Goal: Task Accomplishment & Management: Use online tool/utility

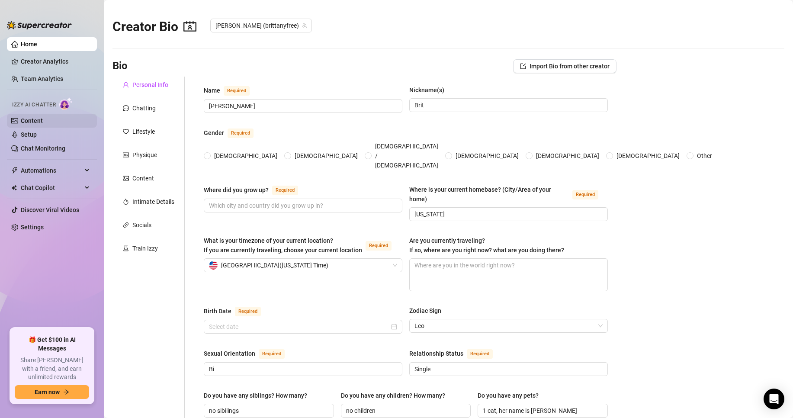
type input "[PERSON_NAME]"
type input "Brit"
type input "[US_STATE]"
type input "Bi"
type input "Single"
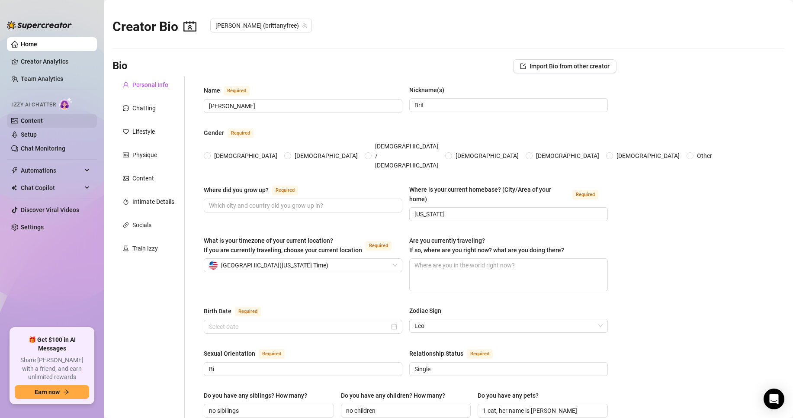
type input "no sibilings"
type input "no children"
type input "1 cat, her name is [PERSON_NAME]"
type input "Just helping my mom with her nail saloon and saving for collage"
type input "[GEOGRAPHIC_DATA]"
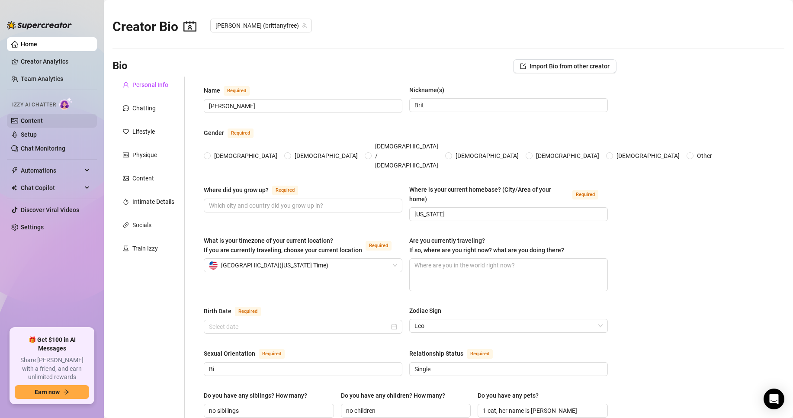
type input "[GEOGRAPHIC_DATA]"
type textarea "Being able to go into Medschool"
type textarea "After I turned 18 my highschool teacher invited me to a date, so I went out wit…"
type textarea "I love Reading, dancing (HipHop), hitting the gym, make-up & beauty, being in n…"
type textarea "I'm a Virgin still, I do have desires and I touch myself and all, but never fou…"
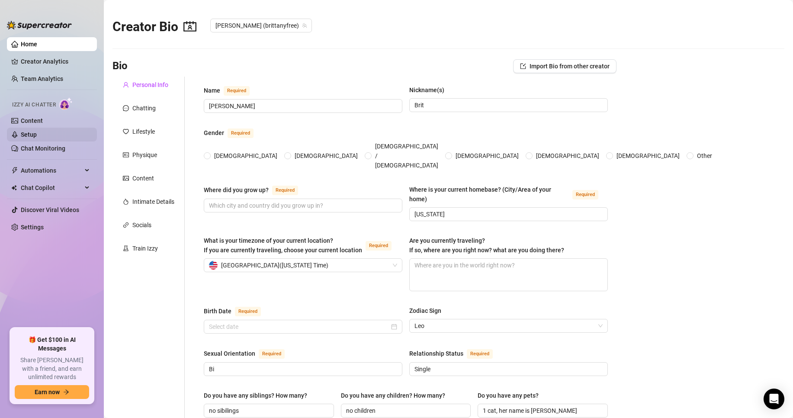
radio input "true"
type input "[DATE]"
click at [147, 112] on div "Chatting" at bounding box center [143, 108] width 23 height 10
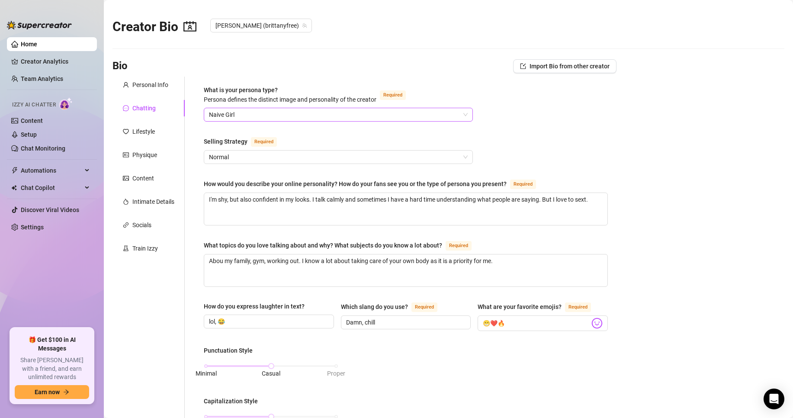
click at [437, 117] on span "Naive Girl" at bounding box center [338, 114] width 259 height 13
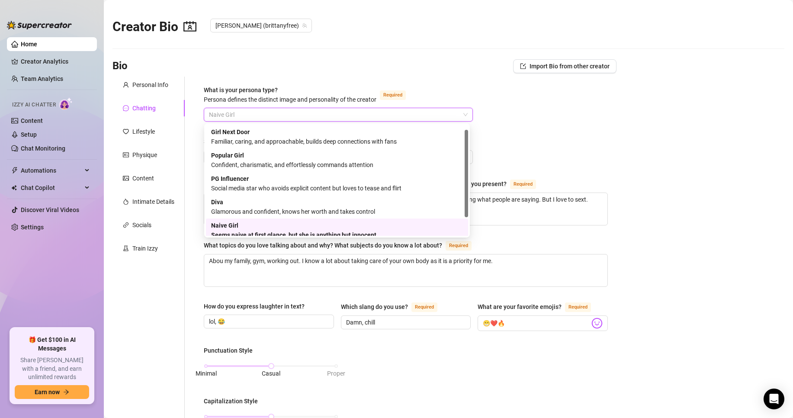
scroll to position [6, 0]
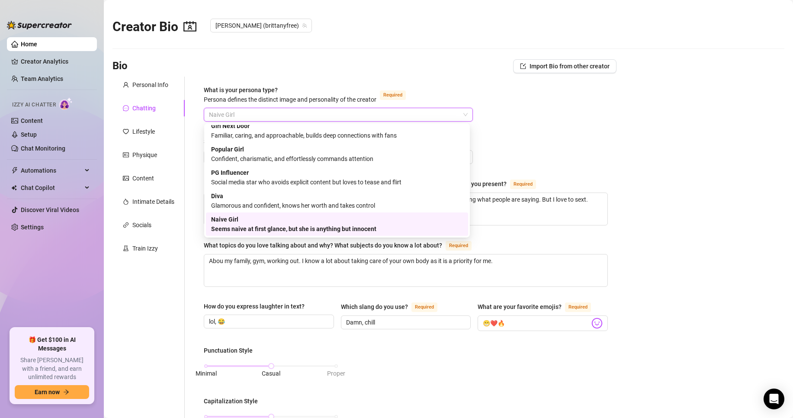
click at [437, 115] on span "Naive Girl" at bounding box center [338, 114] width 259 height 13
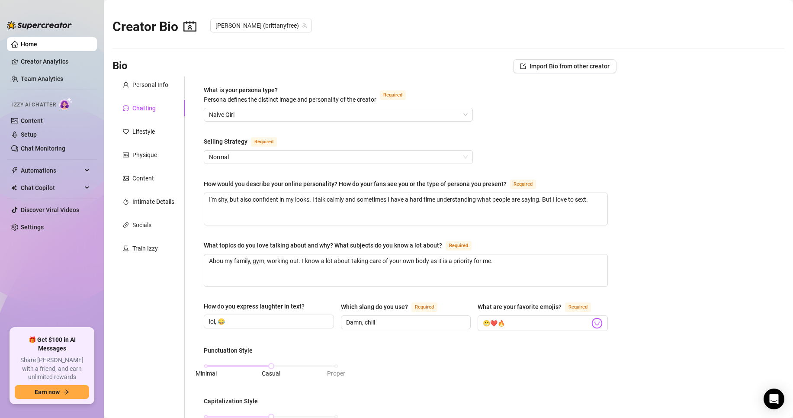
click at [544, 119] on div "What is your persona type? [PERSON_NAME] defines the distinct image and persona…" at bounding box center [406, 399] width 404 height 628
click at [454, 115] on span "Naive Girl" at bounding box center [338, 114] width 259 height 13
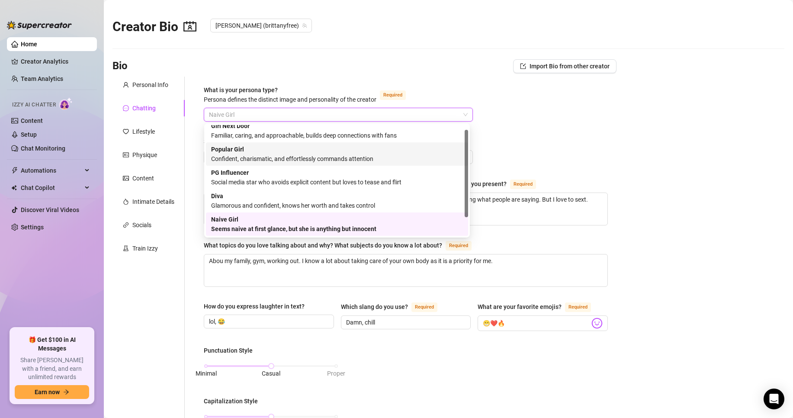
click at [548, 128] on div "What is your persona type? [PERSON_NAME] defines the distinct image and persona…" at bounding box center [406, 399] width 404 height 628
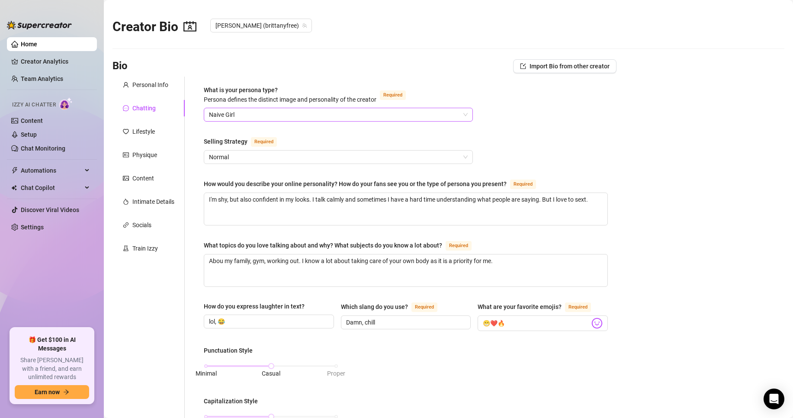
click at [289, 116] on span "Naive Girl" at bounding box center [338, 114] width 259 height 13
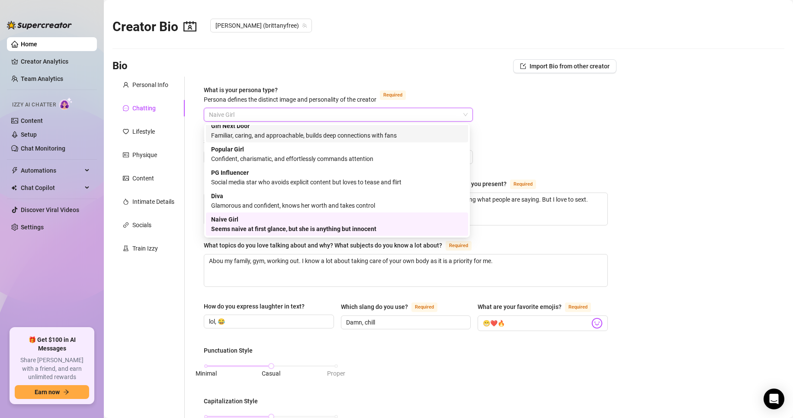
click at [631, 127] on main "Creator Bio [PERSON_NAME] (brittanyfree) Bio Import Bio from other creator Pers…" at bounding box center [448, 399] width 689 height 798
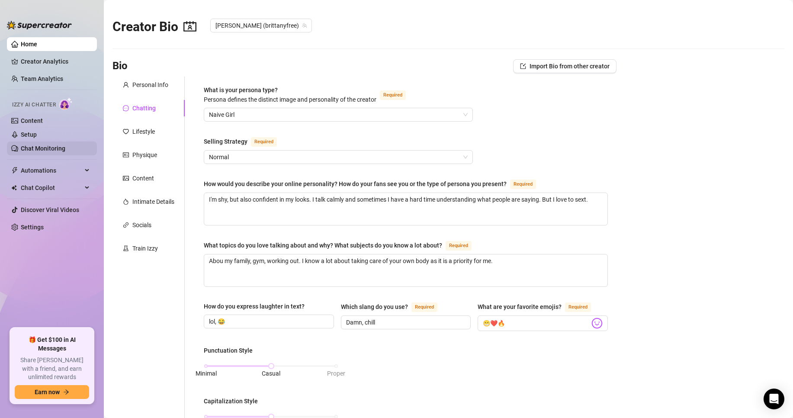
click at [54, 147] on link "Chat Monitoring" at bounding box center [43, 148] width 45 height 7
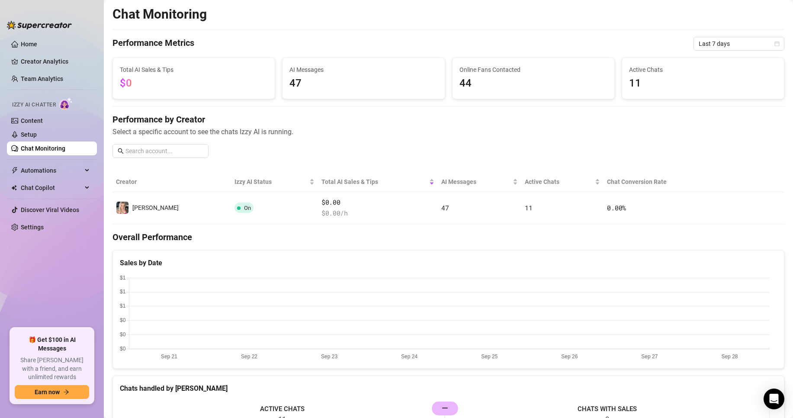
click at [48, 111] on div "Izzy AI Chatter" at bounding box center [51, 103] width 92 height 19
click at [43, 117] on link "Content" at bounding box center [32, 120] width 22 height 7
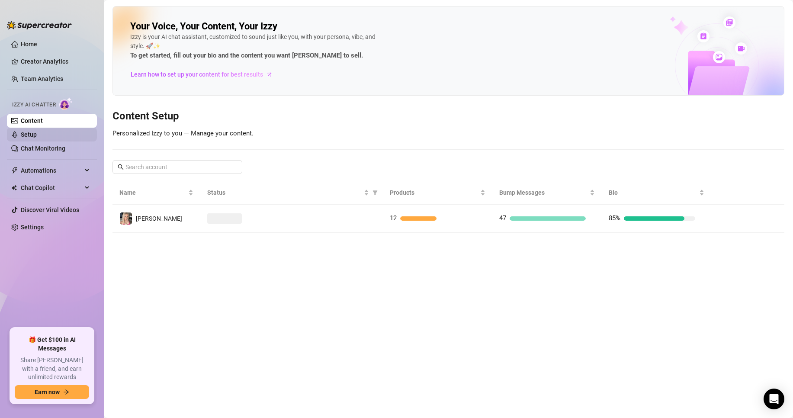
click at [37, 136] on link "Setup" at bounding box center [29, 134] width 16 height 7
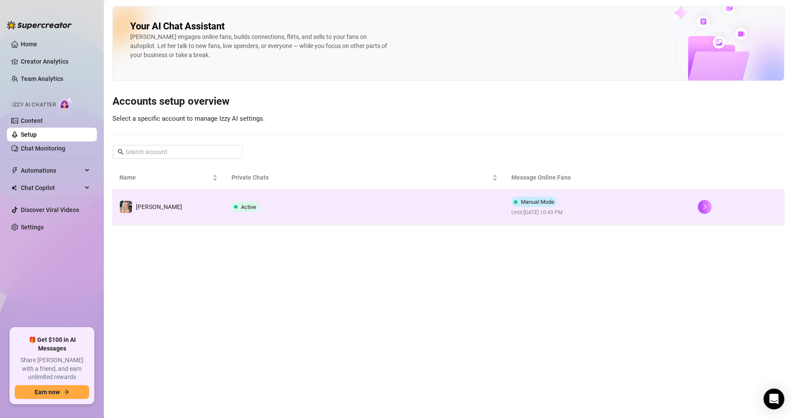
click at [176, 200] on td "[PERSON_NAME]" at bounding box center [168, 206] width 112 height 35
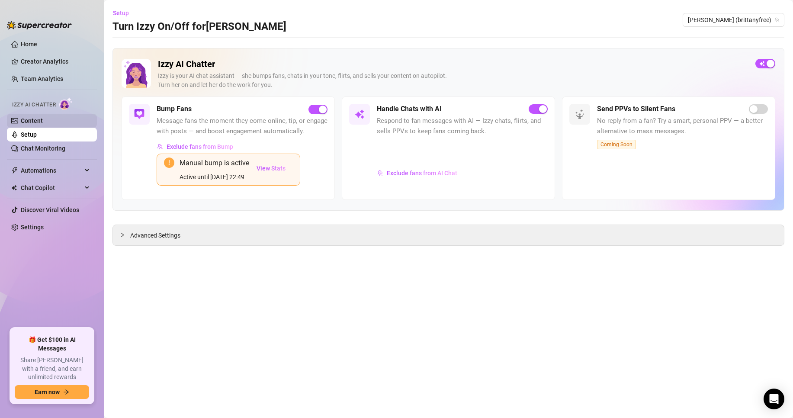
click at [37, 117] on link "Content" at bounding box center [32, 120] width 22 height 7
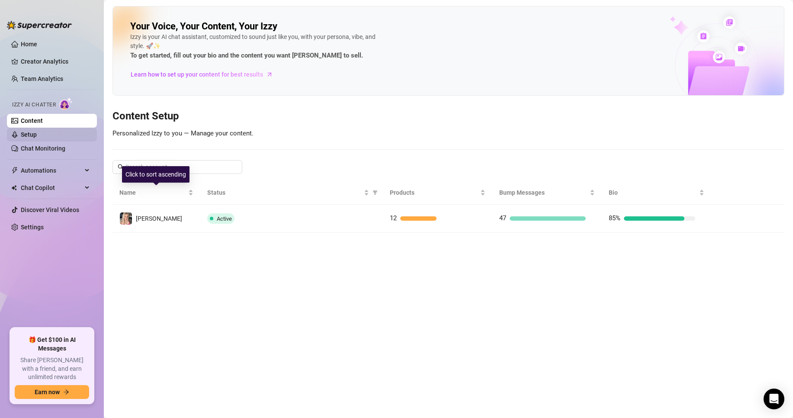
click at [168, 217] on td "[PERSON_NAME]" at bounding box center [156, 219] width 88 height 28
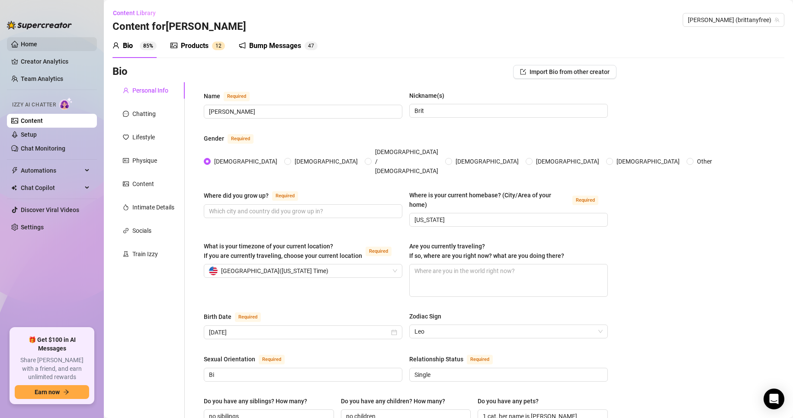
click at [31, 44] on link "Home" at bounding box center [29, 44] width 16 height 7
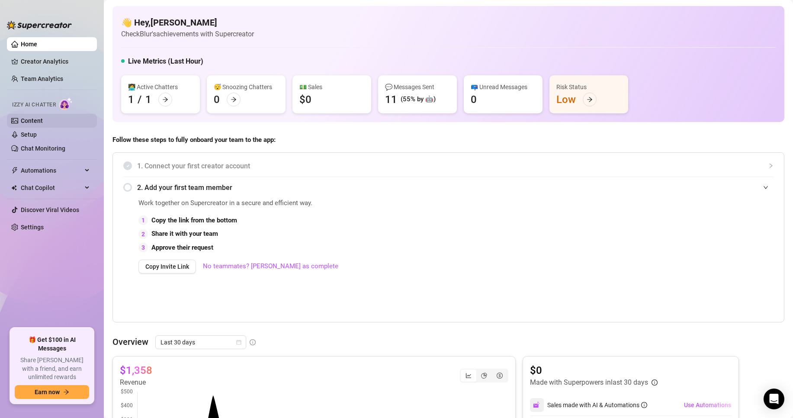
click at [43, 123] on link "Content" at bounding box center [32, 120] width 22 height 7
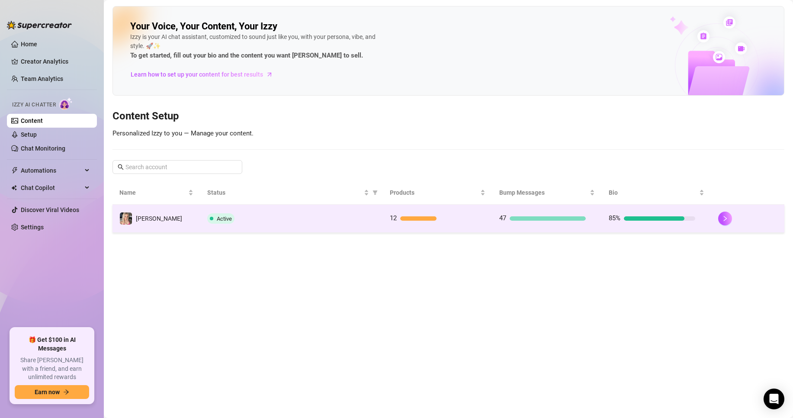
click at [173, 215] on td "[PERSON_NAME]" at bounding box center [156, 219] width 88 height 28
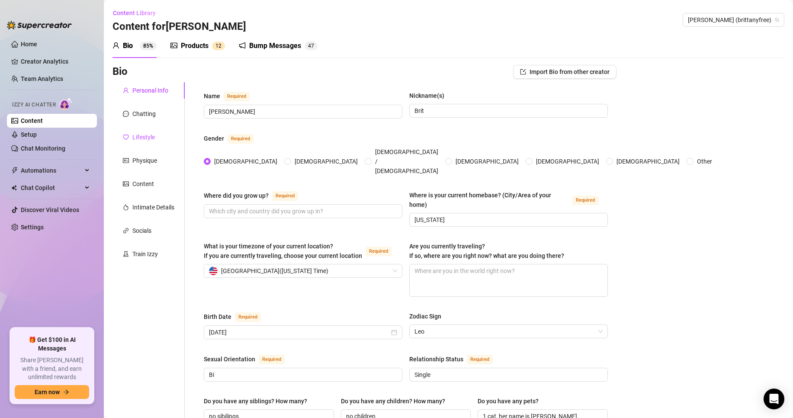
click at [149, 138] on div "Lifestyle" at bounding box center [143, 137] width 22 height 10
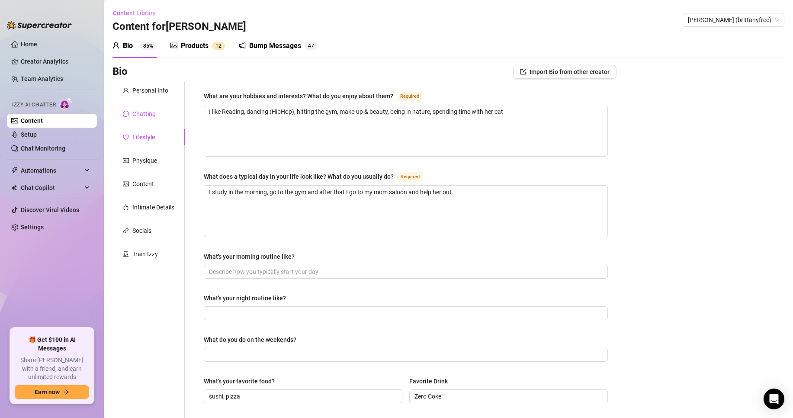
click at [147, 110] on div "Chatting" at bounding box center [143, 114] width 23 height 10
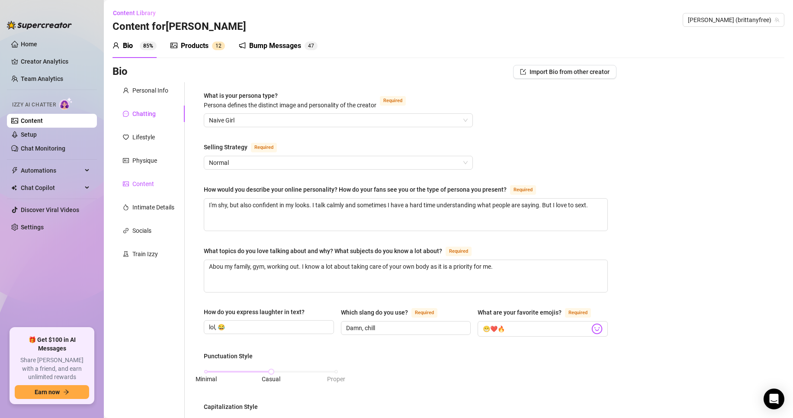
click at [150, 185] on div "Content" at bounding box center [143, 184] width 22 height 10
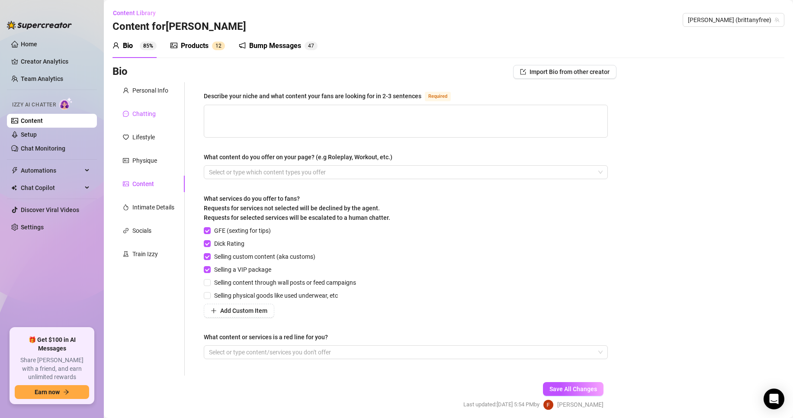
click at [148, 115] on div "Chatting" at bounding box center [143, 114] width 23 height 10
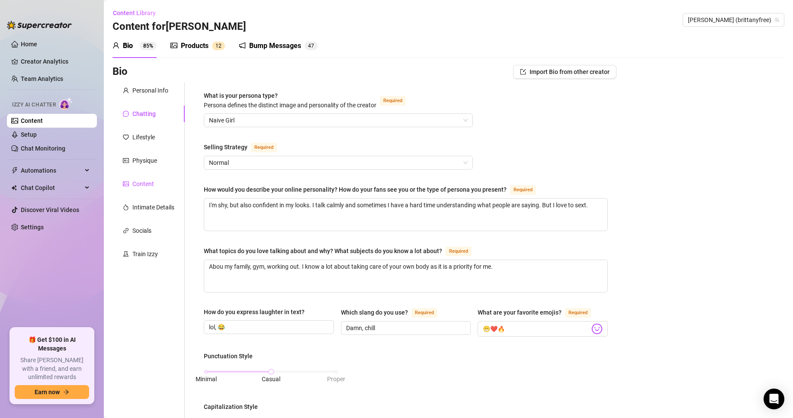
click at [149, 179] on div "Content" at bounding box center [143, 184] width 22 height 10
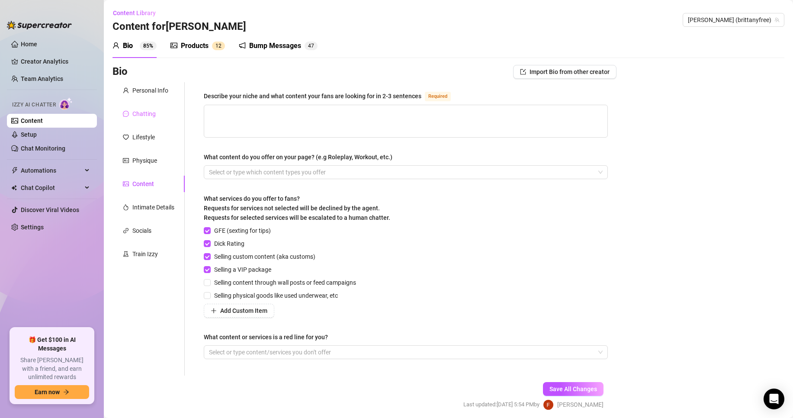
click at [148, 120] on div "Chatting" at bounding box center [148, 114] width 72 height 16
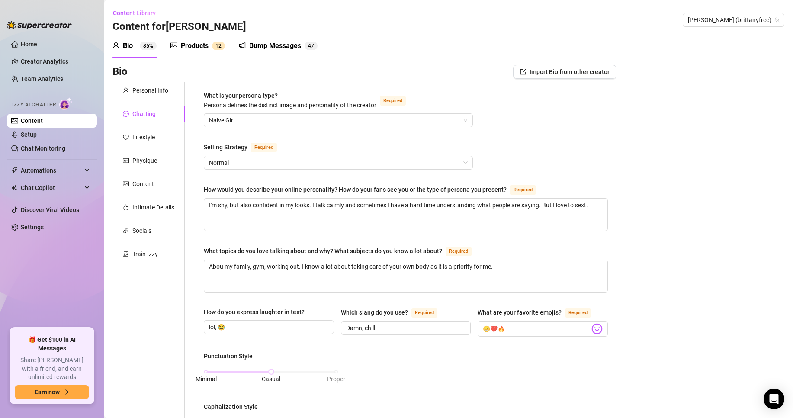
click at [149, 115] on div "Chatting" at bounding box center [143, 114] width 23 height 10
click at [259, 157] on span "Normal" at bounding box center [338, 162] width 259 height 13
click at [193, 52] on div "Products 1 2" at bounding box center [197, 46] width 54 height 24
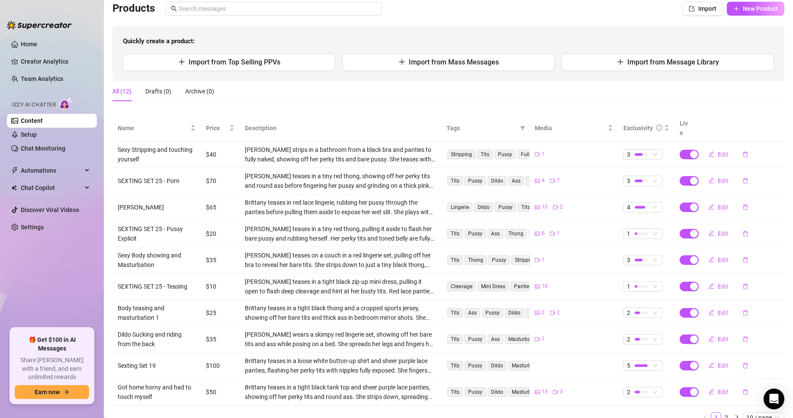
scroll to position [86, 0]
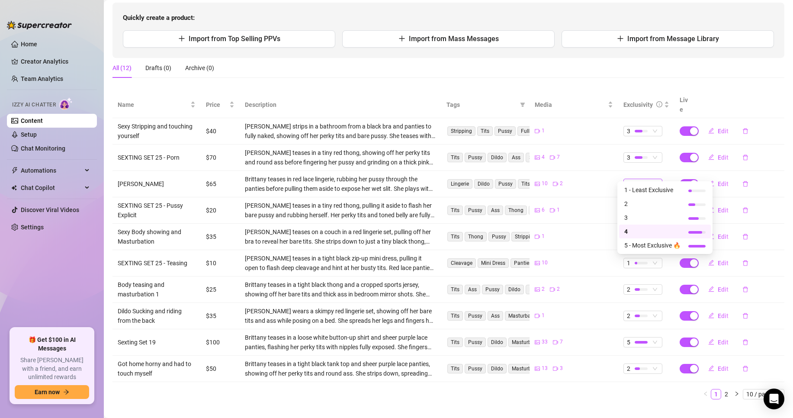
click at [641, 179] on div "4" at bounding box center [638, 184] width 23 height 10
click at [637, 179] on div at bounding box center [640, 183] width 13 height 8
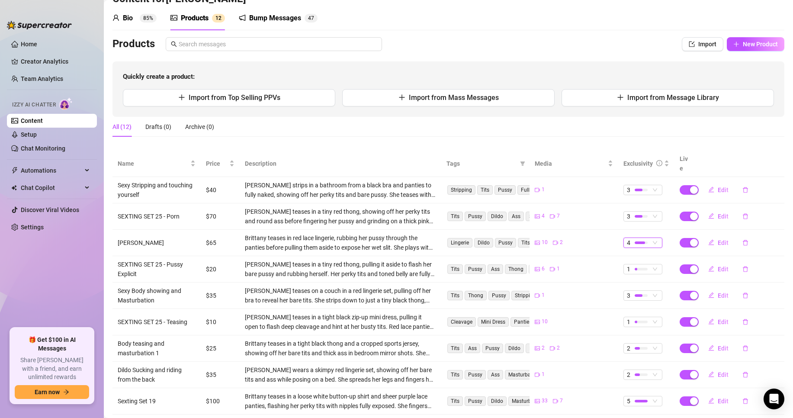
scroll to position [0, 0]
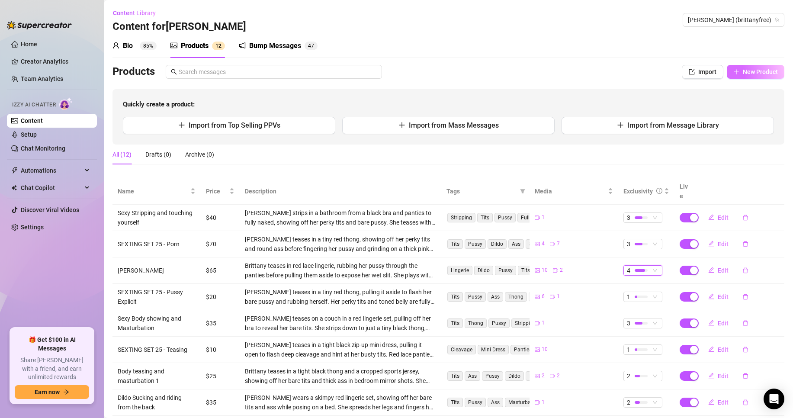
click at [748, 71] on span "New Product" at bounding box center [759, 71] width 35 height 7
type textarea "Type your message here..."
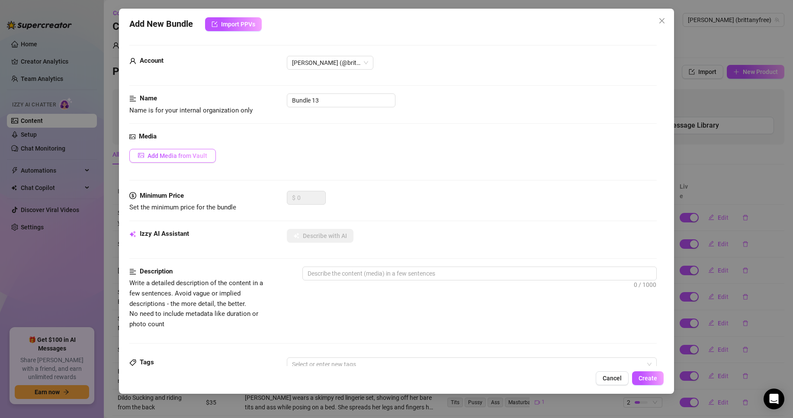
click at [177, 157] on span "Add Media from Vault" at bounding box center [177, 155] width 60 height 7
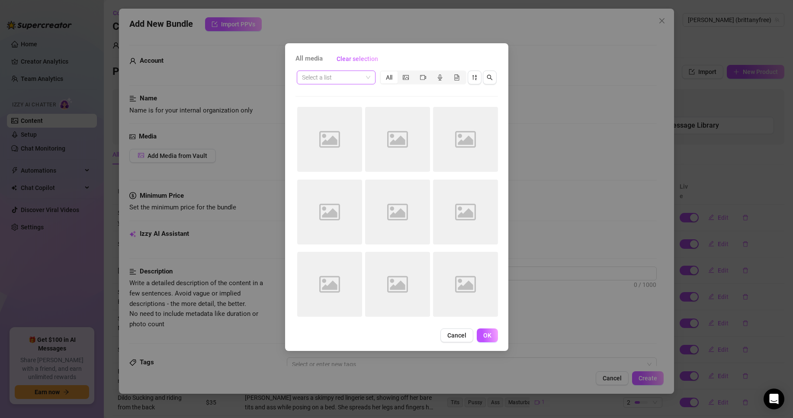
click at [349, 79] on input "search" at bounding box center [332, 77] width 61 height 13
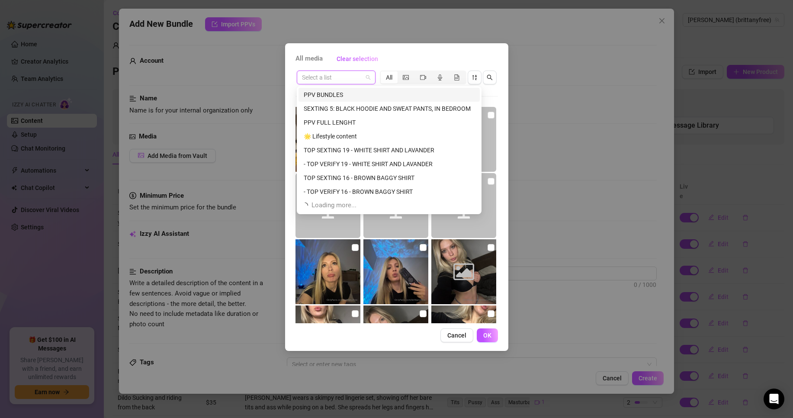
click at [390, 55] on div "All media Clear selection" at bounding box center [396, 59] width 202 height 14
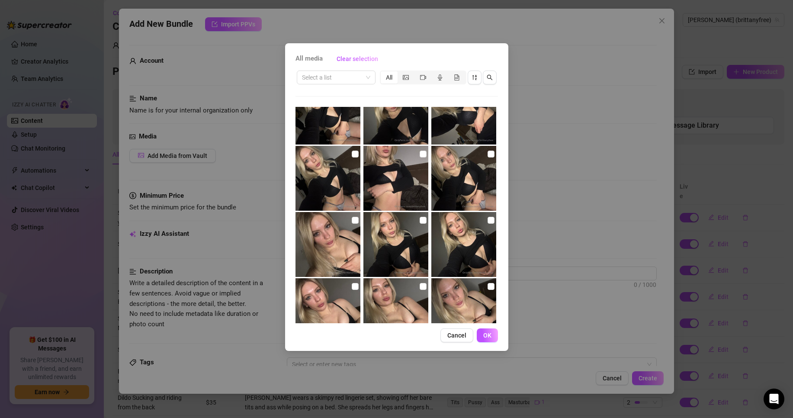
scroll to position [326, 0]
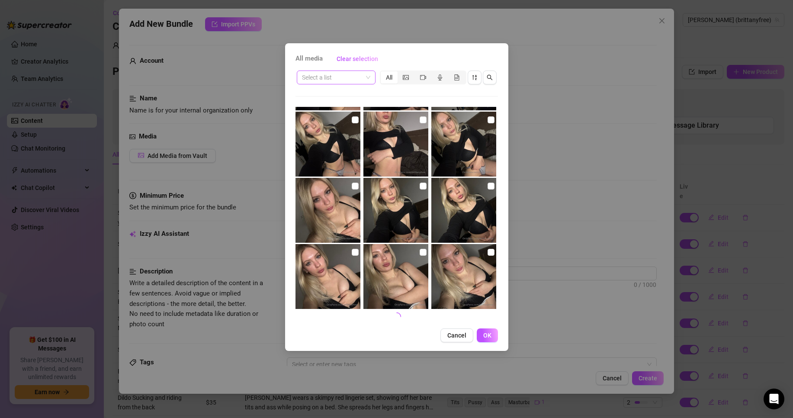
click at [367, 75] on span at bounding box center [336, 77] width 68 height 13
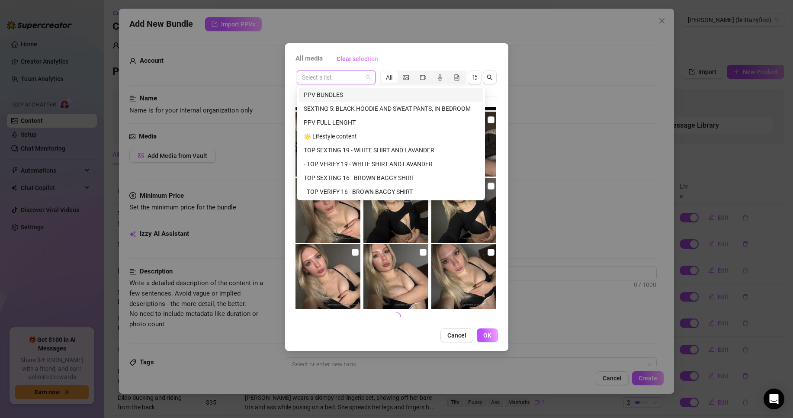
click at [367, 75] on span at bounding box center [336, 77] width 68 height 13
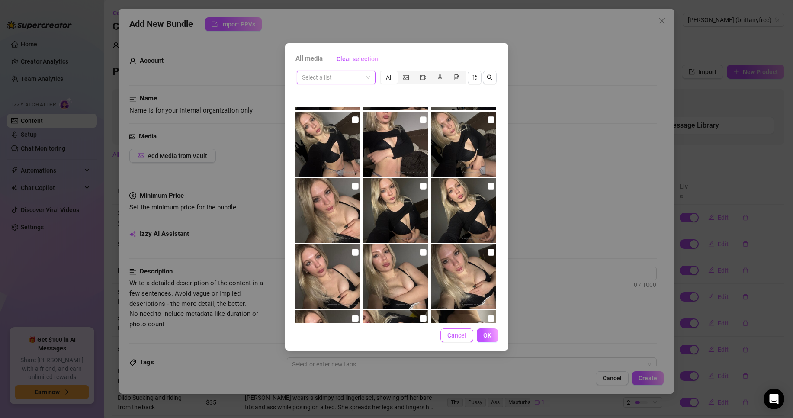
click at [456, 332] on span "Cancel" at bounding box center [456, 335] width 19 height 7
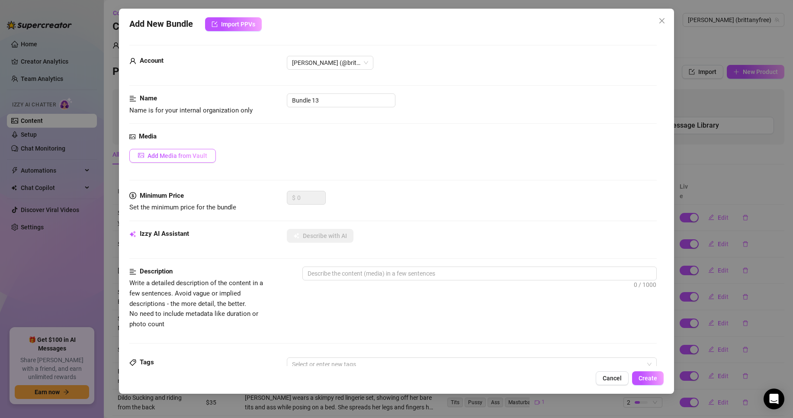
click at [178, 159] on span "Add Media from Vault" at bounding box center [177, 155] width 60 height 7
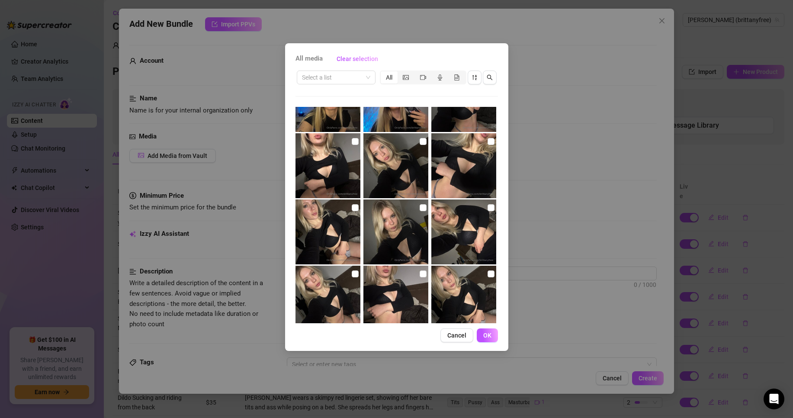
scroll to position [346, 0]
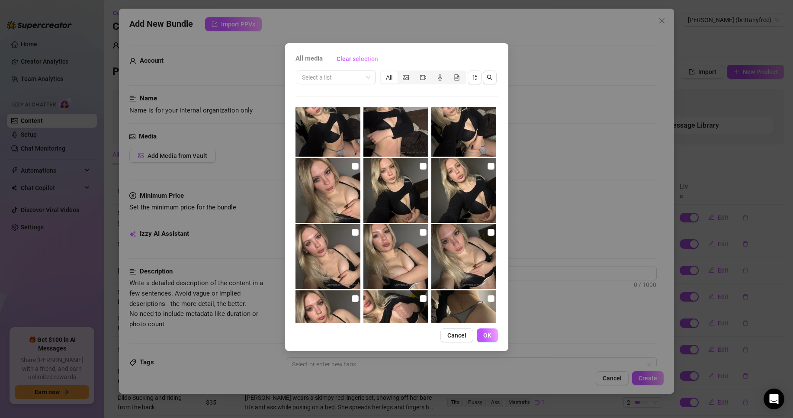
click at [352, 228] on label at bounding box center [355, 232] width 7 height 10
click at [352, 229] on input "checkbox" at bounding box center [355, 232] width 7 height 7
checkbox input "true"
click at [415, 233] on img at bounding box center [395, 256] width 65 height 65
checkbox input "true"
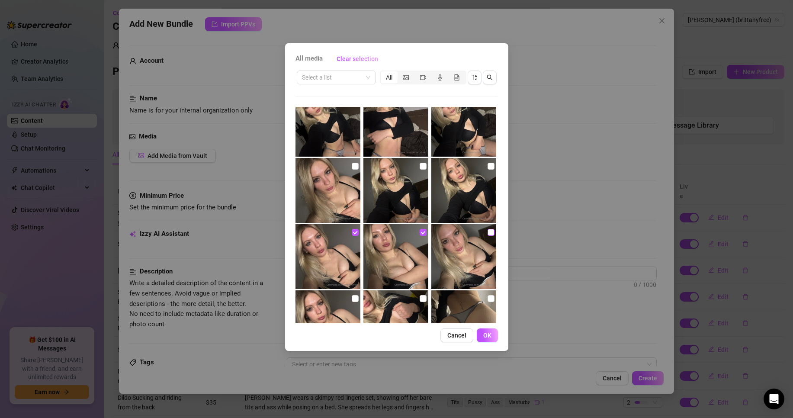
click at [487, 235] on input "checkbox" at bounding box center [490, 232] width 7 height 7
checkbox input "true"
click at [488, 340] on button "OK" at bounding box center [486, 335] width 21 height 14
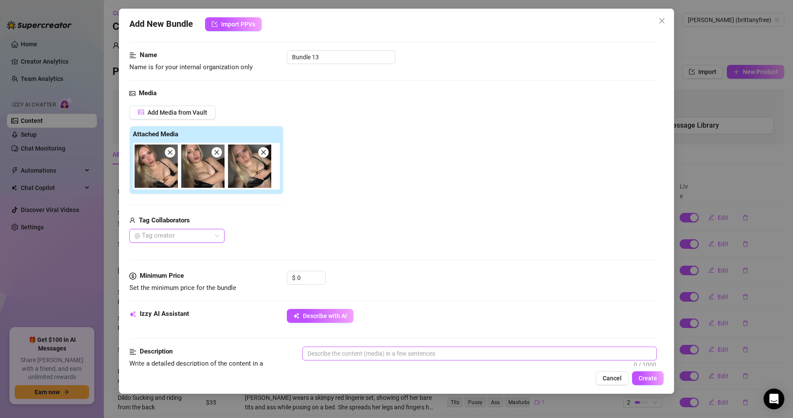
scroll to position [86, 0]
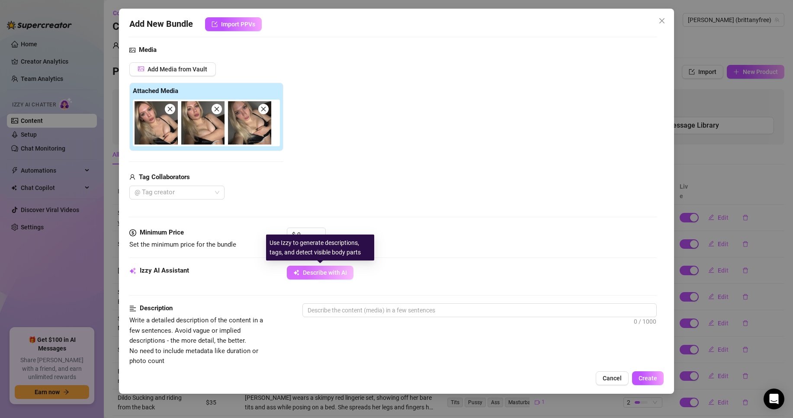
click at [321, 273] on span "Describe with AI" at bounding box center [325, 272] width 44 height 7
type textarea "[PERSON_NAME]"
type textarea "Brittany teases"
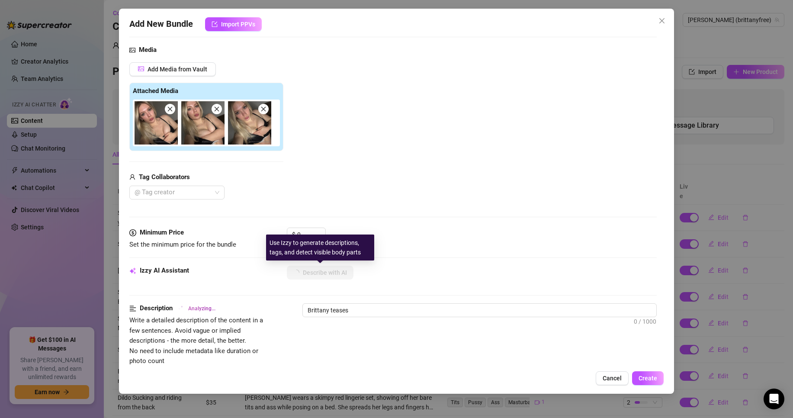
type textarea "Brittany teases in"
type textarea "Brittany teases in a"
type textarea "Brittany teases in a black"
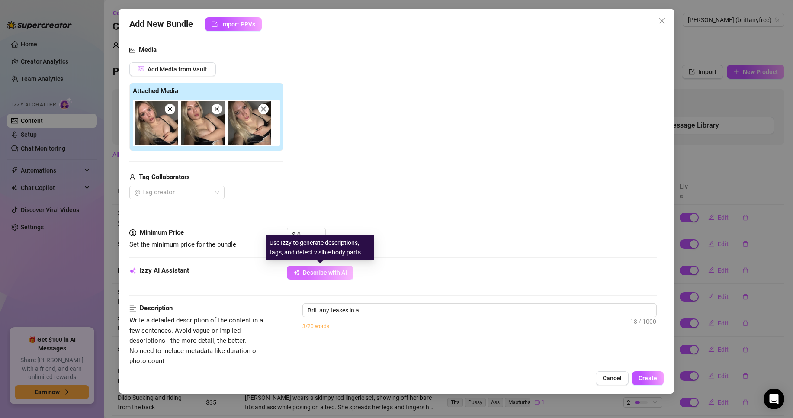
type textarea "Brittany teases in a black"
type textarea "Brittany teases in a black bra,"
type textarea "Brittany teases in a black bra, showing"
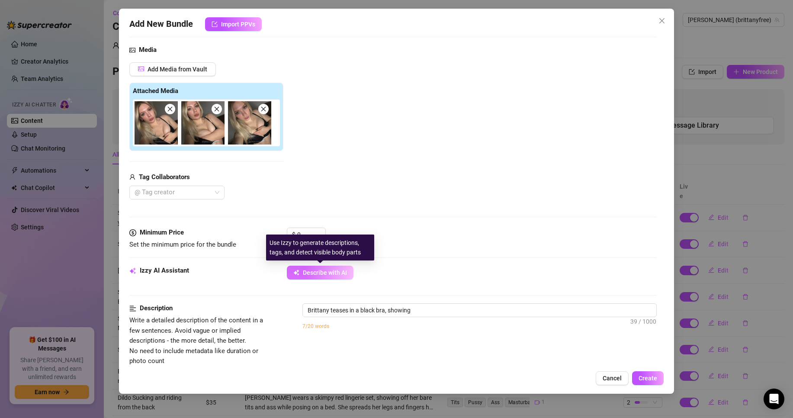
type textarea "Brittany teases in a black bra, showing off"
type textarea "Brittany teases in a black bra, showing off her"
type textarea "Brittany teases in a black bra, showing off her busty"
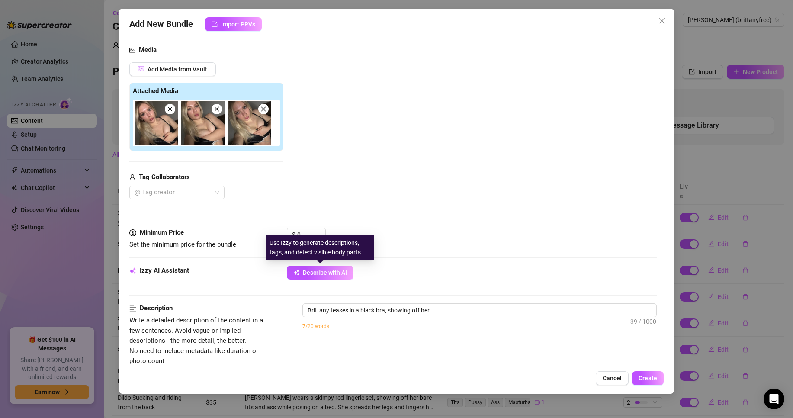
type textarea "Brittany teases in a black bra, showing off her busty"
type textarea "[PERSON_NAME] teases in a black bra, showing off her busty tits"
type textarea "[PERSON_NAME] teases in a black bra, showing off her busty tits with"
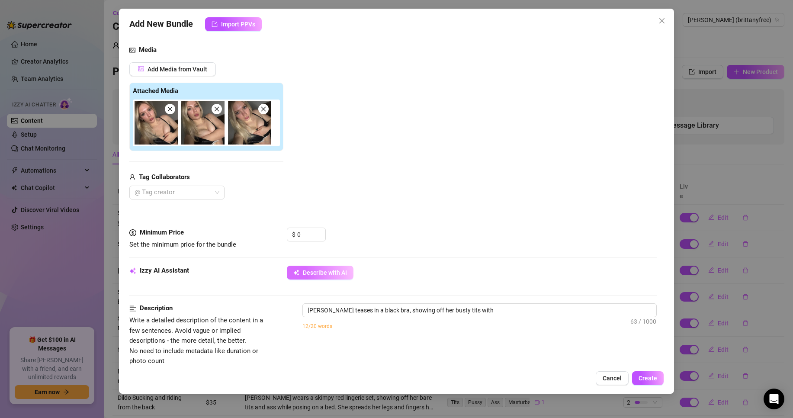
type textarea "[PERSON_NAME] teases in a black bra, showing off her busty tits with deep"
type textarea "[PERSON_NAME] teases in a black bra, showing off her busty tits with deep cleav…"
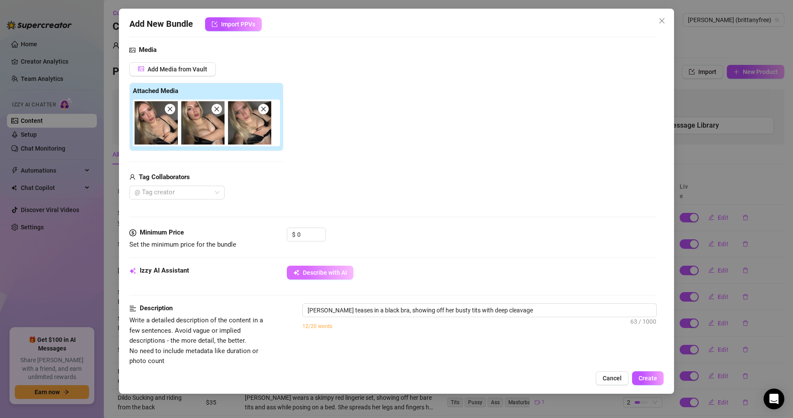
type textarea "[PERSON_NAME] teases in a black bra, showing off her busty tits with deep cleav…"
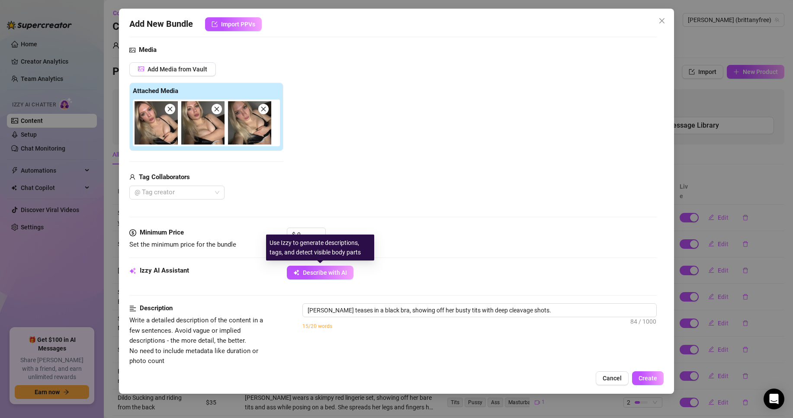
type textarea "[PERSON_NAME] teases in a black bra, showing off her busty tits with deep cleav…"
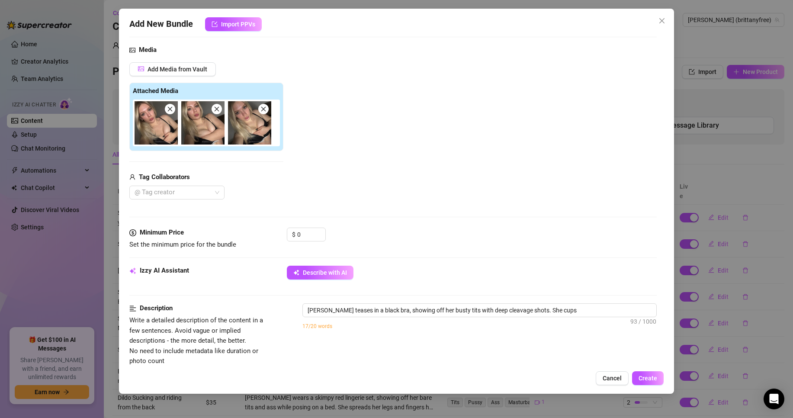
type textarea "[PERSON_NAME] teases in a black bra, showing off her busty tits with deep cleav…"
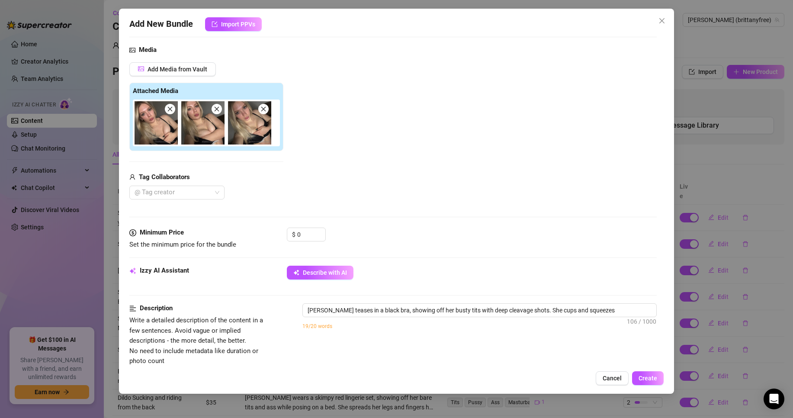
type textarea "[PERSON_NAME] teases in a black bra, showing off her busty tits with deep cleav…"
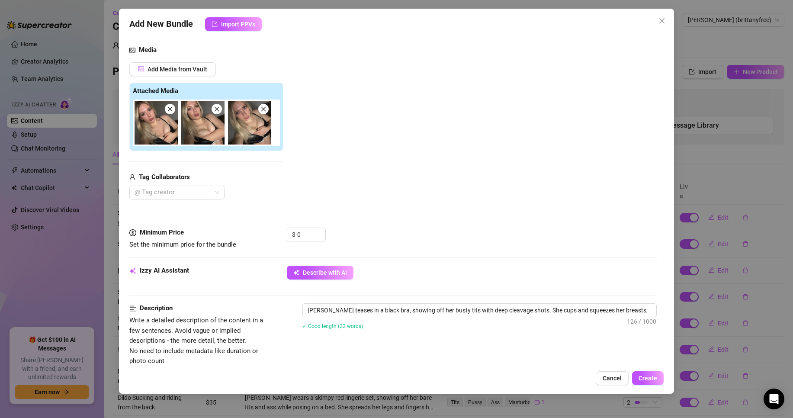
type textarea "[PERSON_NAME] teases in a black bra, showing off her busty tits with deep cleav…"
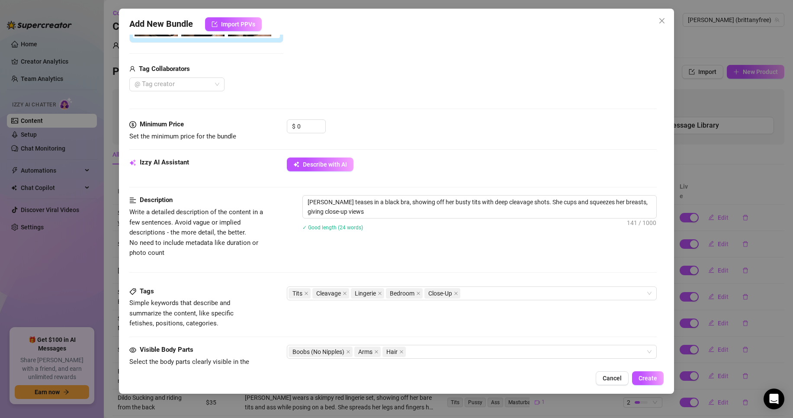
type textarea "[PERSON_NAME] teases in a black bra, showing off her busty tits with deep cleav…"
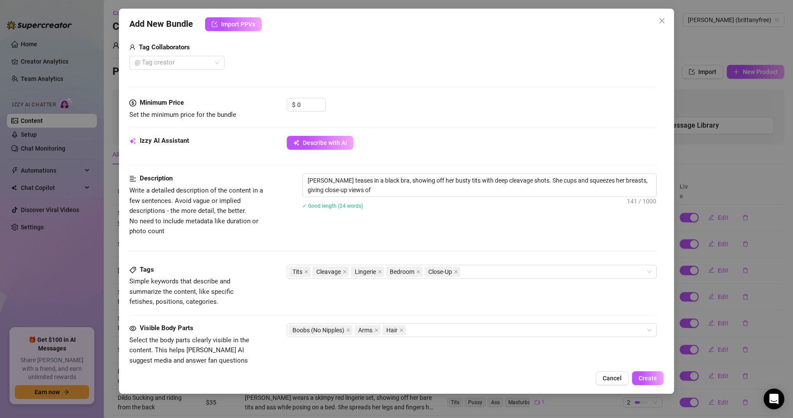
type textarea "[PERSON_NAME] teases in a black bra, showing off her busty tits with deep cleav…"
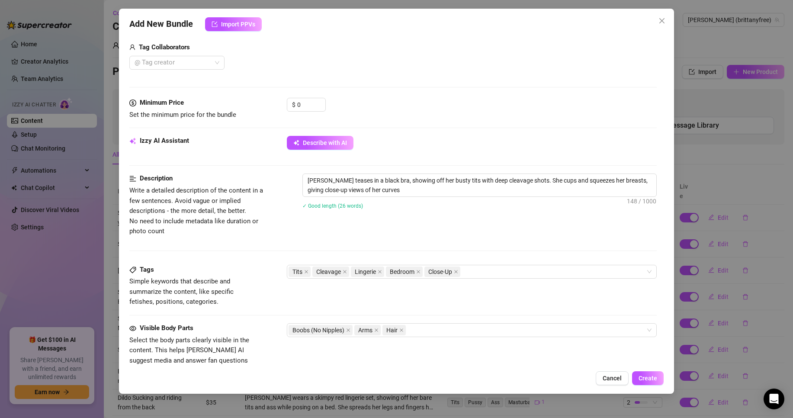
type textarea "[PERSON_NAME] teases in a black bra, showing off her busty tits with deep cleav…"
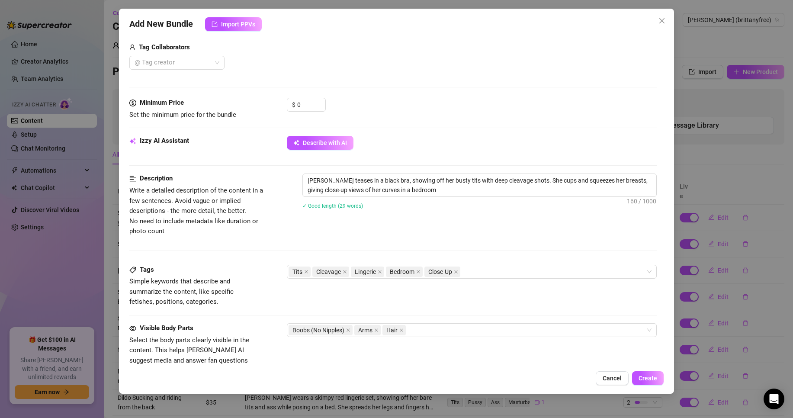
type textarea "[PERSON_NAME] teases in a black bra, showing off her busty tits with deep cleav…"
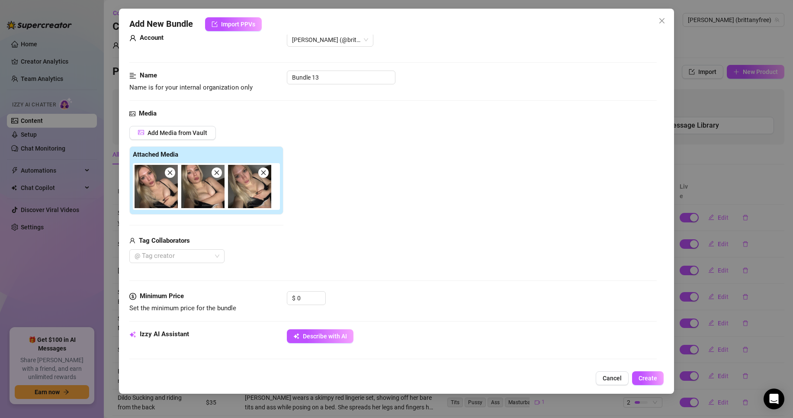
scroll to position [86, 0]
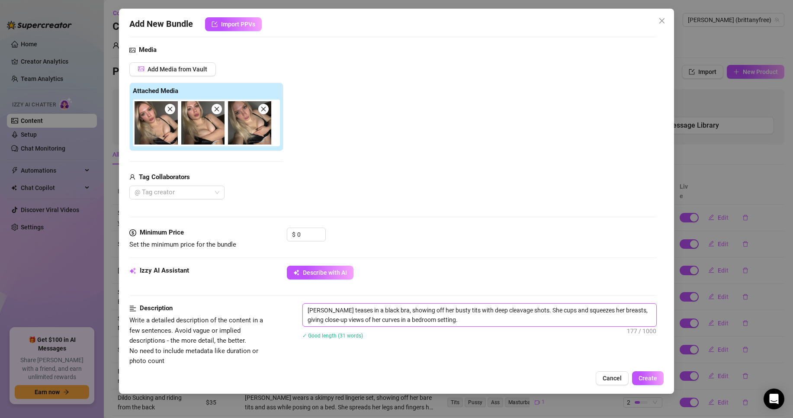
click at [445, 311] on textarea "[PERSON_NAME] teases in a black bra, showing off her busty tits with deep cleav…" at bounding box center [479, 315] width 353 height 22
type textarea "[PERSON_NAME] teases in a black bra, showing off her bust tits with deep cleava…"
type textarea "[PERSON_NAME] teases in a black bra, showing off her bus tits with deep cleavag…"
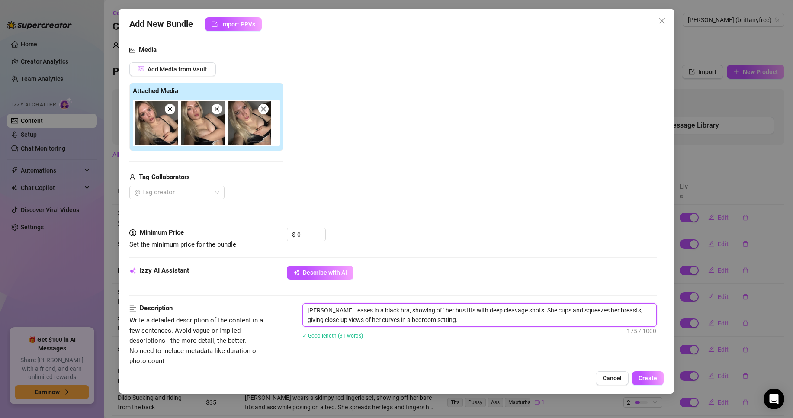
type textarea "[PERSON_NAME] teases in a black bra, showing off her bu tits with deep cleavage…"
type textarea "[PERSON_NAME] teases in a black bra, showing off her b tits with deep cleavage …"
type textarea "[PERSON_NAME] teases in a black bra, showing off her tits with deep cleavage sh…"
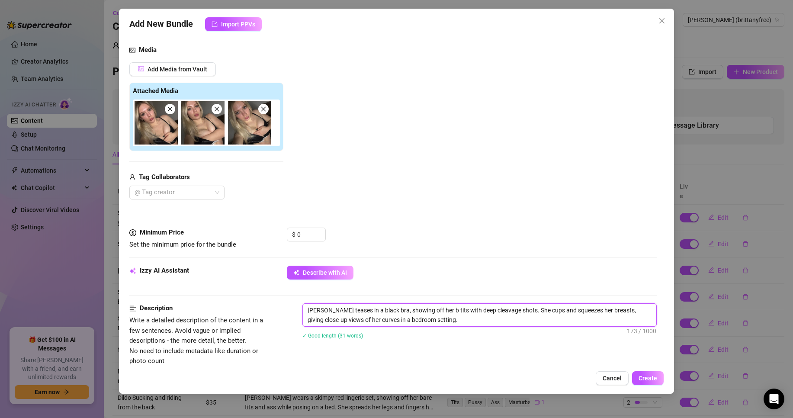
type textarea "[PERSON_NAME] teases in a black bra, showing off her tits with deep cleavage sh…"
type textarea "[PERSON_NAME] teases in a black bra, [PERSON_NAME] off her tits with deep cleav…"
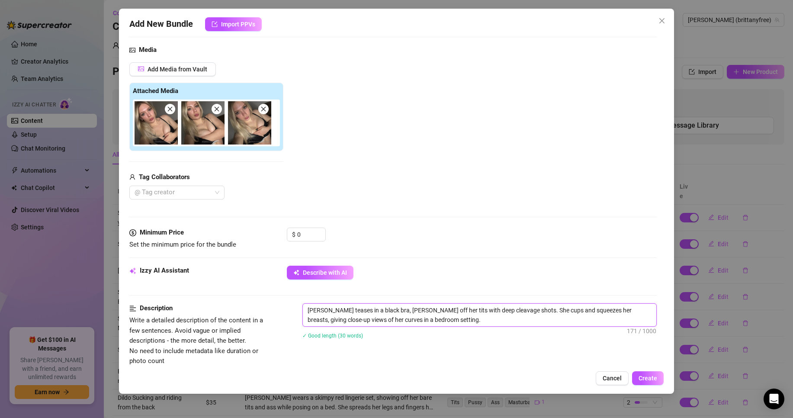
type textarea "[PERSON_NAME] teases in a black bra, alshowing off her tits with deep cleavage …"
type textarea "[PERSON_NAME] teases in a black bra, almshowing off her tits with deep cleavage…"
type textarea "[PERSON_NAME] teases in a black bra, [PERSON_NAME] off her tits with deep cleav…"
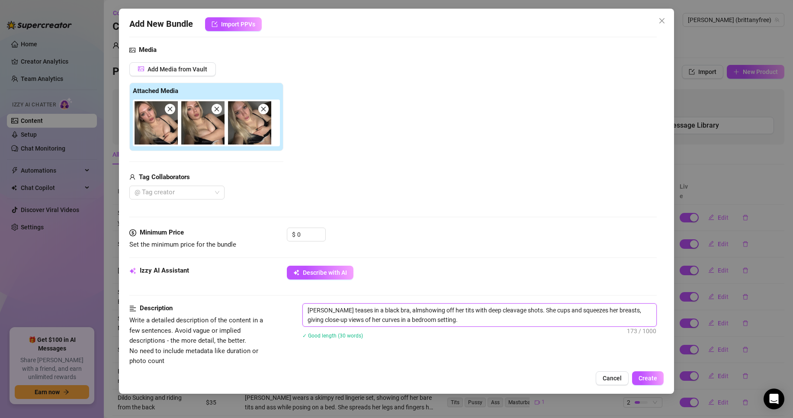
type textarea "[PERSON_NAME] teases in a black bra, [PERSON_NAME] off her tits with deep cleav…"
type textarea "[PERSON_NAME] teases in a black bra, almosshowing off her tits with deep cleava…"
type textarea "[PERSON_NAME] teases in a black bra, almostshowing off her tits with deep cleav…"
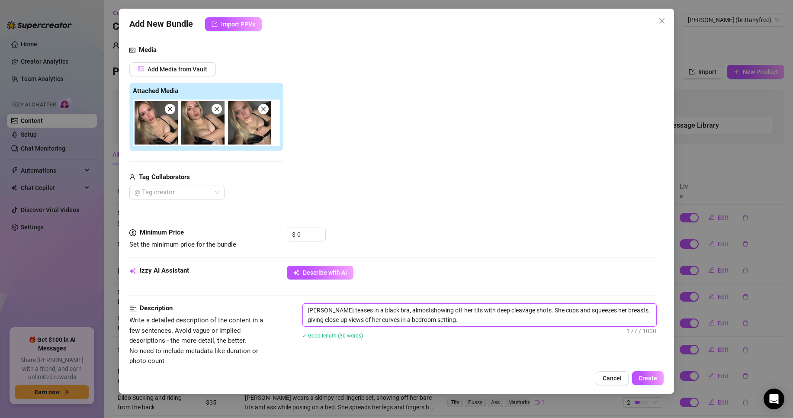
type textarea "[PERSON_NAME] teases in a black bra, almost showing off her tits with deep clea…"
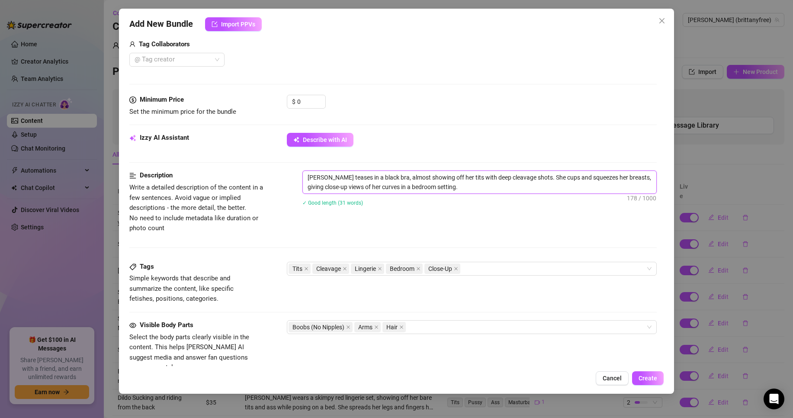
scroll to position [216, 0]
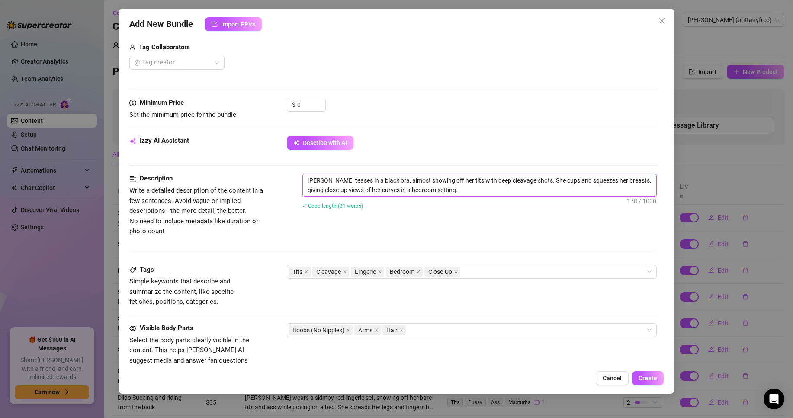
type textarea "[PERSON_NAME] teases in a black bra, almost showing off her tits with deep clea…"
drag, startPoint x: 307, startPoint y: 96, endPoint x: 299, endPoint y: 96, distance: 7.8
click at [299, 96] on div "Media Add Media from Vault Attached Media Tag Collaborators @ Tag creator" at bounding box center [392, 6] width 527 height 182
drag, startPoint x: 305, startPoint y: 106, endPoint x: 259, endPoint y: 105, distance: 45.8
click at [259, 105] on div "Minimum Price Set the minimum price for the bundle $ 0" at bounding box center [392, 109] width 527 height 22
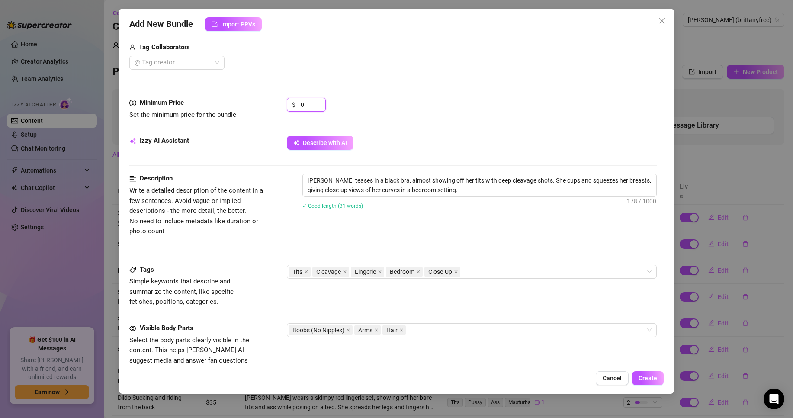
type input "10"
click at [252, 122] on div "Minimum Price Set the minimum price for the bundle $ 10" at bounding box center [392, 117] width 527 height 38
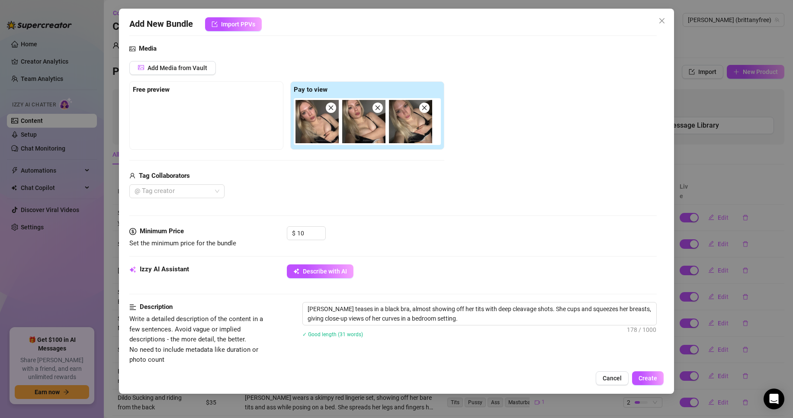
scroll to position [86, 0]
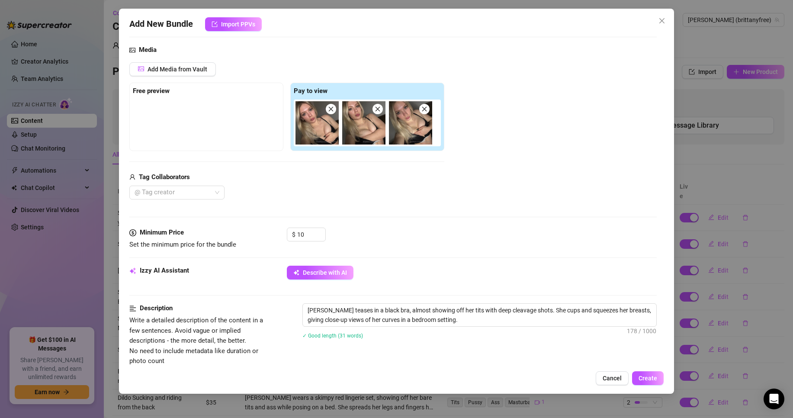
click at [259, 221] on div "Media Add Media from Vault Free preview Pay to view Tag Collaborators @ Tag cre…" at bounding box center [392, 136] width 527 height 182
click at [156, 90] on strong "Free preview" at bounding box center [151, 91] width 37 height 8
click at [165, 93] on strong "Free preview" at bounding box center [151, 91] width 37 height 8
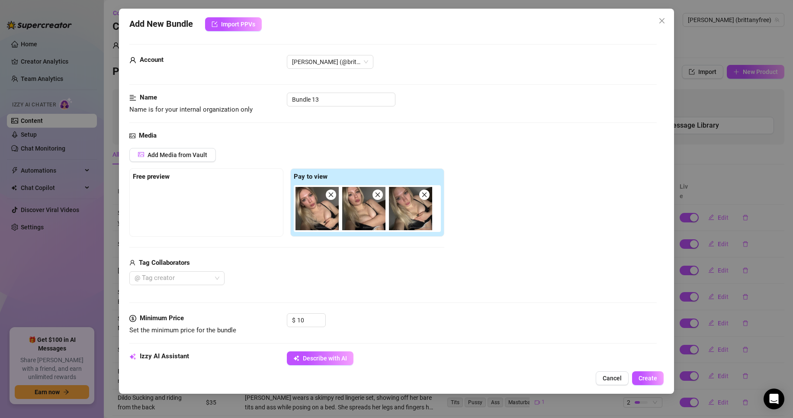
scroll to position [0, 0]
drag, startPoint x: 190, startPoint y: 150, endPoint x: 204, endPoint y: 216, distance: 67.2
click at [204, 216] on div "Add Media from Vault Free preview Pay to view Tag Collaborators @ Tag creator" at bounding box center [286, 218] width 315 height 138
click at [196, 151] on button "Add Media from Vault" at bounding box center [172, 156] width 86 height 14
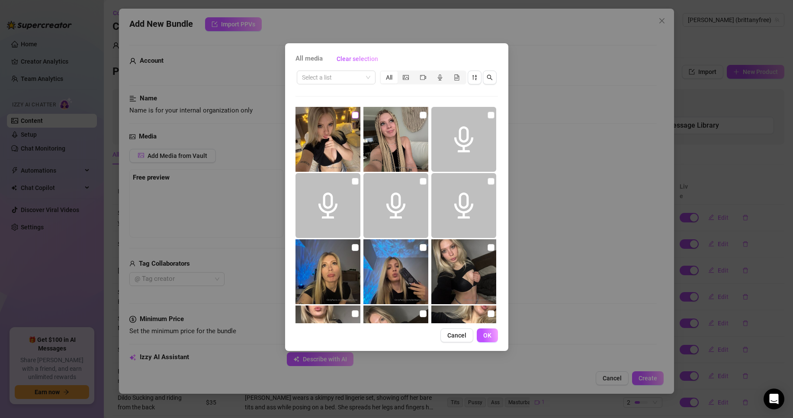
click at [352, 113] on input "checkbox" at bounding box center [355, 115] width 7 height 7
checkbox input "true"
click at [481, 331] on button "OK" at bounding box center [486, 335] width 21 height 14
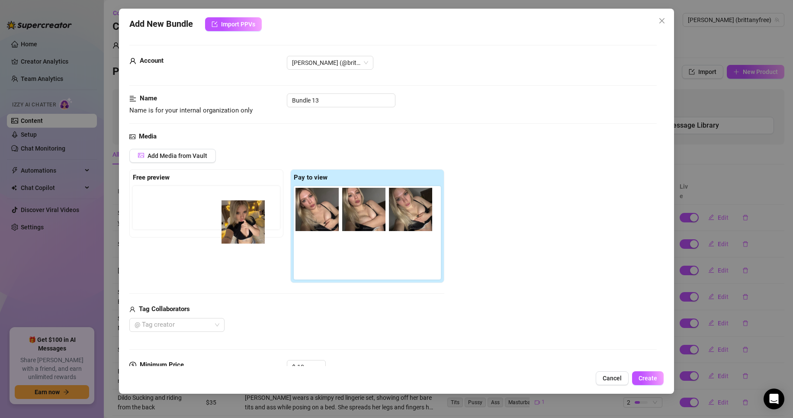
drag, startPoint x: 313, startPoint y: 252, endPoint x: 233, endPoint y: 217, distance: 87.2
click at [233, 217] on div "Free preview Pay to view" at bounding box center [286, 226] width 315 height 114
click at [236, 216] on div at bounding box center [206, 207] width 147 height 43
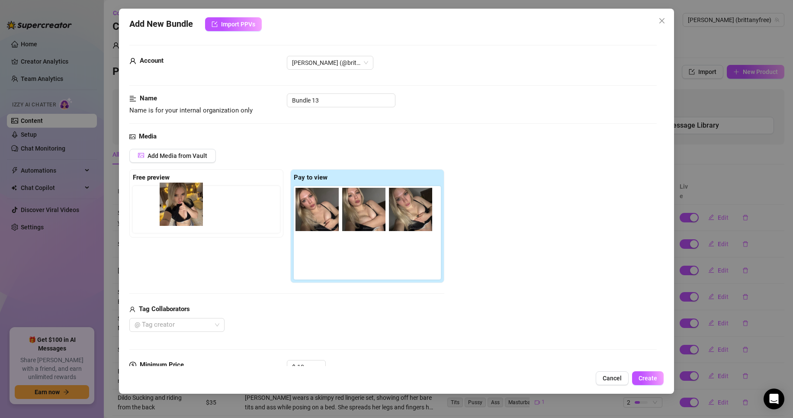
drag, startPoint x: 323, startPoint y: 256, endPoint x: 186, endPoint y: 204, distance: 146.3
click at [186, 204] on div "Free preview Pay to view" at bounding box center [286, 226] width 315 height 114
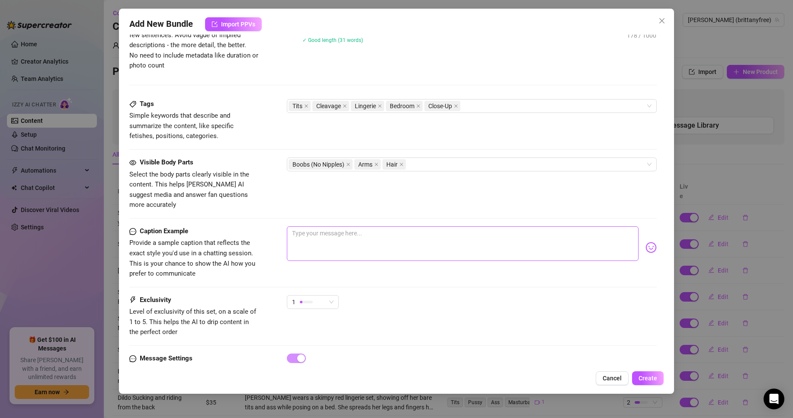
scroll to position [364, 0]
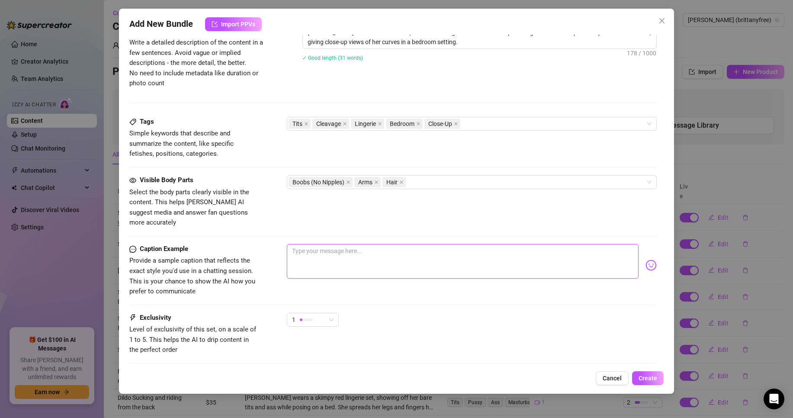
click at [377, 249] on textarea at bounding box center [463, 261] width 352 height 35
click at [647, 259] on img at bounding box center [650, 264] width 11 height 11
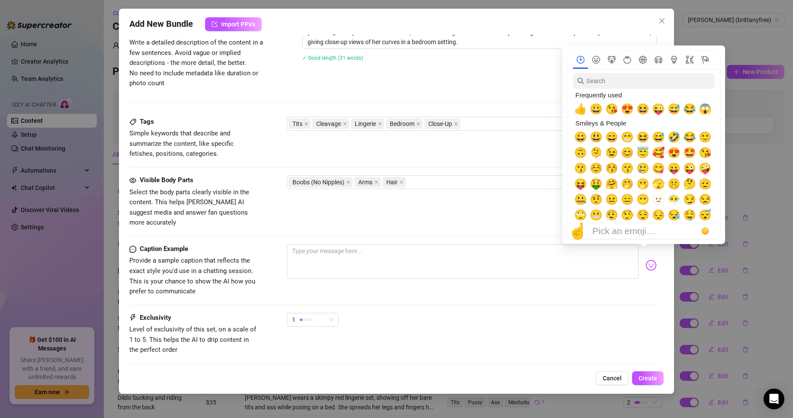
click at [646, 259] on img at bounding box center [650, 264] width 11 height 11
click at [581, 289] on div "Caption Example Provide a sample caption that reflects the exact style you'd us…" at bounding box center [392, 278] width 527 height 69
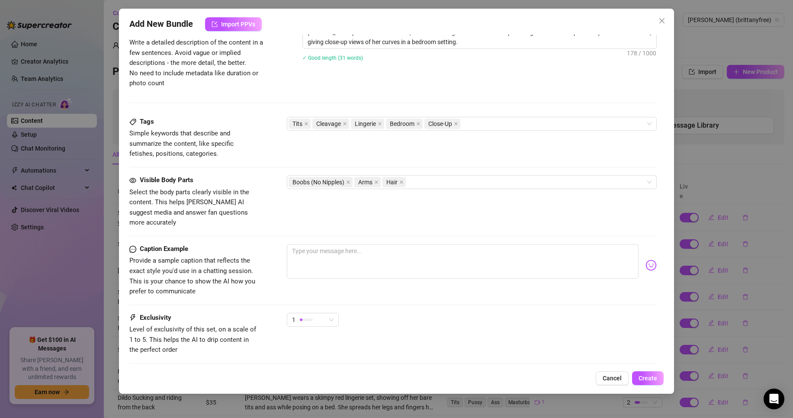
click at [249, 232] on div "Visible Body Parts Select the body parts clearly visible in the content. This h…" at bounding box center [392, 209] width 527 height 69
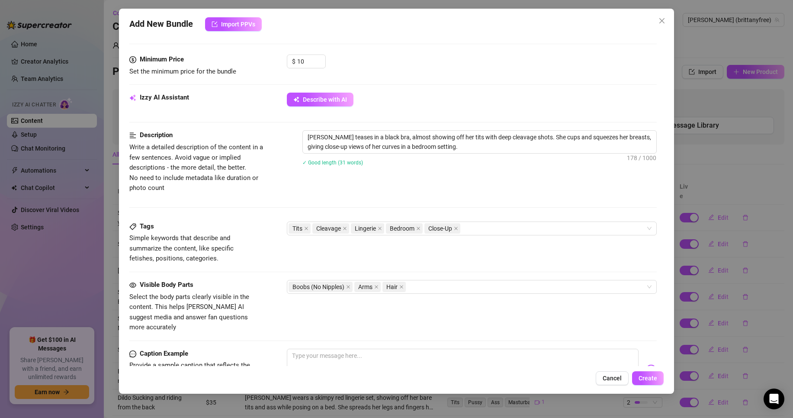
scroll to position [407, 0]
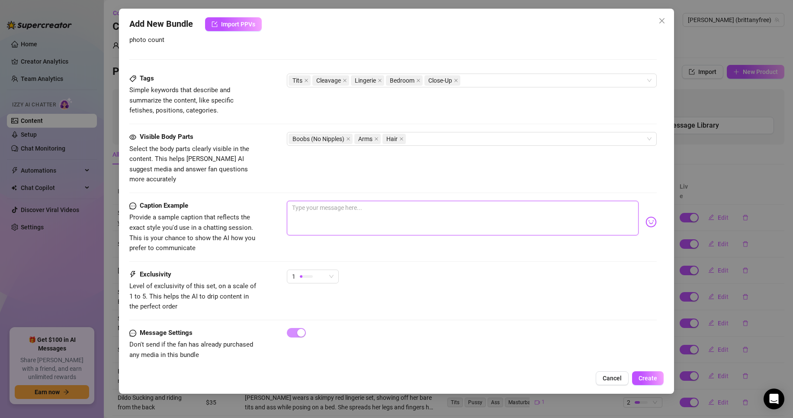
click at [346, 206] on textarea at bounding box center [463, 218] width 352 height 35
click at [389, 204] on textarea at bounding box center [463, 218] width 352 height 35
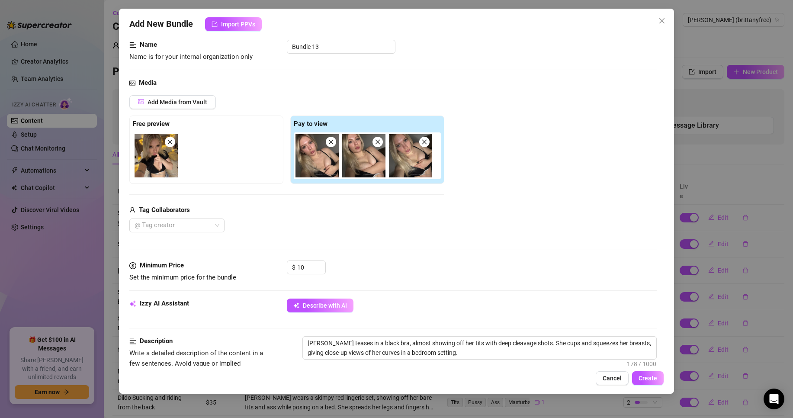
scroll to position [0, 0]
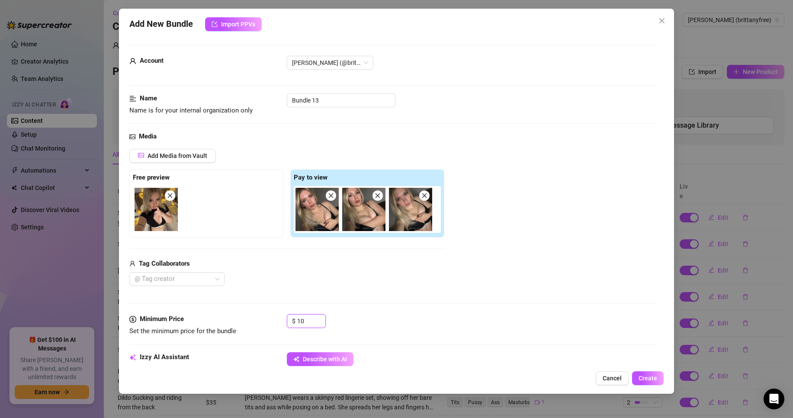
drag, startPoint x: 310, startPoint y: 323, endPoint x: 148, endPoint y: 310, distance: 162.7
click at [148, 310] on form "Account [PERSON_NAME] (@brittanyfree) Name Name is for your internal organizati…" at bounding box center [392, 414] width 527 height 739
type input "5"
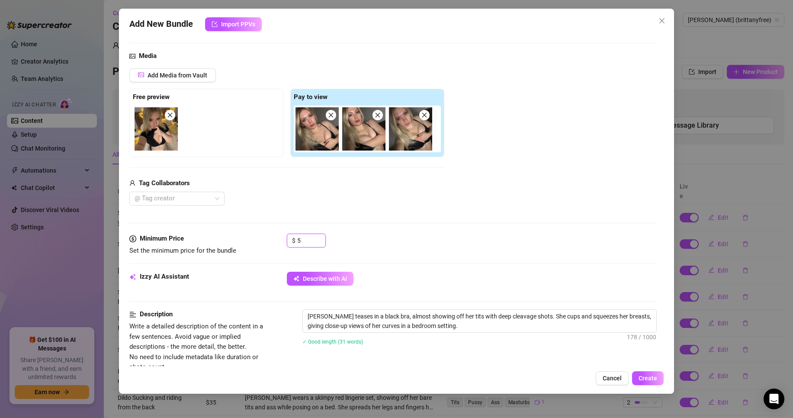
scroll to position [18, 0]
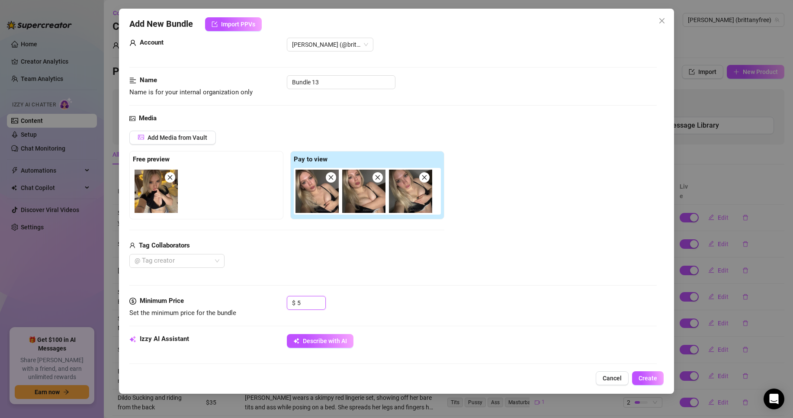
click at [171, 178] on icon "close" at bounding box center [170, 177] width 6 height 6
click at [182, 142] on button "Add Media from Vault" at bounding box center [172, 138] width 86 height 14
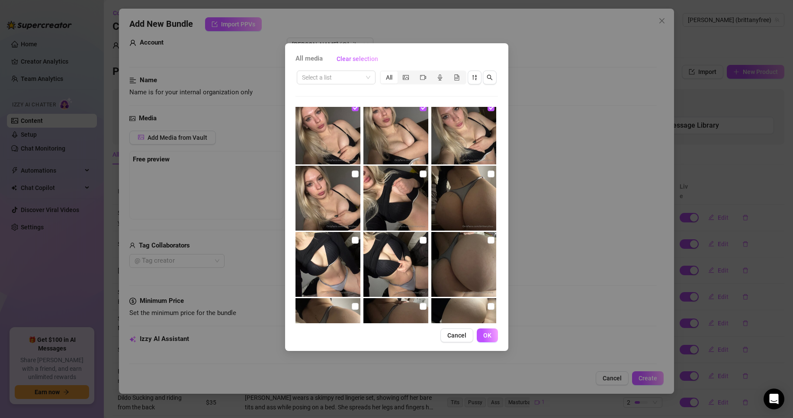
scroll to position [562, 0]
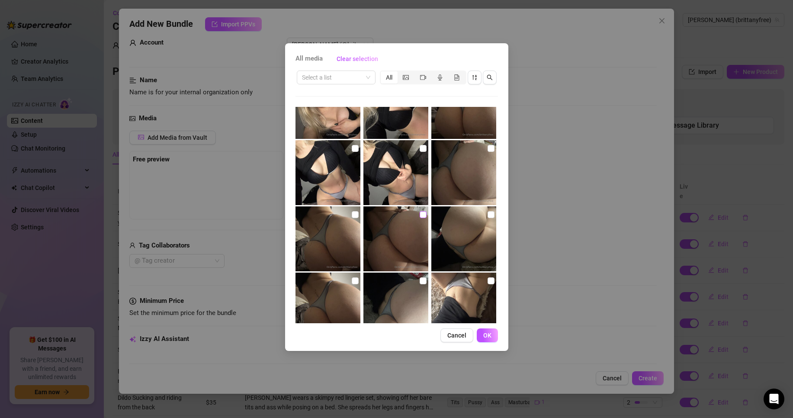
click at [420, 214] on input "checkbox" at bounding box center [422, 214] width 7 height 7
checkbox input "true"
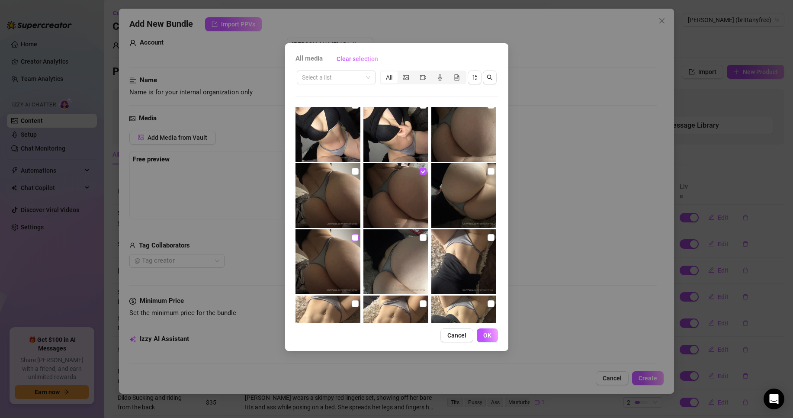
click at [356, 235] on input "checkbox" at bounding box center [355, 237] width 7 height 7
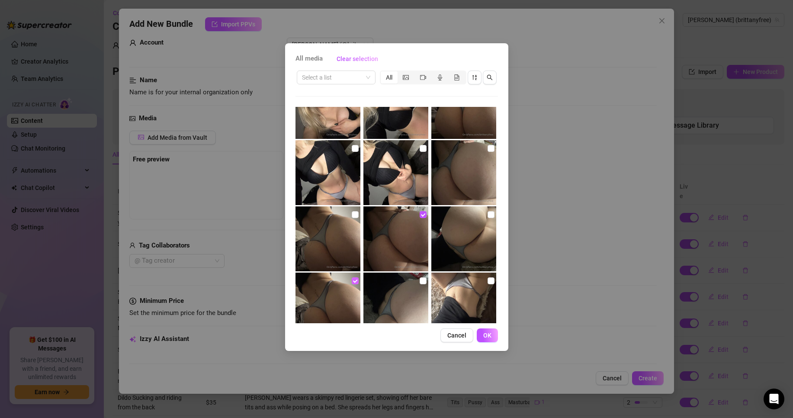
click at [354, 278] on input "checkbox" at bounding box center [355, 280] width 7 height 7
checkbox input "false"
click at [421, 211] on label at bounding box center [422, 215] width 7 height 10
click at [421, 211] on input "checkbox" at bounding box center [422, 214] width 7 height 7
checkbox input "false"
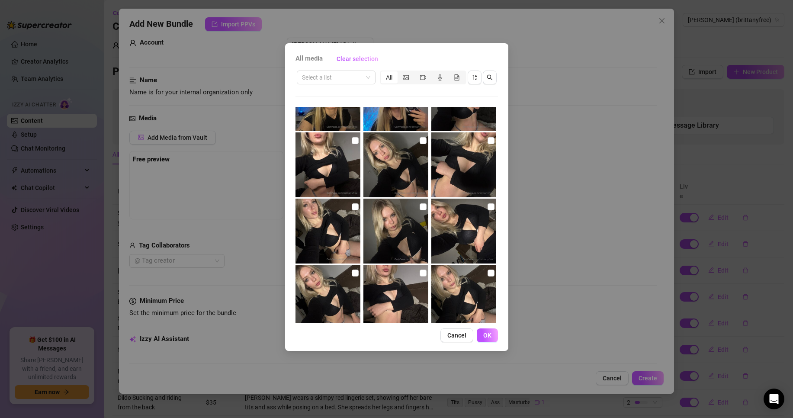
scroll to position [346, 0]
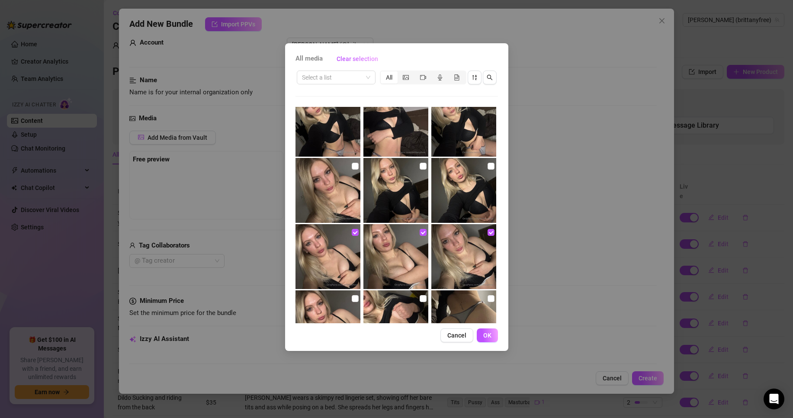
drag, startPoint x: 460, startPoint y: 329, endPoint x: 455, endPoint y: 323, distance: 8.6
click at [460, 330] on button "Cancel" at bounding box center [456, 335] width 33 height 14
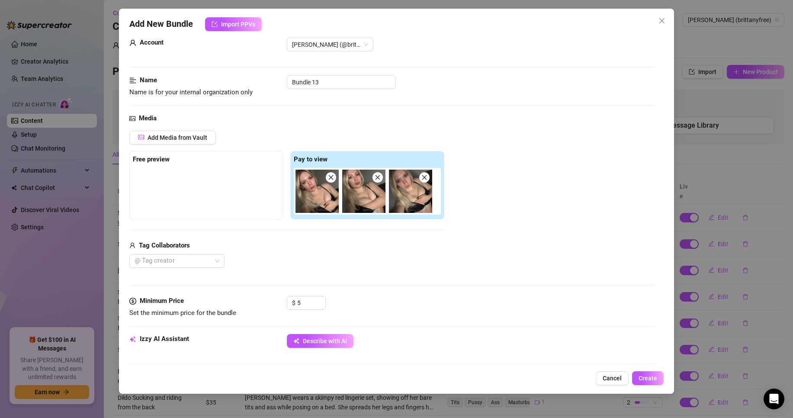
click at [329, 179] on icon "close" at bounding box center [331, 177] width 6 height 6
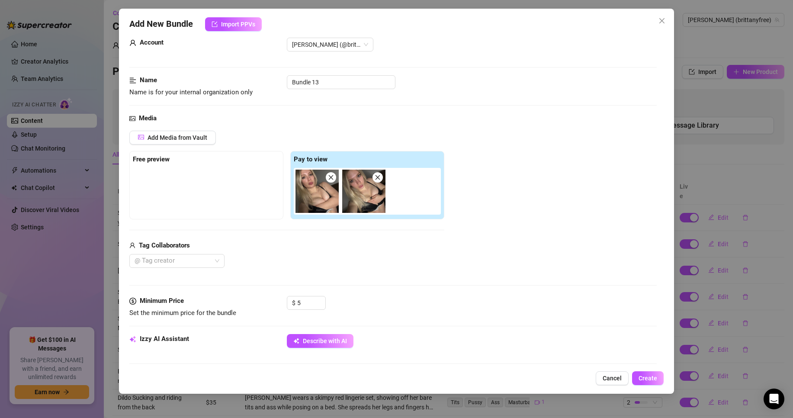
click at [329, 179] on icon "close" at bounding box center [331, 177] width 6 height 6
type input "0"
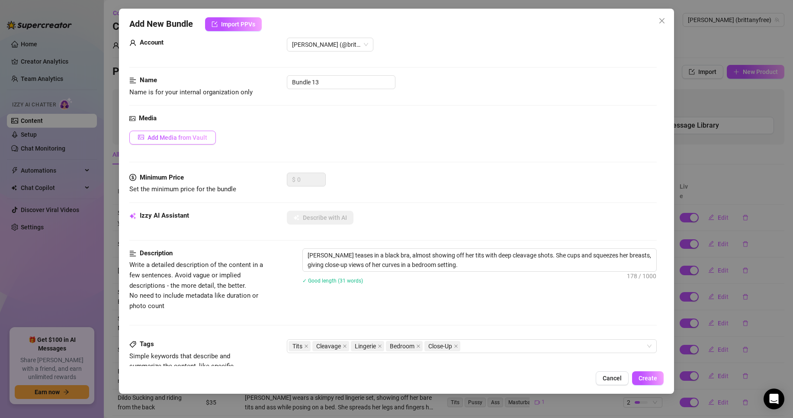
click at [195, 144] on button "Add Media from Vault" at bounding box center [172, 138] width 86 height 14
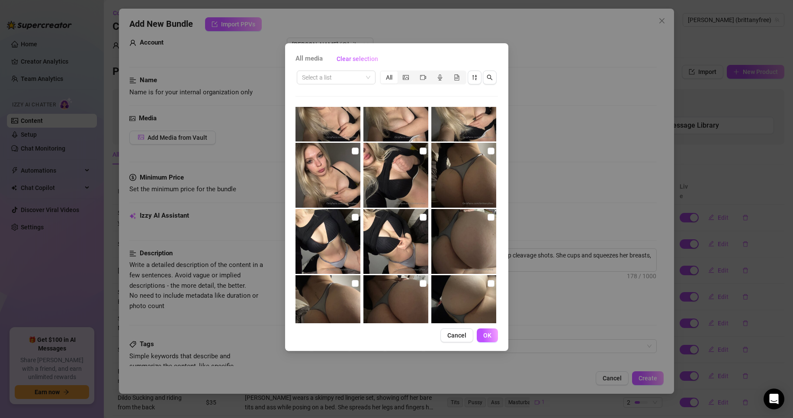
scroll to position [389, 0]
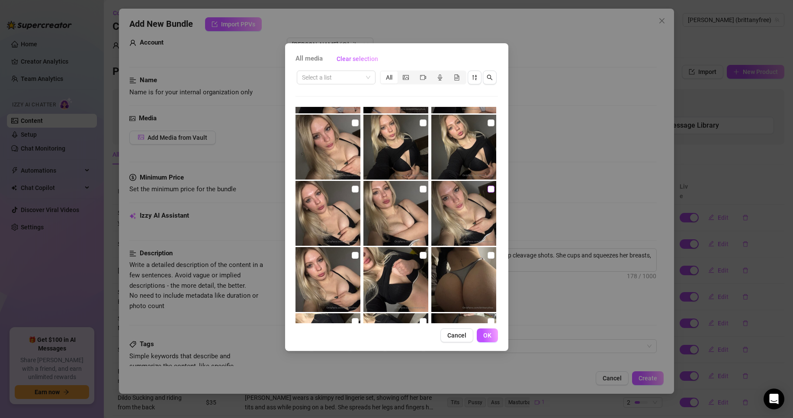
click at [487, 188] on input "checkbox" at bounding box center [490, 188] width 7 height 7
checkbox input "true"
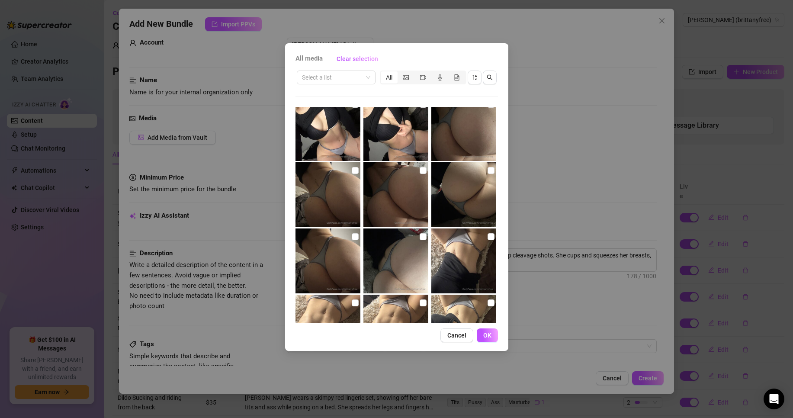
scroll to position [605, 0]
click at [352, 236] on input "checkbox" at bounding box center [355, 237] width 7 height 7
checkbox input "true"
click at [419, 240] on input "checkbox" at bounding box center [422, 237] width 7 height 7
checkbox input "true"
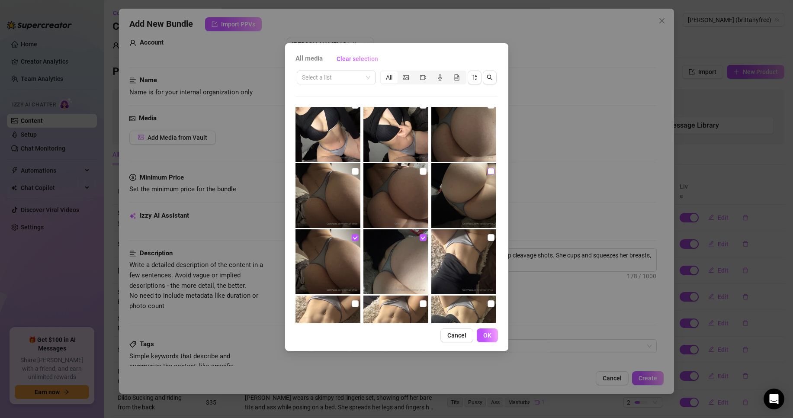
click at [487, 172] on input "checkbox" at bounding box center [490, 171] width 7 height 7
checkbox input "true"
click at [486, 333] on span "OK" at bounding box center [487, 335] width 8 height 7
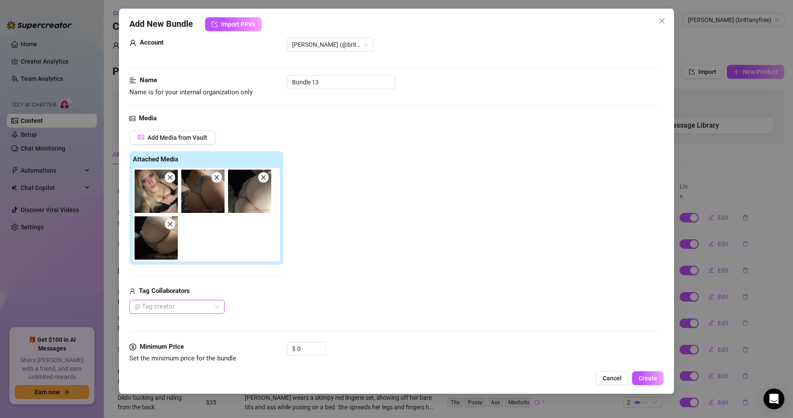
click at [271, 254] on div at bounding box center [208, 214] width 150 height 93
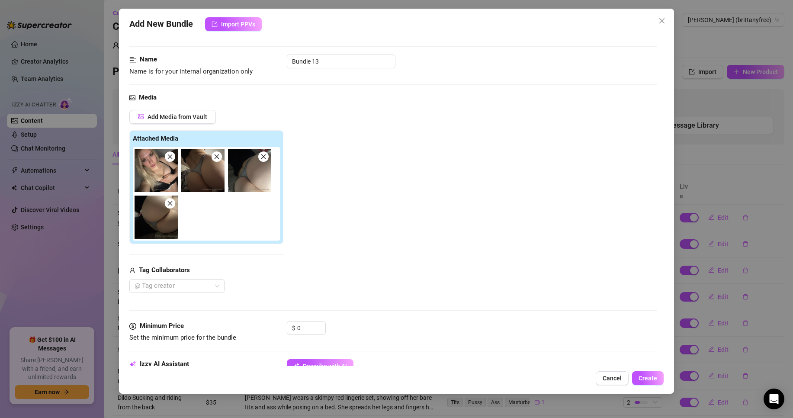
scroll to position [61, 0]
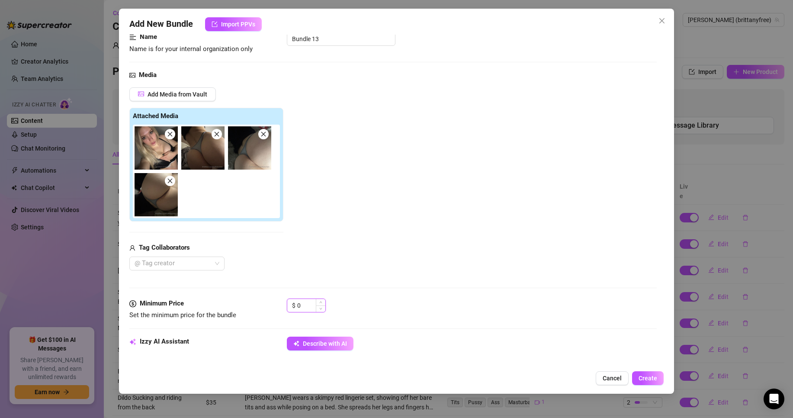
click at [313, 300] on input "0" at bounding box center [311, 305] width 28 height 13
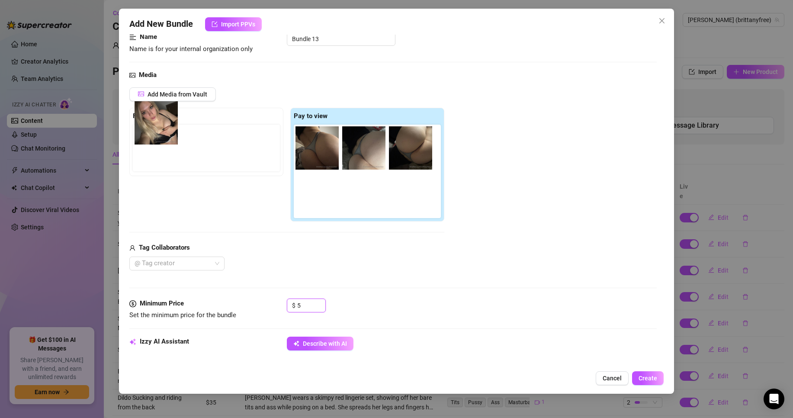
drag, startPoint x: 325, startPoint y: 157, endPoint x: 160, endPoint y: 132, distance: 166.6
click at [160, 132] on div "Free preview Pay to view" at bounding box center [286, 165] width 315 height 114
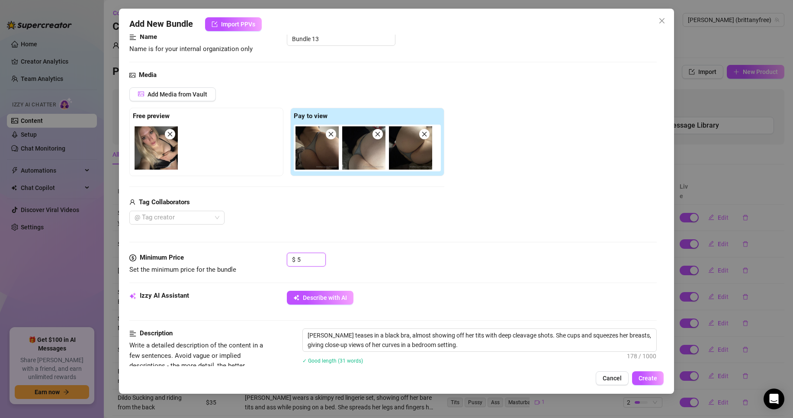
type input "5"
click at [211, 156] on div at bounding box center [208, 148] width 150 height 47
click at [320, 300] on span "Describe with AI" at bounding box center [325, 297] width 44 height 7
type textarea "[PERSON_NAME]"
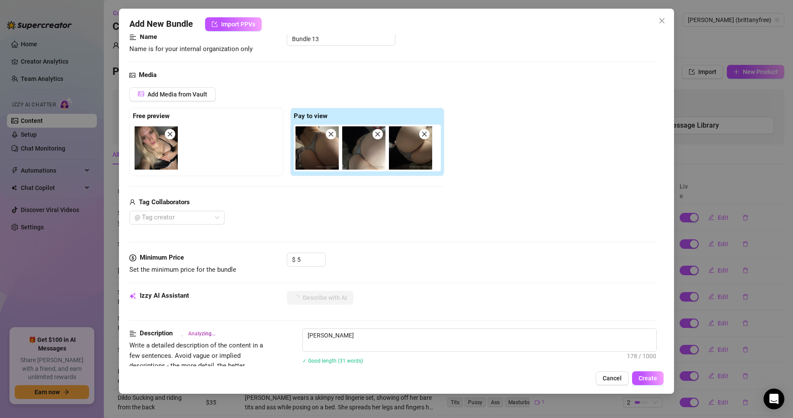
type textarea "[PERSON_NAME] shows"
type textarea "[PERSON_NAME] shows off"
type textarea "[PERSON_NAME] shows off her"
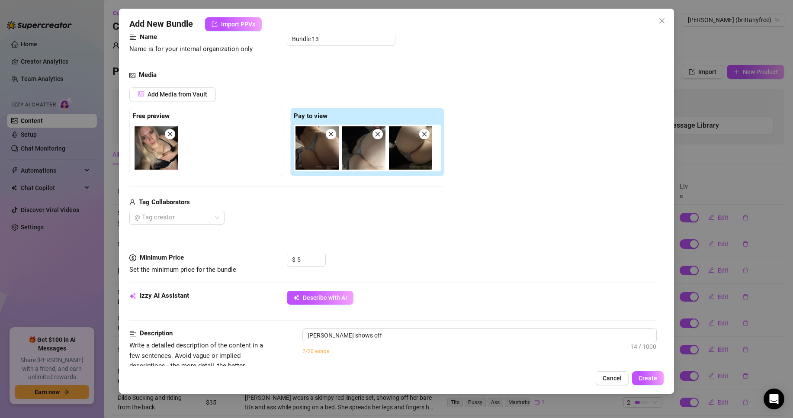
type textarea "[PERSON_NAME] shows off her"
type textarea "[PERSON_NAME] shows off her thick,"
type textarea "[PERSON_NAME] shows off her thick, round"
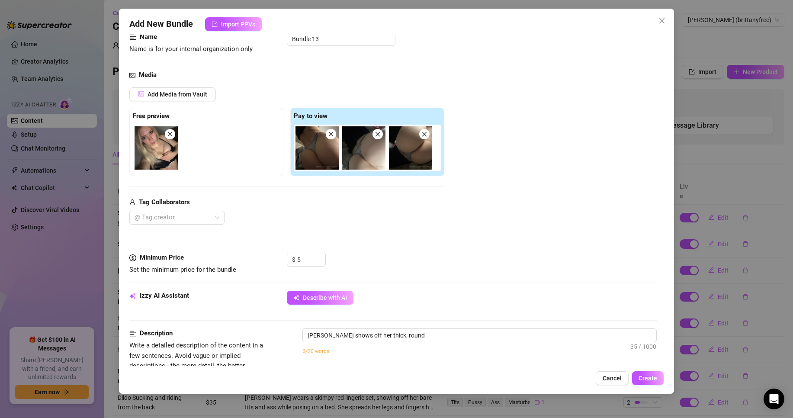
type textarea "[PERSON_NAME] shows off her thick, round ass"
type textarea "[PERSON_NAME] shows off her thick, round ass in"
type textarea "[PERSON_NAME] shows off her thick, round ass in a"
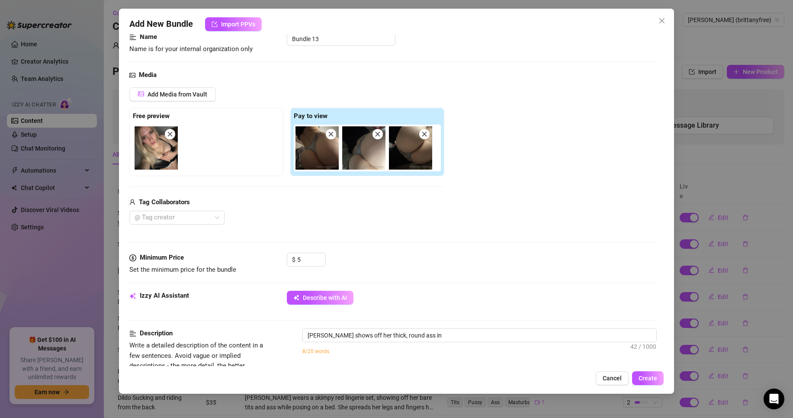
type textarea "[PERSON_NAME] shows off her thick, round ass in a"
type textarea "[PERSON_NAME] shows off her thick, round ass in a tiny"
type textarea "[PERSON_NAME] shows off her thick, round ass in a tiny grey"
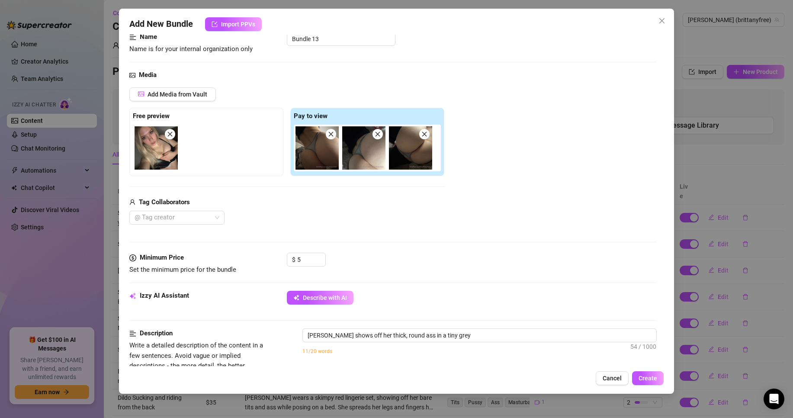
type textarea "[PERSON_NAME] shows off her thick, round ass in a tiny grey thong,"
type textarea "[PERSON_NAME] shows off her thick, round ass in a tiny grey thong, giving"
type textarea "[PERSON_NAME] shows off her thick, round ass in a tiny grey thong, giving close…"
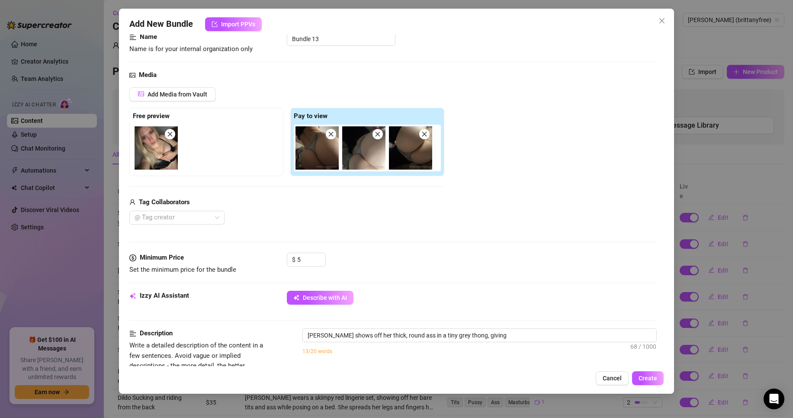
type textarea "[PERSON_NAME] shows off her thick, round ass in a tiny grey thong, giving close…"
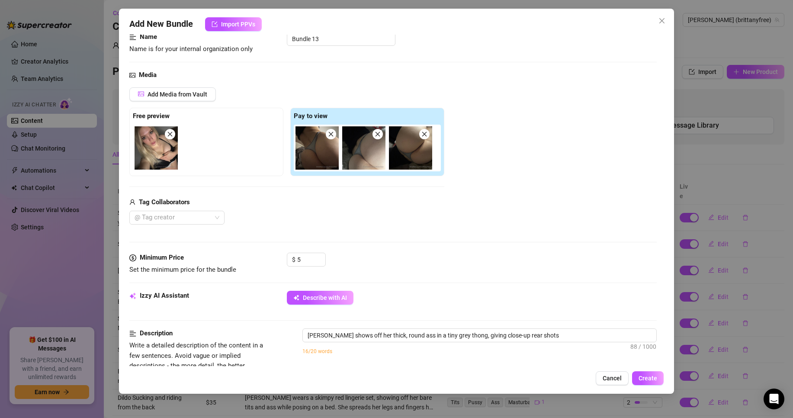
type textarea "[PERSON_NAME] shows off her thick, round ass in a tiny grey thong, giving close…"
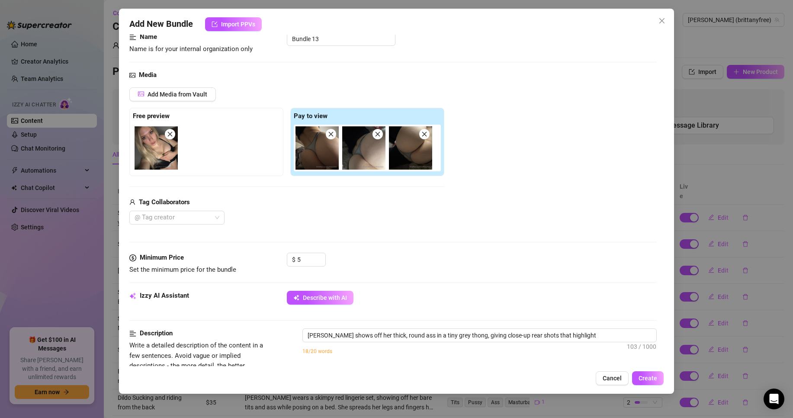
type textarea "[PERSON_NAME] shows off her thick, round ass in a tiny grey thong, giving close…"
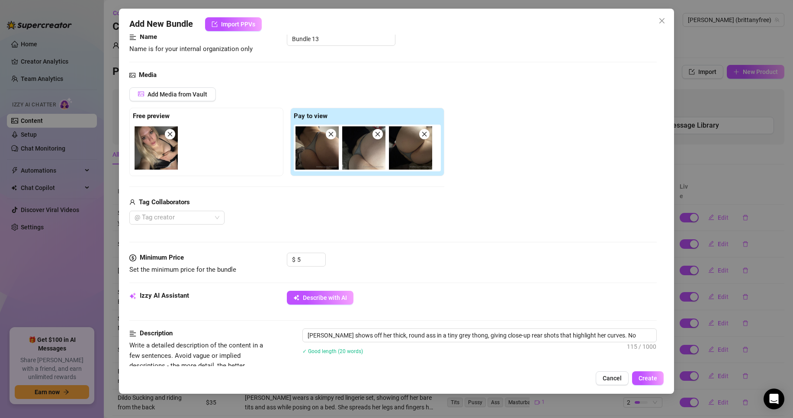
type textarea "[PERSON_NAME] shows off her thick, round ass in a tiny grey thong, giving close…"
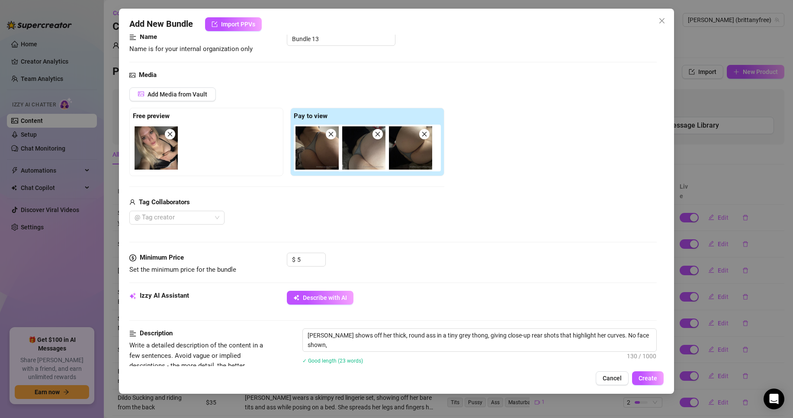
type textarea "[PERSON_NAME] shows off her thick, round ass in a tiny grey thong, giving close…"
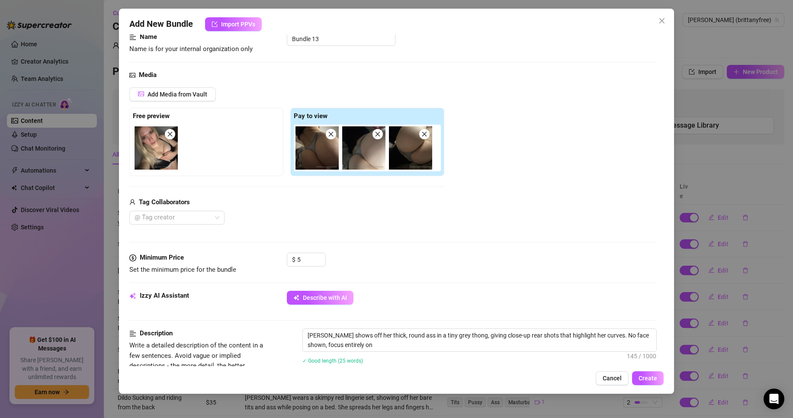
type textarea "[PERSON_NAME] shows off her thick, round ass in a tiny grey thong, giving close…"
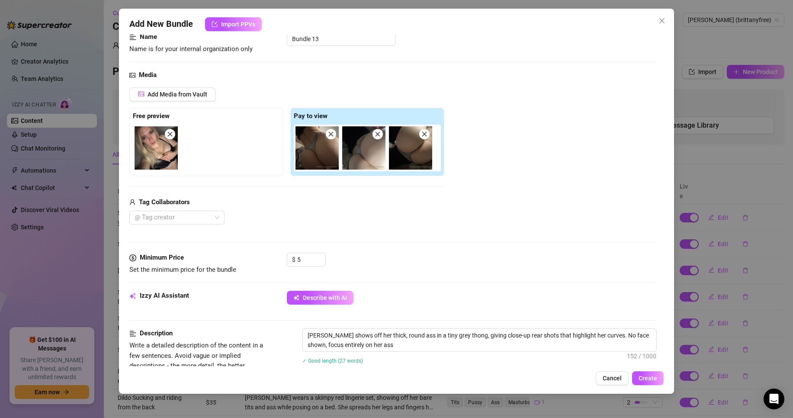
type textarea "[PERSON_NAME] shows off her thick, round ass in a tiny grey thong, giving close…"
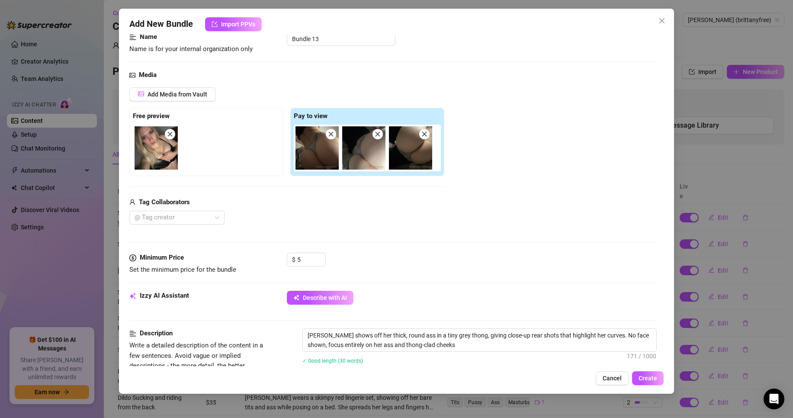
type textarea "[PERSON_NAME] shows off her thick, round ass in a tiny grey thong, giving close…"
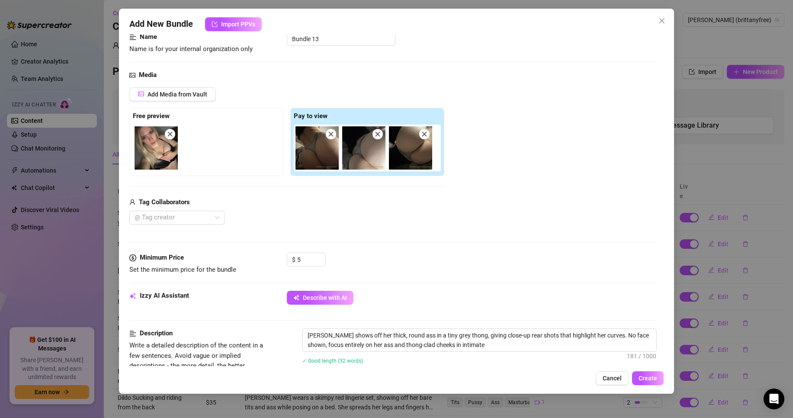
type textarea "[PERSON_NAME] shows off her thick, round ass in a tiny grey thong, giving close…"
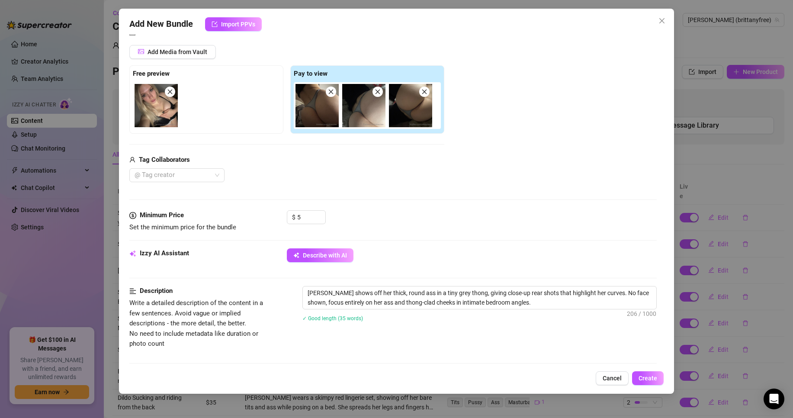
scroll to position [105, 0]
click at [363, 292] on textarea "[PERSON_NAME] shows off her thick, round ass in a tiny grey thong, giving close…" at bounding box center [479, 296] width 353 height 22
click at [415, 291] on textarea "[PERSON_NAME] shows off her thick, round ass in a tiny grey thong, giving close…" at bounding box center [479, 296] width 353 height 22
click at [406, 324] on div "✓ Good length (35 words)" at bounding box center [479, 317] width 354 height 14
click at [582, 298] on textarea "[PERSON_NAME] shows off her thick, round ass in a tiny grey thong, giving close…" at bounding box center [479, 296] width 353 height 22
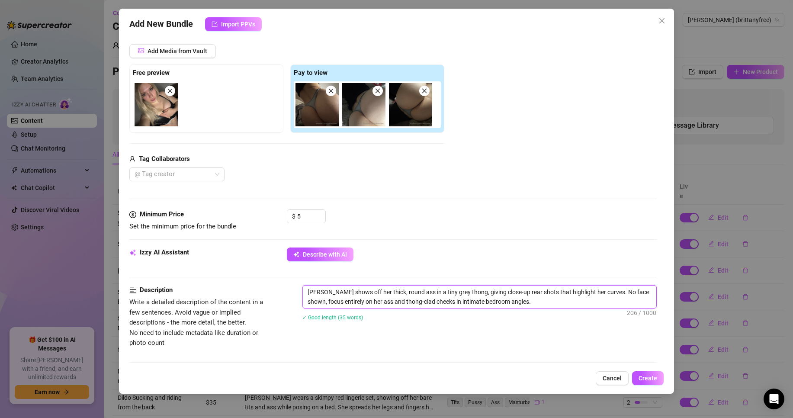
type textarea "[PERSON_NAME] shows off her thick, round ass in a tiny grey thong, giving close…"
click at [204, 118] on div at bounding box center [208, 104] width 150 height 47
click at [206, 93] on div at bounding box center [208, 104] width 150 height 47
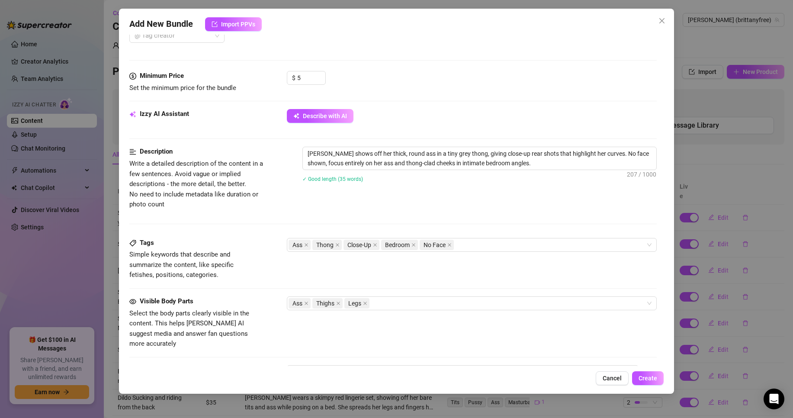
scroll to position [234, 0]
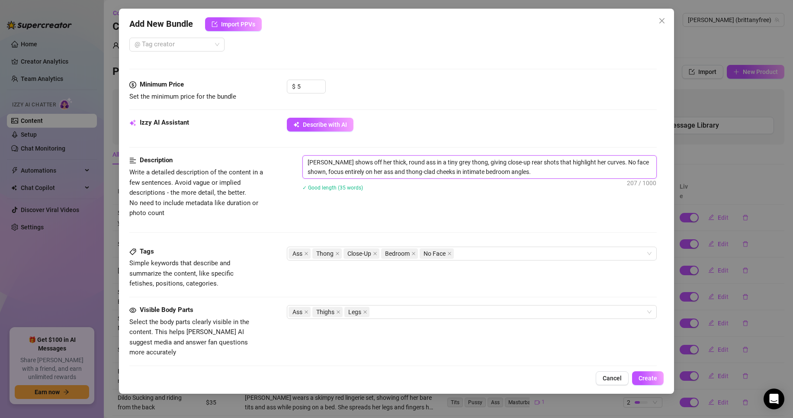
click at [547, 166] on textarea "[PERSON_NAME] shows off her thick, round ass in a tiny grey thong, giving close…" at bounding box center [479, 167] width 353 height 22
click at [547, 176] on textarea "[PERSON_NAME] shows off her thick, round ass in a tiny grey thong, giving close…" at bounding box center [479, 167] width 353 height 22
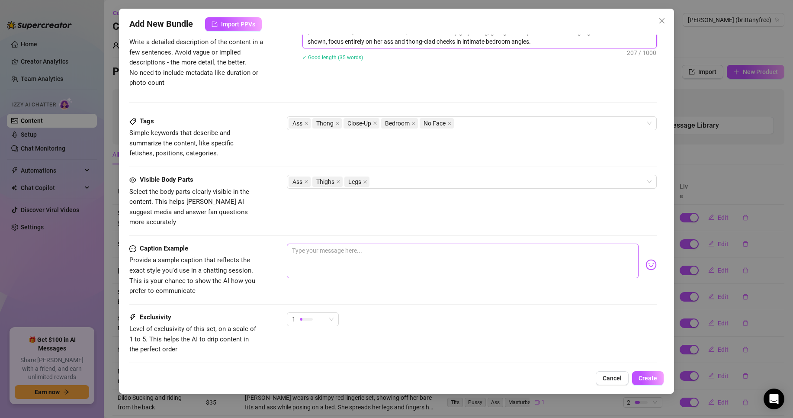
scroll to position [364, 0]
click at [365, 252] on textarea at bounding box center [463, 261] width 352 height 35
type textarea "W"
type textarea "Wh"
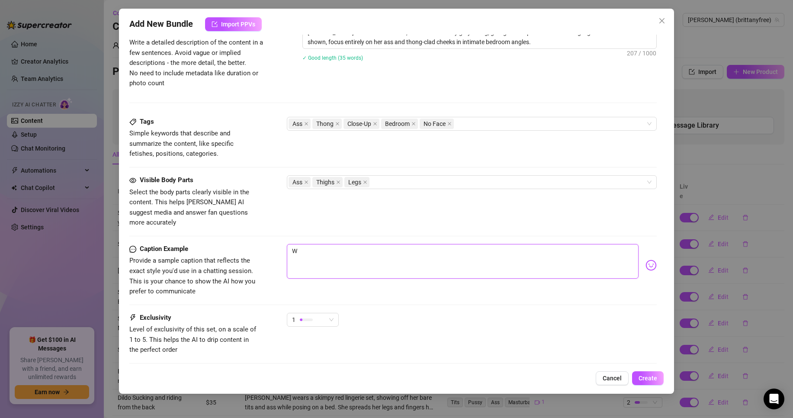
type textarea "Wh"
type textarea "Wha"
click at [645, 259] on img at bounding box center [650, 264] width 11 height 11
click at [650, 268] on div "Account [PERSON_NAME] (@brittanyfree) Name Name is for your internal organizati…" at bounding box center [396, 200] width 534 height 331
click at [647, 247] on div "mistery bundle, is my booty as pretty as my face?" at bounding box center [472, 265] width 370 height 42
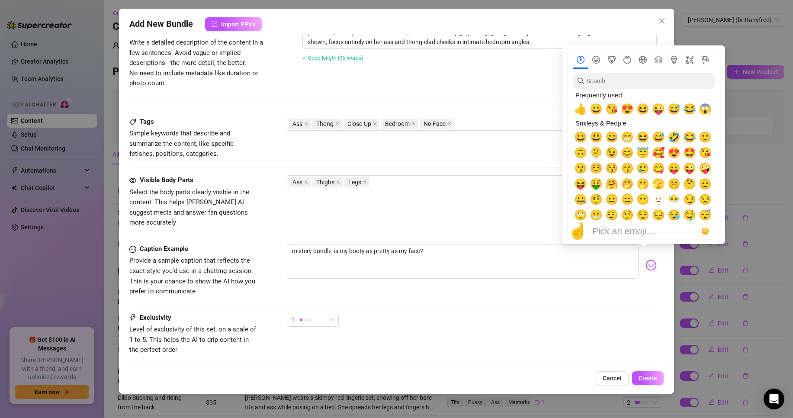
click at [645, 259] on img at bounding box center [650, 264] width 11 height 11
click at [613, 170] on span "😚" at bounding box center [611, 168] width 13 height 12
click at [611, 152] on span "😉" at bounding box center [611, 153] width 13 height 12
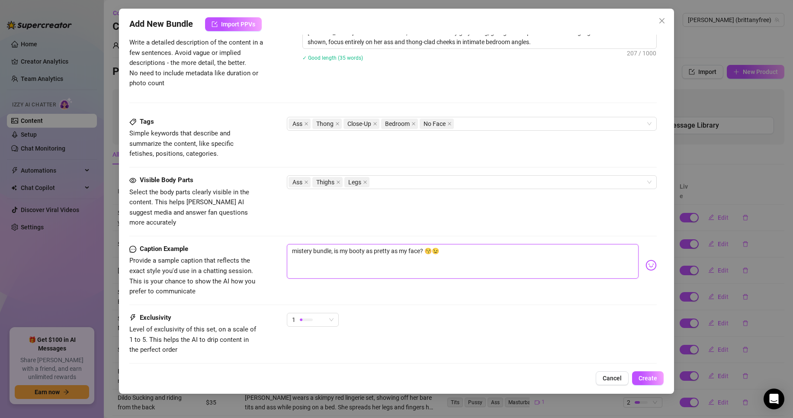
click at [457, 258] on textarea "mistery bundle, is my booty as pretty as my face? 😚😉" at bounding box center [463, 261] width 352 height 35
click at [311, 244] on textarea "mistery bundle, is my booty as pretty as my face? 😚😉" at bounding box center [463, 261] width 352 height 35
click at [331, 244] on textarea "mistery bundle, is my booty as pretty as my face? 😚😉" at bounding box center [463, 261] width 352 height 35
click at [497, 246] on textarea "mistery bundle, is my booty as pretty as my face? 😚😉" at bounding box center [463, 261] width 352 height 35
click at [469, 261] on textarea "mistery bundle, is my booty as pretty as my face? 😚😉" at bounding box center [463, 261] width 352 height 35
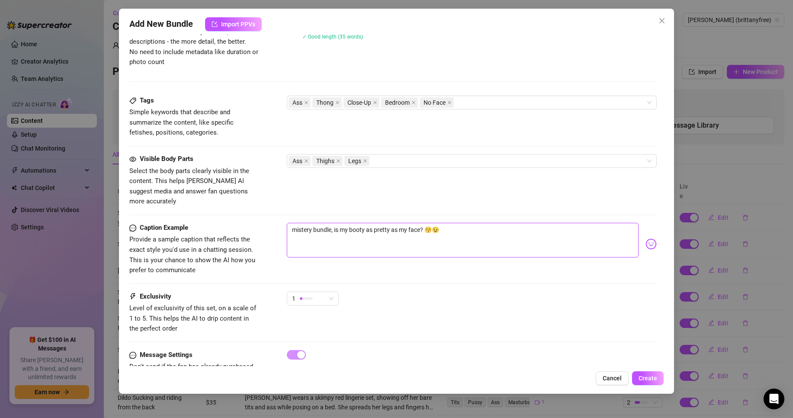
scroll to position [407, 0]
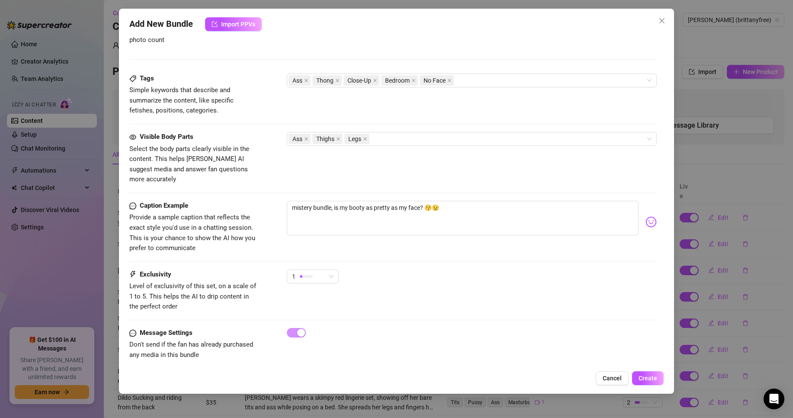
click at [467, 302] on div "Exclusivity Level of exclusivity of this set, on a scale of 1 to 5. This helps …" at bounding box center [392, 298] width 527 height 58
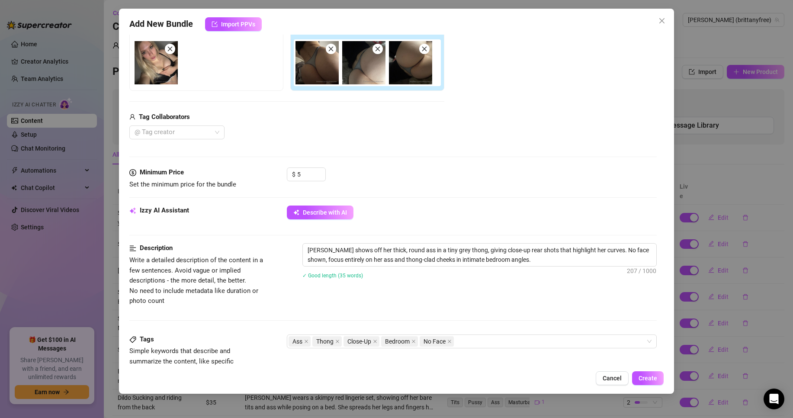
scroll to position [148, 0]
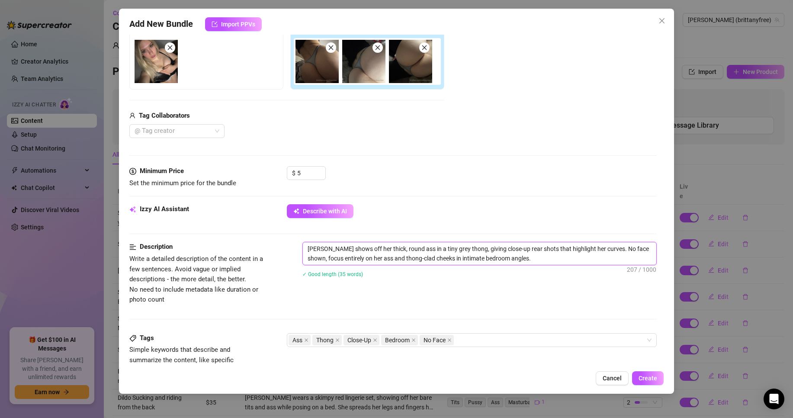
click at [538, 263] on textarea "[PERSON_NAME] shows off her thick, round ass in a tiny grey thong, giving close…" at bounding box center [479, 253] width 353 height 22
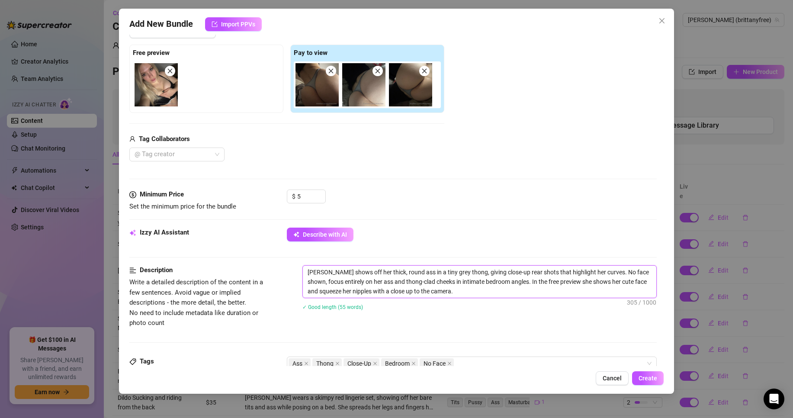
scroll to position [105, 0]
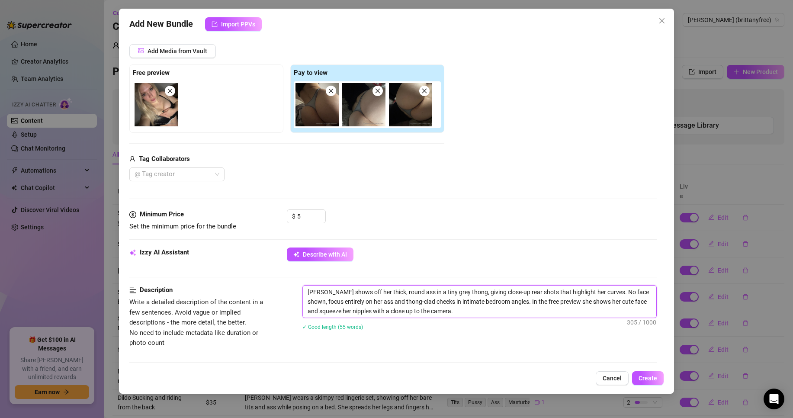
click at [422, 314] on textarea "[PERSON_NAME] shows off her thick, round ass in a tiny grey thong, giving close…" at bounding box center [479, 301] width 353 height 32
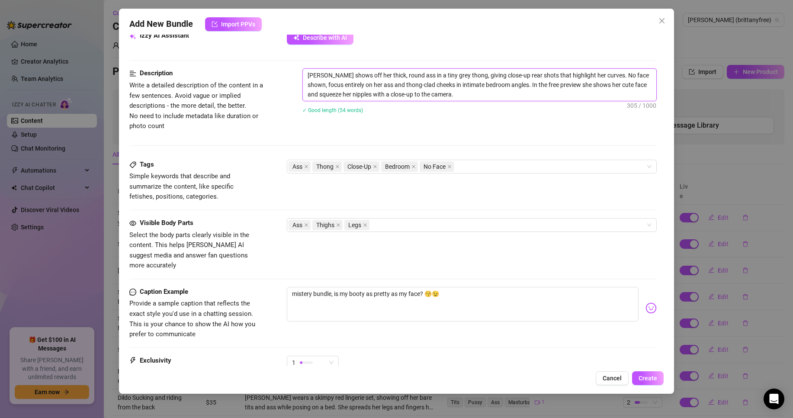
scroll to position [321, 0]
click at [329, 287] on textarea "mistery bundle, is my booty as pretty as my face? 😚😉" at bounding box center [463, 304] width 352 height 35
click at [331, 287] on textarea "mistery bundle, is my booty as pretty as my face? 😚😉" at bounding box center [463, 304] width 352 height 35
click at [298, 287] on textarea "mistery bundle, is my booty as pretty as my face? 😚😉" at bounding box center [463, 304] width 352 height 35
click at [366, 251] on div "Visible Body Parts Select the body parts clearly visible in the content. This h…" at bounding box center [392, 244] width 527 height 53
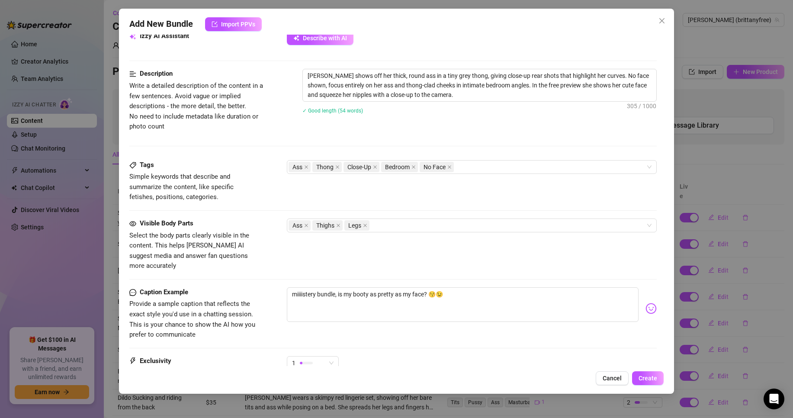
click at [357, 252] on div "Visible Body Parts Select the body parts clearly visible in the content. This h…" at bounding box center [392, 244] width 527 height 53
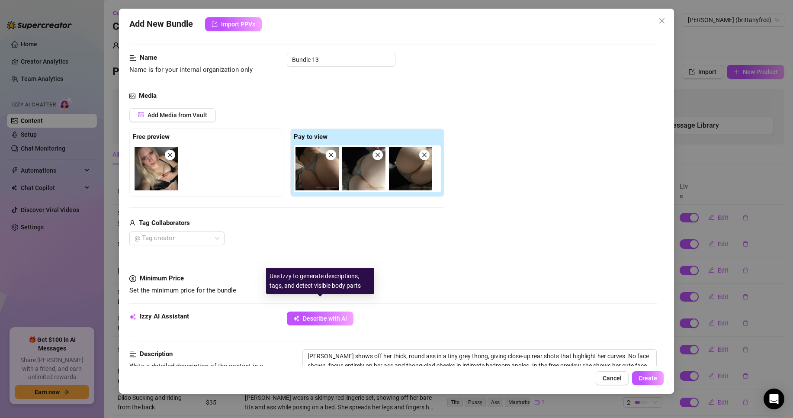
scroll to position [0, 0]
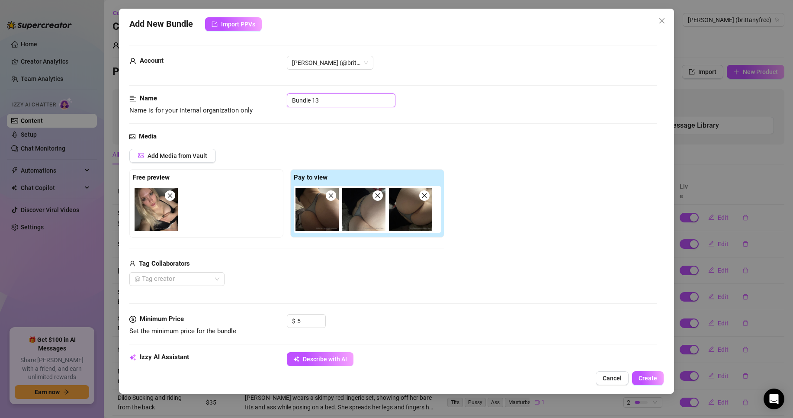
drag, startPoint x: 337, startPoint y: 97, endPoint x: 196, endPoint y: 90, distance: 141.1
click at [196, 90] on form "Account [PERSON_NAME] (@brittanyfree) Name Name is for your internal organizati…" at bounding box center [392, 414] width 527 height 739
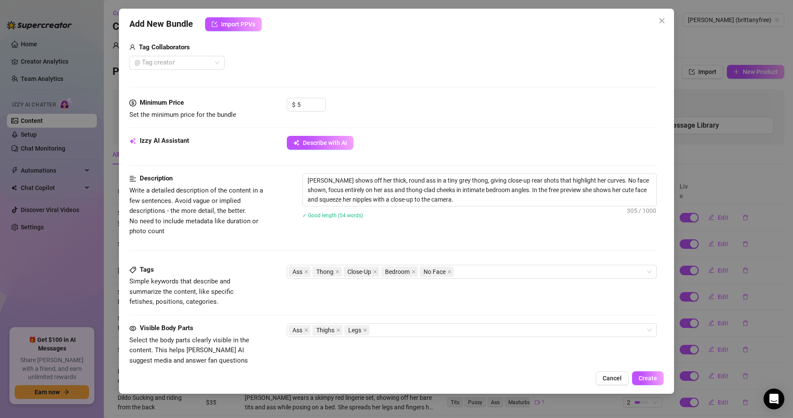
click at [468, 233] on div "Description Write a detailed description of the content in a few sentences. Avo…" at bounding box center [392, 204] width 527 height 63
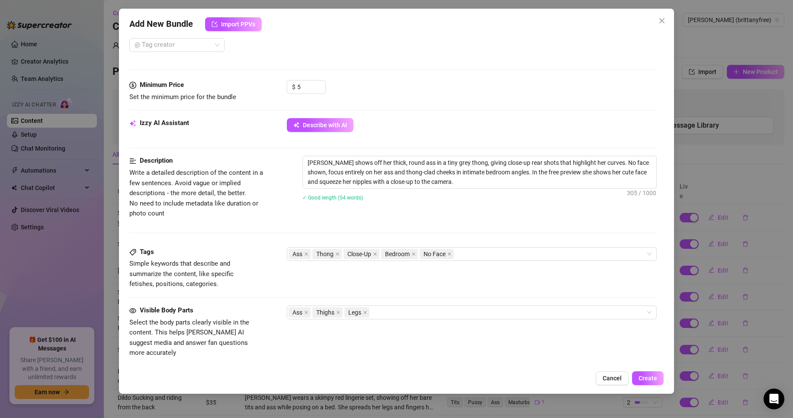
scroll to position [364, 0]
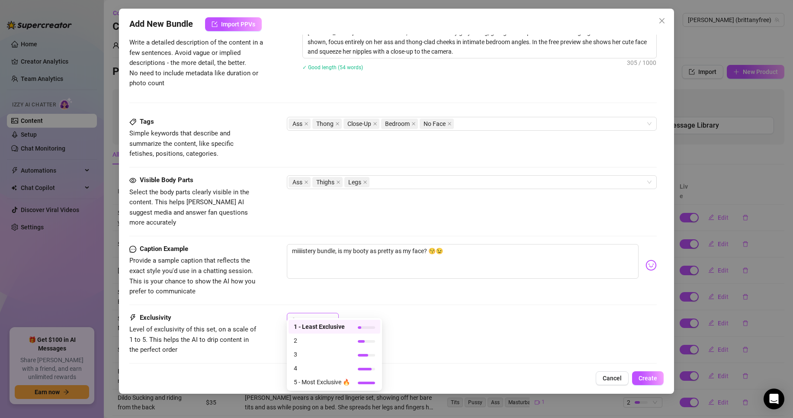
click at [310, 314] on div "1" at bounding box center [309, 319] width 34 height 13
click at [439, 291] on div "Caption Example Provide a sample caption that reflects the exact style you'd us…" at bounding box center [392, 278] width 527 height 69
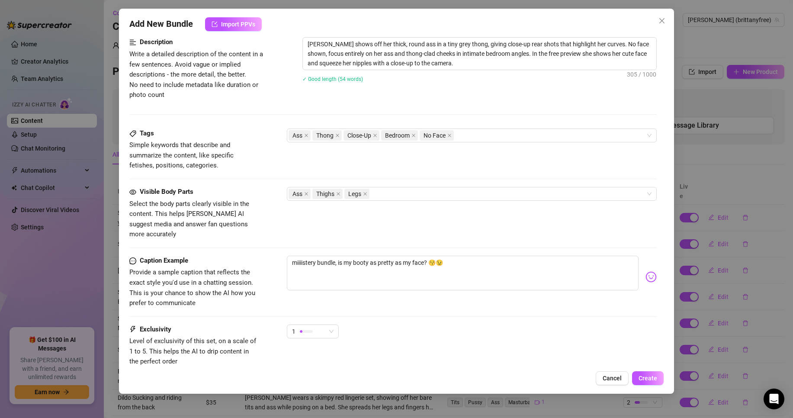
scroll to position [407, 0]
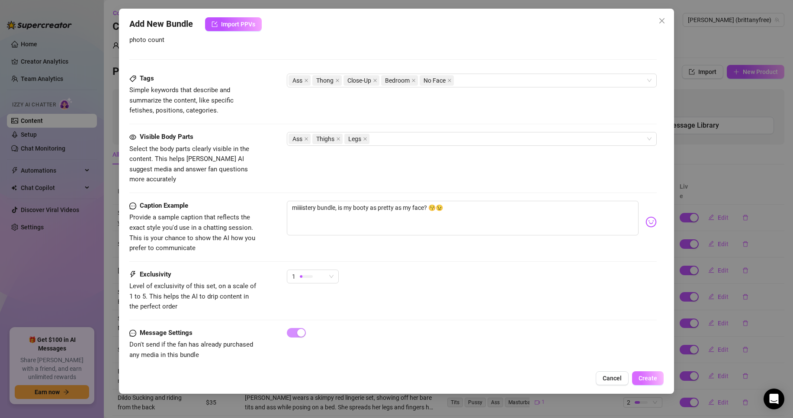
click at [653, 376] on span "Create" at bounding box center [647, 377] width 19 height 7
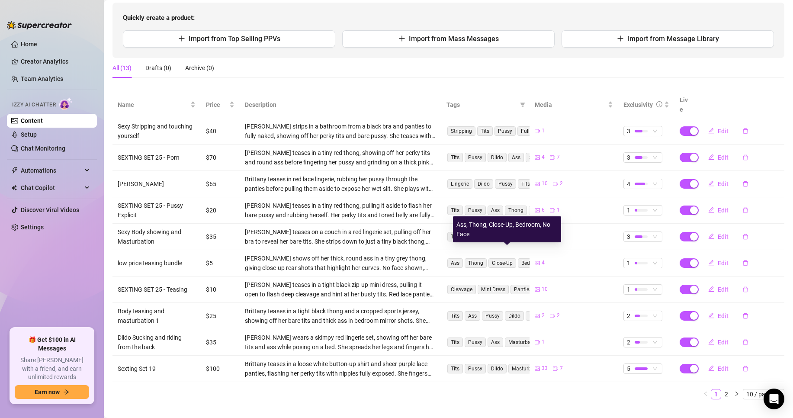
scroll to position [91, 0]
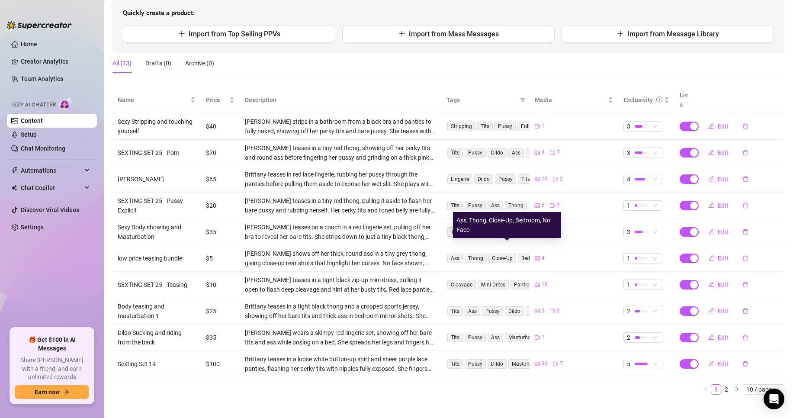
click at [521, 253] on span "Bedroom" at bounding box center [532, 258] width 28 height 10
click at [453, 100] on th "Tags" at bounding box center [485, 100] width 88 height 26
click at [454, 97] on span "Tags" at bounding box center [481, 100] width 70 height 10
click at [720, 255] on span "Edit" at bounding box center [722, 258] width 11 height 7
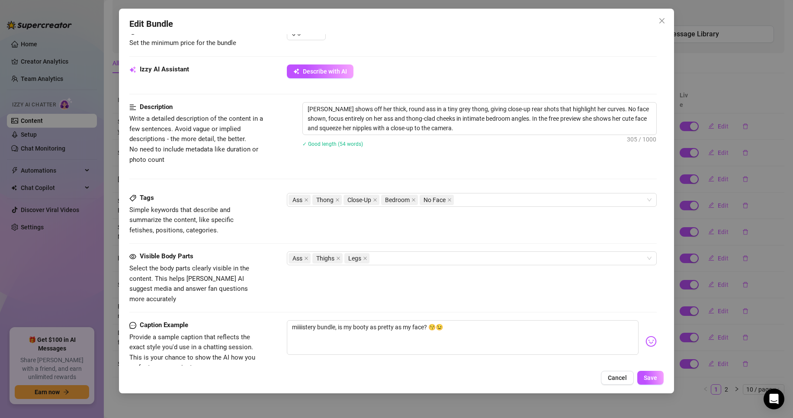
scroll to position [303, 0]
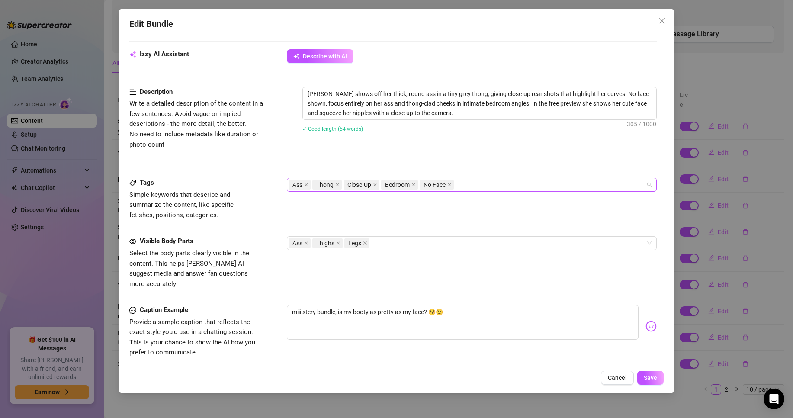
click at [446, 183] on span "No Face" at bounding box center [436, 184] width 34 height 10
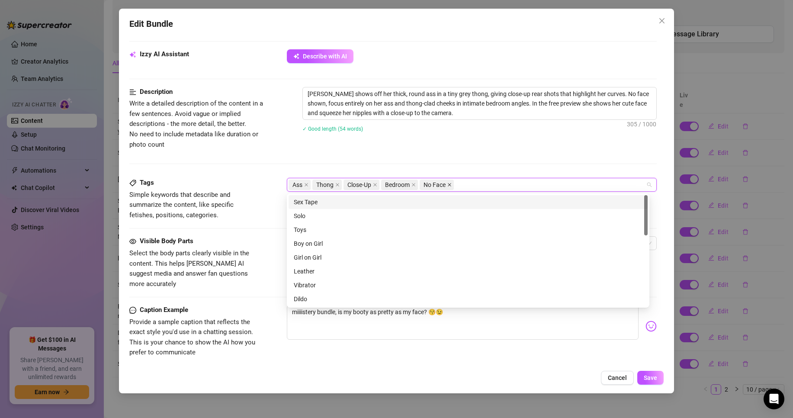
click at [451, 183] on icon "close" at bounding box center [449, 184] width 3 height 3
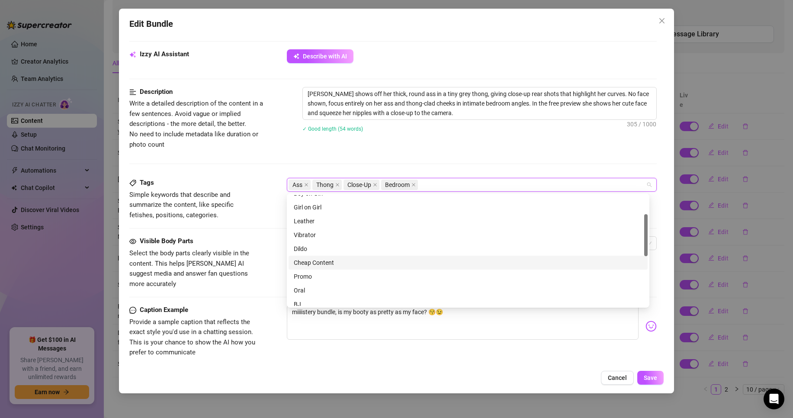
click at [326, 261] on div "Cheap Content" at bounding box center [468, 263] width 349 height 10
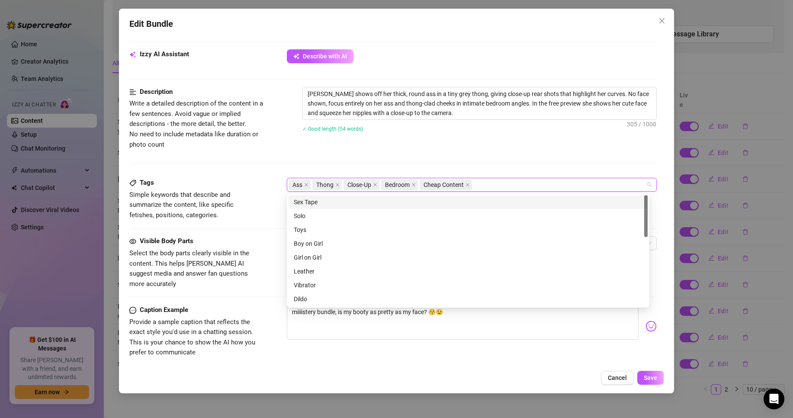
click at [292, 155] on div "Description Write a detailed description of the content in a few sentences. Avo…" at bounding box center [392, 132] width 527 height 91
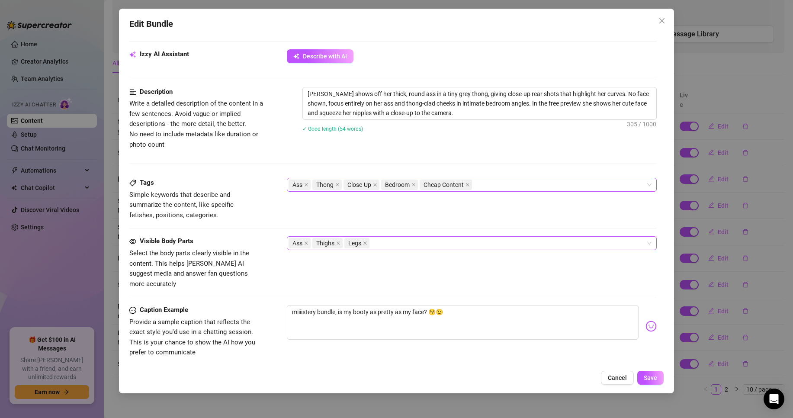
click at [438, 244] on div "Ass Thighs Legs" at bounding box center [466, 243] width 357 height 12
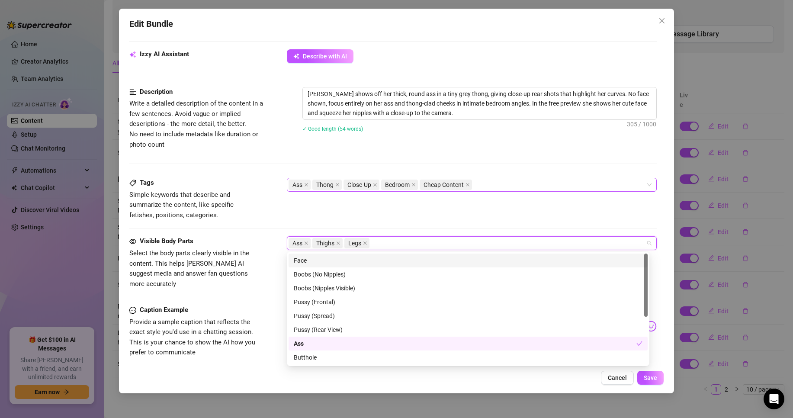
click at [357, 260] on div "Face" at bounding box center [468, 261] width 349 height 10
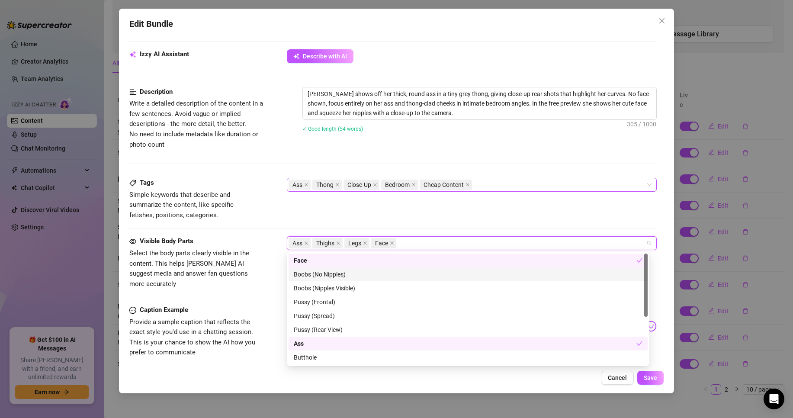
drag, startPoint x: 350, startPoint y: 272, endPoint x: 360, endPoint y: 269, distance: 10.4
click at [350, 272] on div "Boobs (No Nipples)" at bounding box center [468, 274] width 349 height 10
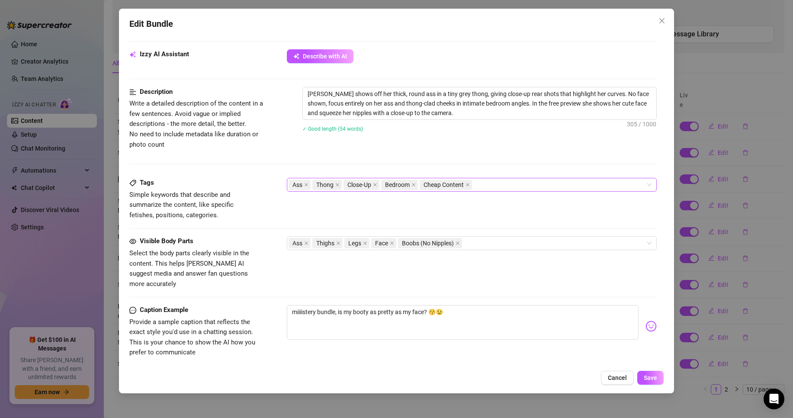
click at [471, 218] on div "Tags Simple keywords that describe and summarize the content, like specific fet…" at bounding box center [392, 199] width 527 height 42
click at [499, 242] on div "Ass Thighs Legs Face Boobs (No Nipples)" at bounding box center [466, 243] width 357 height 12
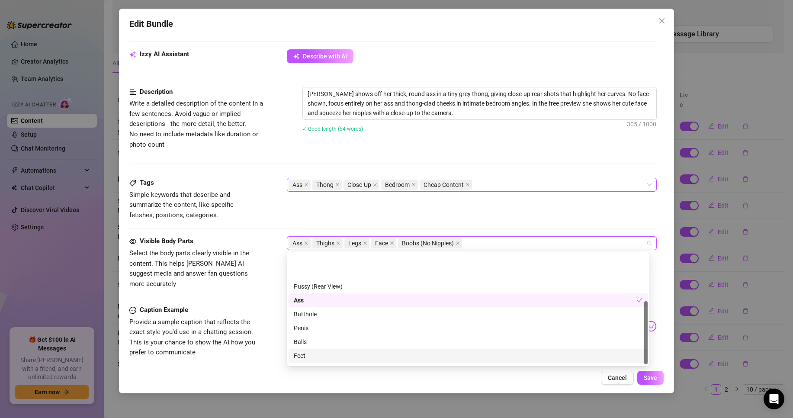
scroll to position [83, 0]
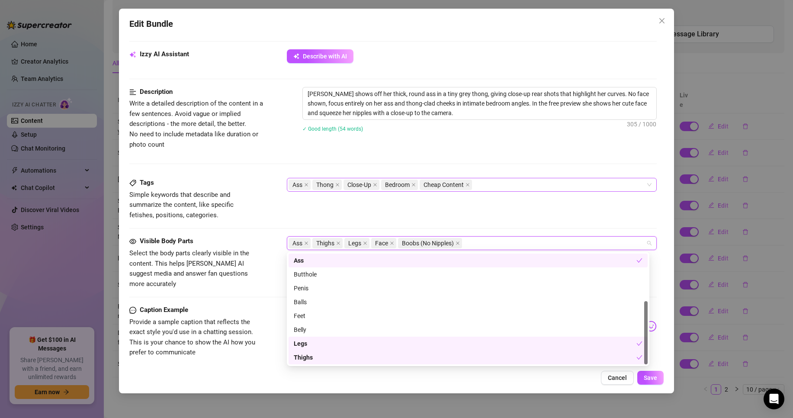
click at [420, 206] on div "Tags Simple keywords that describe and summarize the content, like specific fet…" at bounding box center [392, 199] width 527 height 42
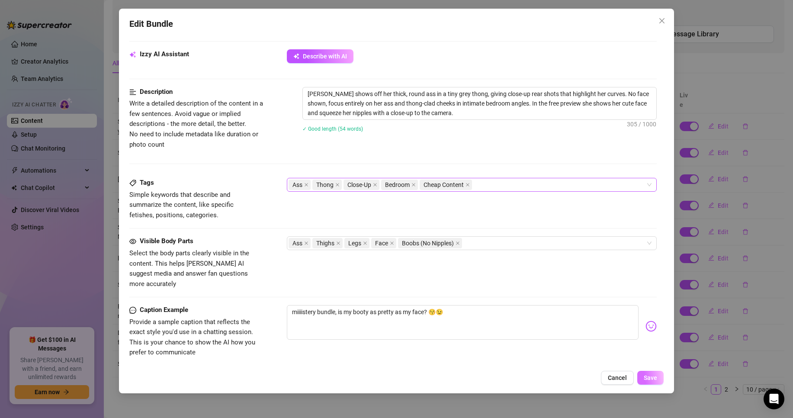
click at [655, 377] on span "Save" at bounding box center [649, 377] width 13 height 7
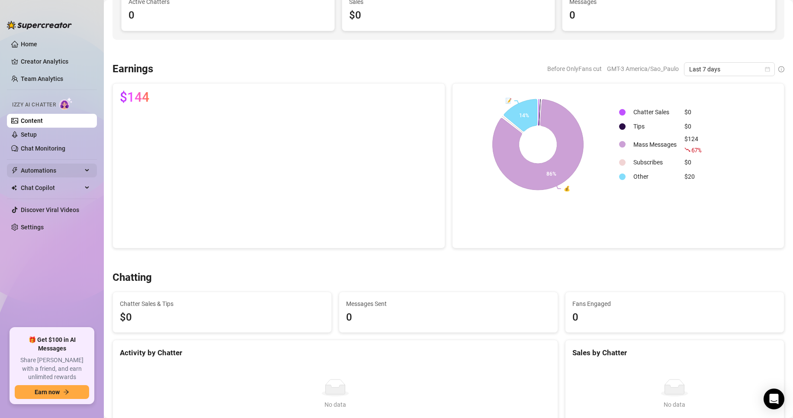
click at [41, 169] on span "Automations" at bounding box center [51, 170] width 61 height 14
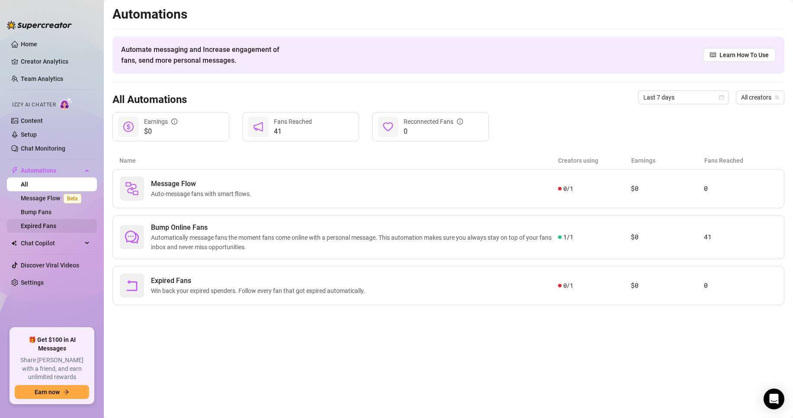
click at [48, 225] on link "Expired Fans" at bounding box center [38, 225] width 35 height 7
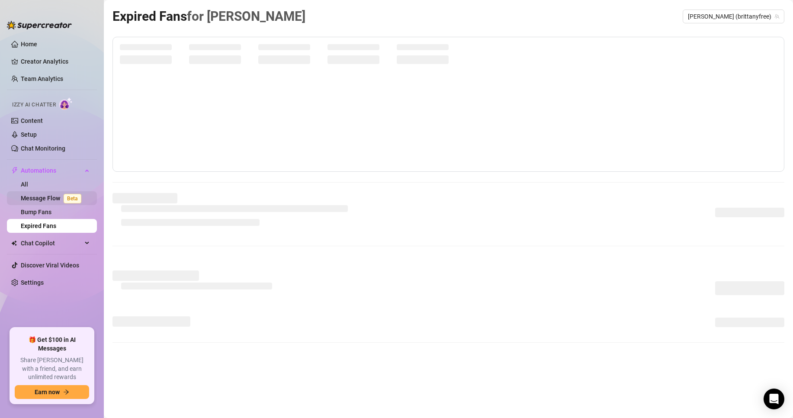
click at [56, 197] on link "Message Flow Beta" at bounding box center [53, 198] width 64 height 7
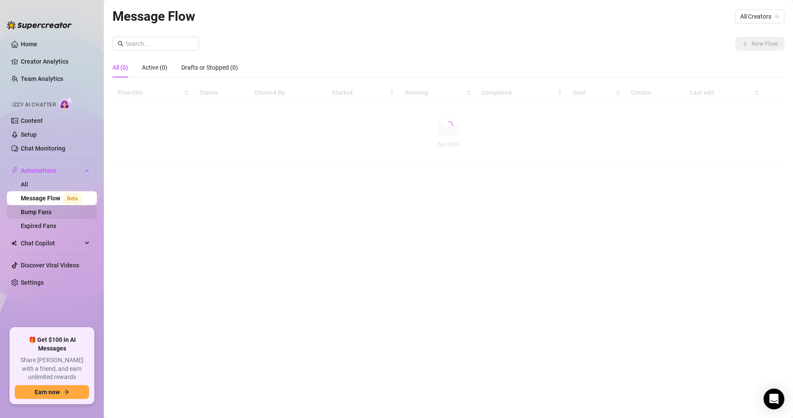
click at [49, 215] on link "Bump Fans" at bounding box center [36, 211] width 31 height 7
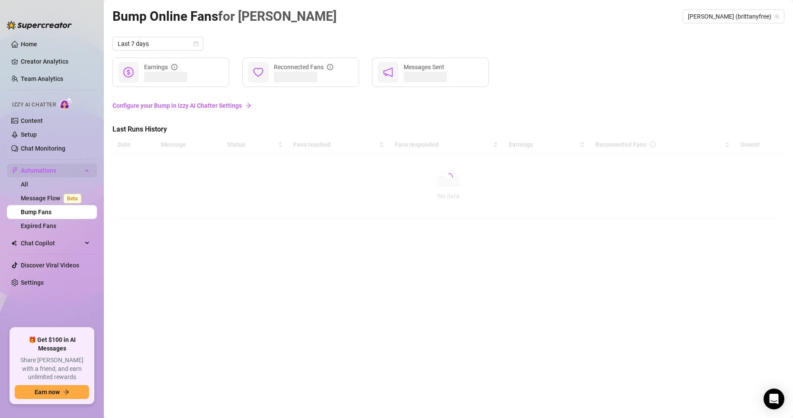
click at [38, 171] on span "Automations" at bounding box center [51, 170] width 61 height 14
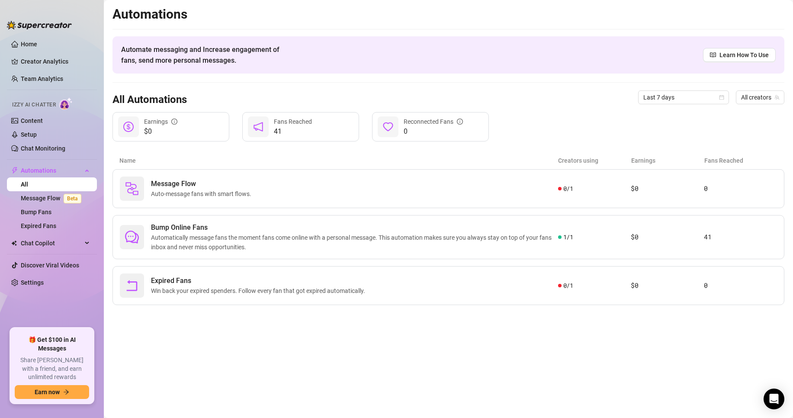
click at [191, 208] on div "Message Flow Auto-message fans with smart flows. 0 / 1 $0 0 Bump Online Fans Au…" at bounding box center [448, 237] width 672 height 136
click at [202, 190] on span "Auto-message fans with smart flows." at bounding box center [203, 194] width 104 height 10
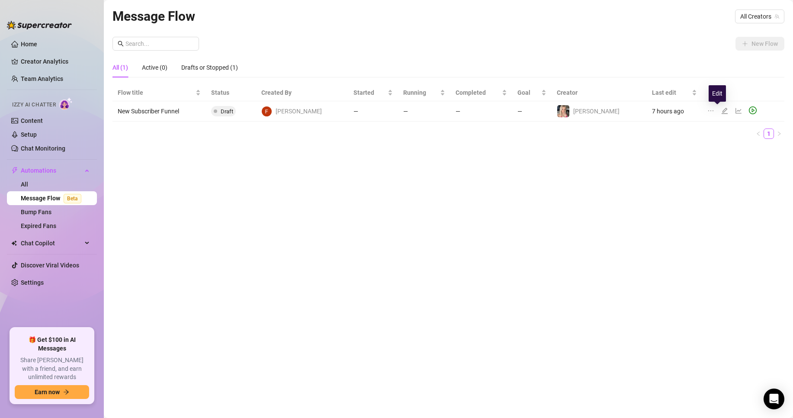
click at [721, 111] on icon "edit" at bounding box center [724, 110] width 7 height 7
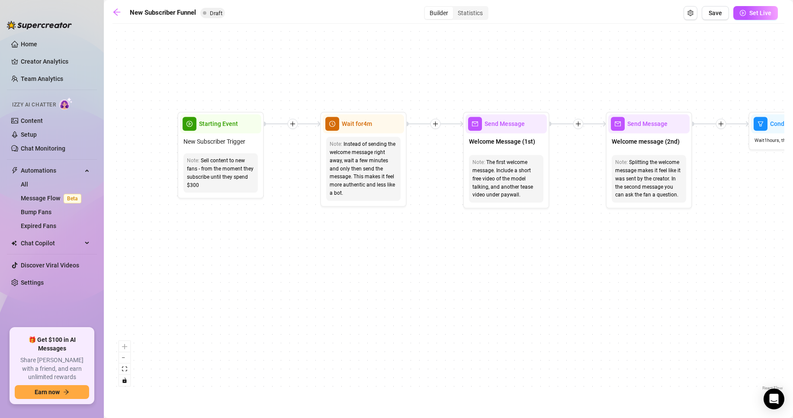
drag, startPoint x: 324, startPoint y: 316, endPoint x: 582, endPoint y: 307, distance: 257.4
click at [582, 307] on div "If True If True If True If False If False If False If True If False Merge Merge…" at bounding box center [448, 210] width 672 height 364
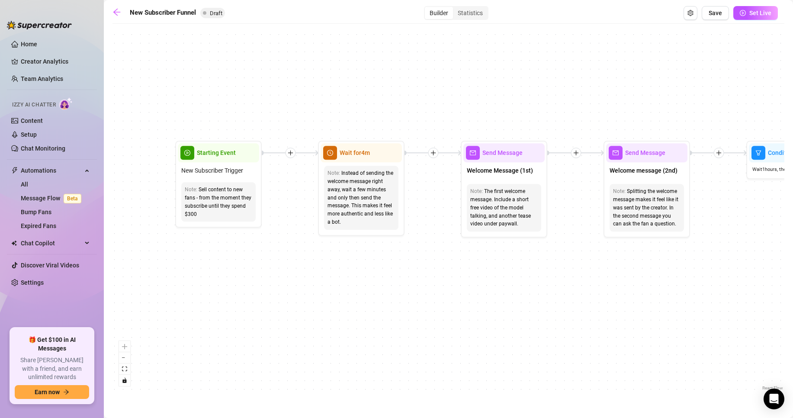
drag, startPoint x: 312, startPoint y: 235, endPoint x: 307, endPoint y: 269, distance: 34.1
click at [307, 269] on div "If True If True If True If False If False If False If True If False Merge Merge…" at bounding box center [448, 210] width 672 height 364
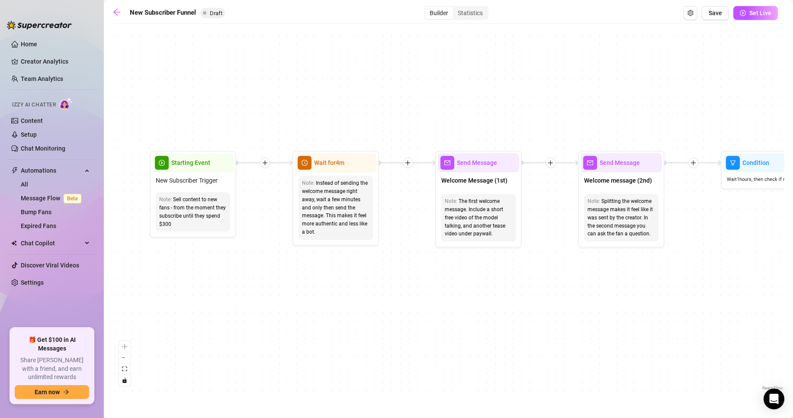
drag, startPoint x: 497, startPoint y: 281, endPoint x: 474, endPoint y: 282, distance: 23.0
click at [474, 282] on div "If True If True If True If False If False If False If True If False Merge Merge…" at bounding box center [448, 210] width 672 height 364
click at [334, 162] on span "Wait for 4m" at bounding box center [328, 163] width 30 height 10
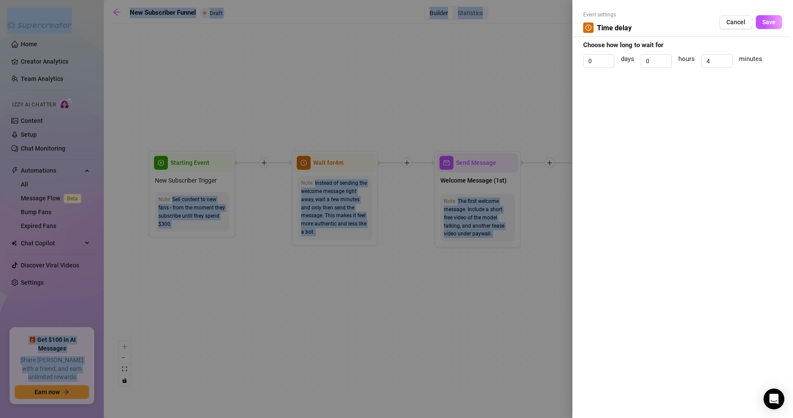
click at [334, 162] on div at bounding box center [396, 209] width 793 height 418
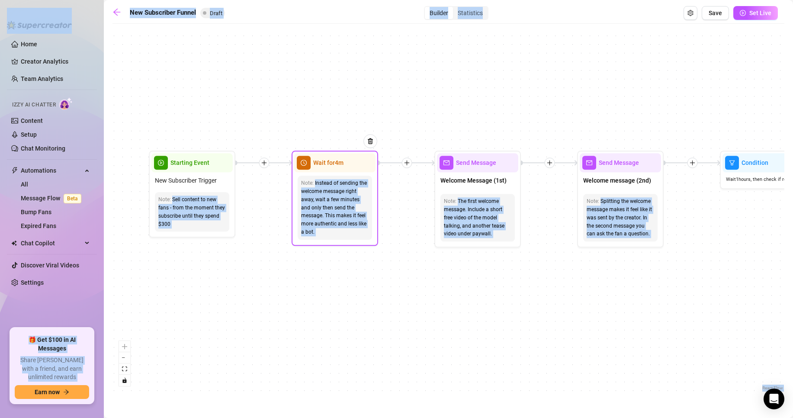
click at [335, 162] on span "Wait for 4m" at bounding box center [328, 163] width 30 height 10
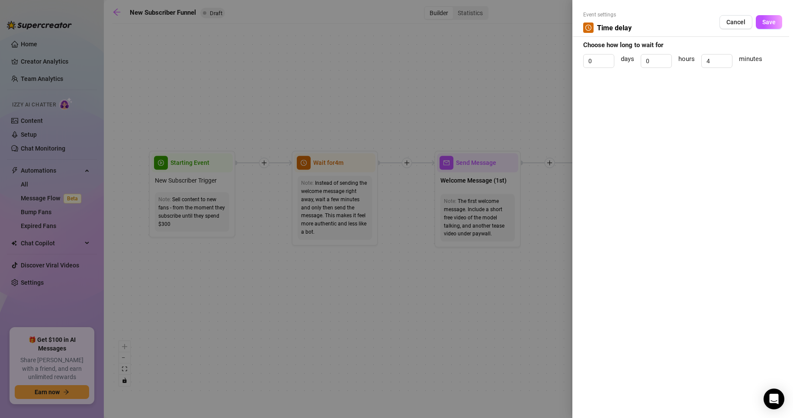
click at [436, 283] on div at bounding box center [396, 209] width 793 height 418
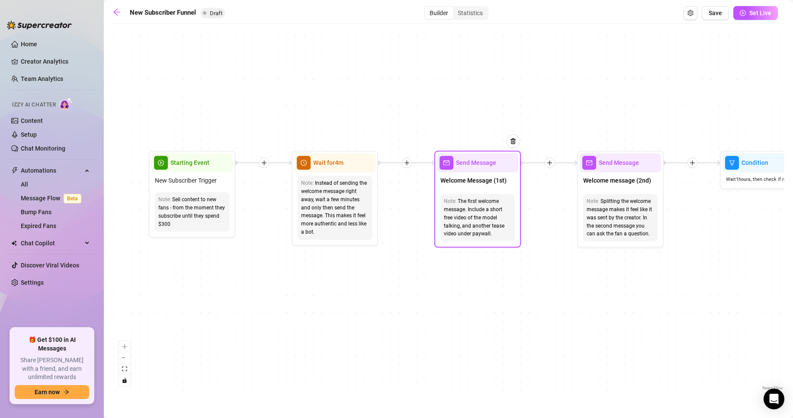
click at [487, 171] on div "Send Message" at bounding box center [477, 162] width 81 height 19
click at [489, 165] on span "Send Message" at bounding box center [476, 163] width 40 height 10
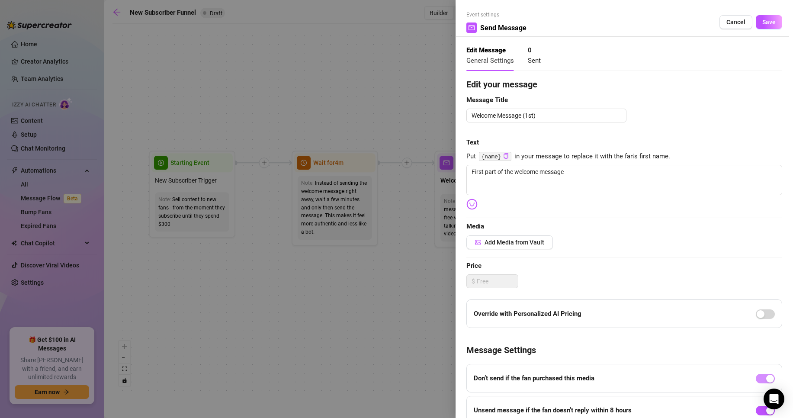
click at [400, 290] on div at bounding box center [396, 209] width 793 height 418
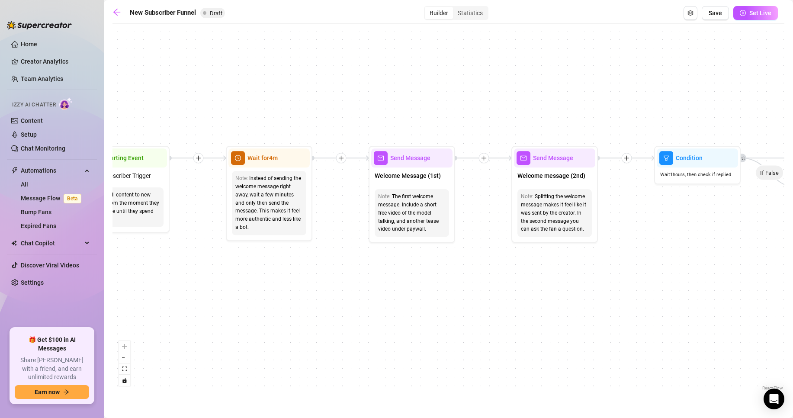
drag, startPoint x: 454, startPoint y: 281, endPoint x: 310, endPoint y: 264, distance: 144.9
click at [271, 267] on div "If True If True If True If False If False If False If True If False Merge Merge…" at bounding box center [448, 210] width 672 height 364
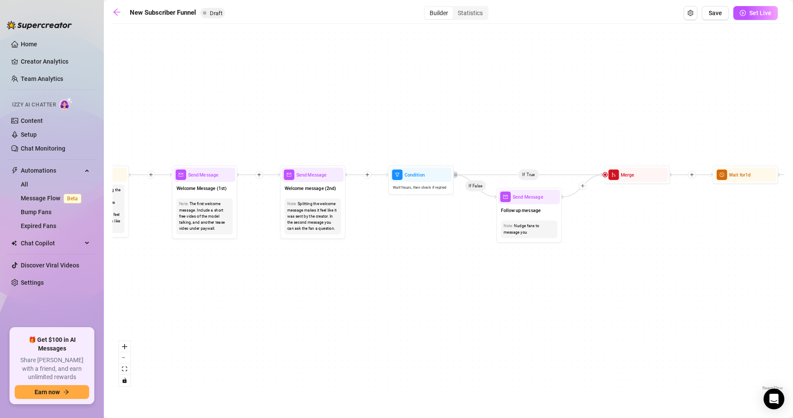
drag, startPoint x: 509, startPoint y: 261, endPoint x: 407, endPoint y: 262, distance: 102.0
click at [386, 260] on div "If True If True If True If False If False If False If True If False Merge Merge…" at bounding box center [448, 210] width 672 height 364
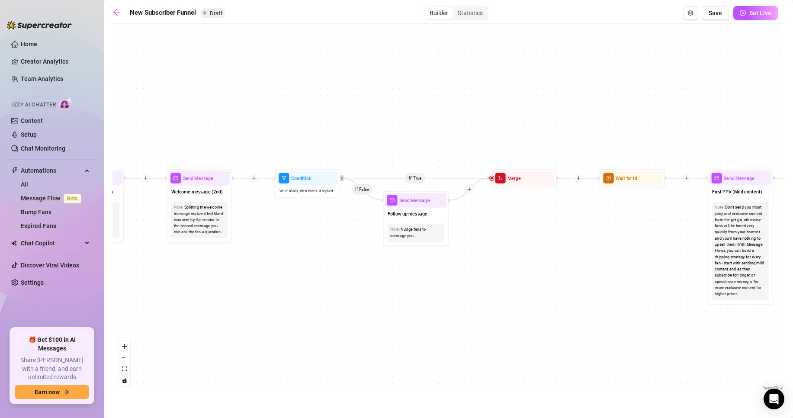
drag, startPoint x: 553, startPoint y: 252, endPoint x: 275, endPoint y: 249, distance: 277.6
click at [234, 249] on div "If True If True If True If False If False If False If True If False Merge Merge…" at bounding box center [448, 210] width 672 height 364
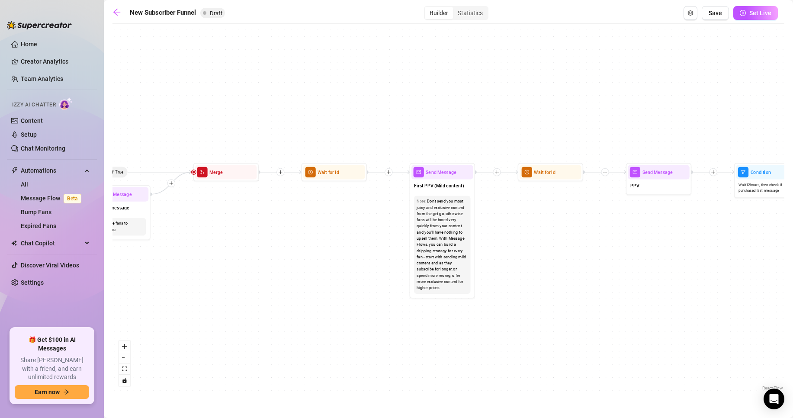
drag, startPoint x: 410, startPoint y: 234, endPoint x: 497, endPoint y: 241, distance: 87.6
click at [309, 231] on div "If True If True If True If False If False If False If True If False Merge Merge…" at bounding box center [448, 210] width 672 height 364
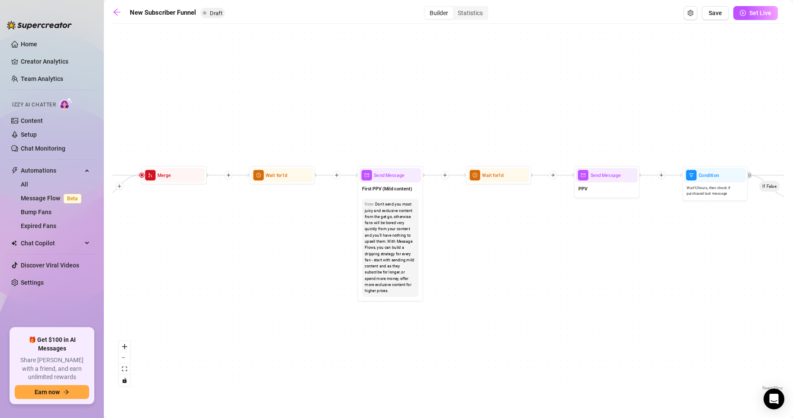
drag, startPoint x: 573, startPoint y: 239, endPoint x: 507, endPoint y: 245, distance: 66.4
click at [507, 245] on div "If True If True If True If False If False If False If True If False Merge Merge…" at bounding box center [448, 210] width 672 height 364
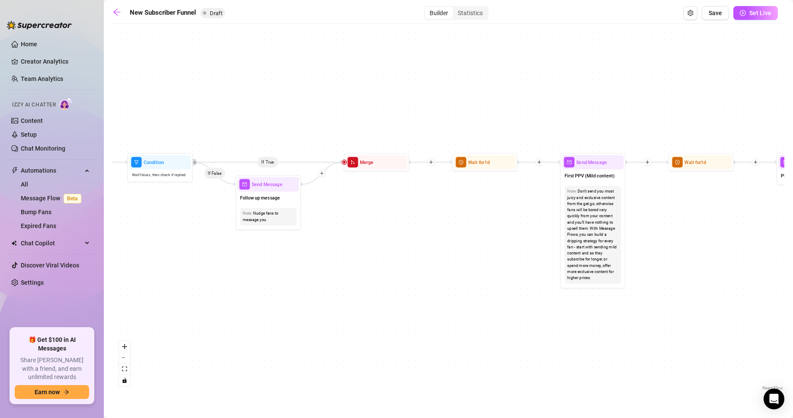
drag, startPoint x: 419, startPoint y: 251, endPoint x: 624, endPoint y: 240, distance: 206.1
click at [715, 229] on div "If True If True If True If False If False If False If True If False Merge Merge…" at bounding box center [448, 210] width 672 height 364
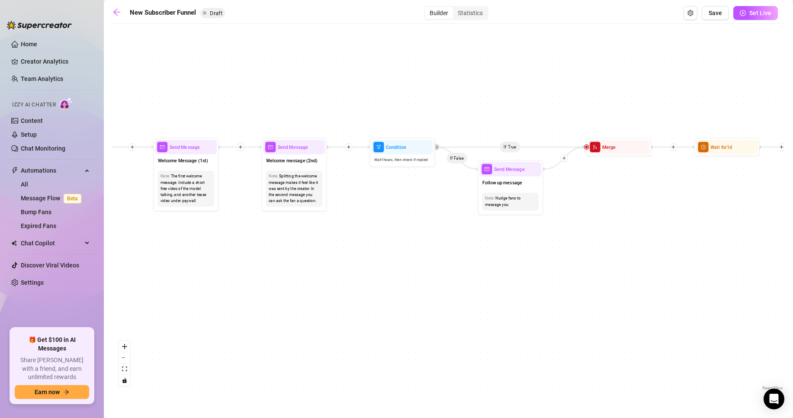
drag, startPoint x: 566, startPoint y: 241, endPoint x: 622, endPoint y: 237, distance: 55.9
click at [618, 237] on div "If True If True If True If False If False If False If True If False Merge Merge…" at bounding box center [448, 210] width 672 height 364
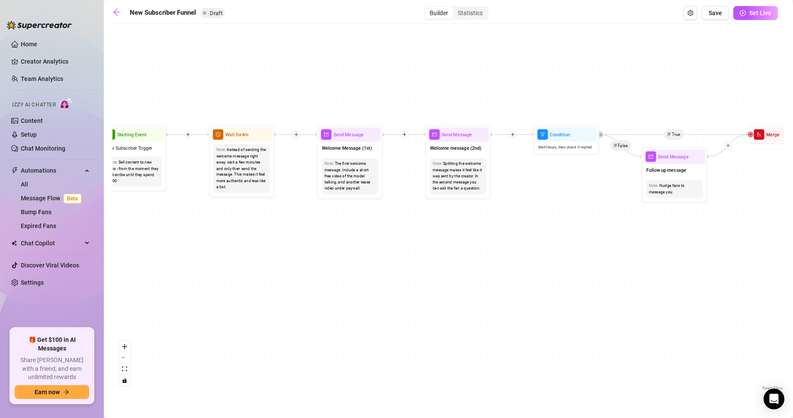
drag, startPoint x: 393, startPoint y: 243, endPoint x: 617, endPoint y: 233, distance: 224.2
click at [616, 233] on div "If True If True If True If False If False If False If True If False Merge Merge…" at bounding box center [448, 210] width 672 height 364
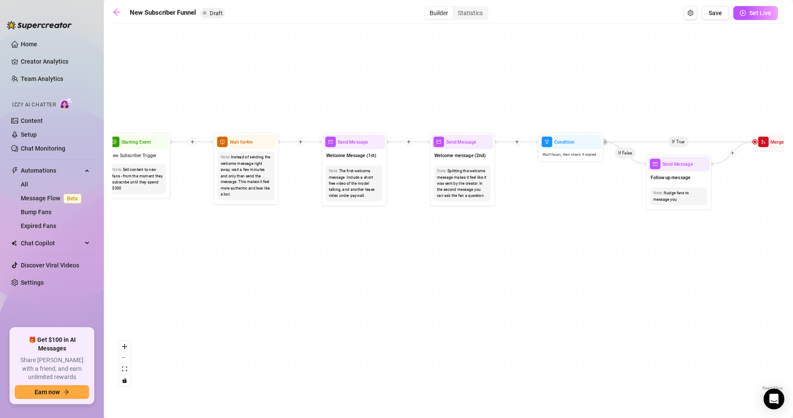
drag, startPoint x: 599, startPoint y: 239, endPoint x: 431, endPoint y: 241, distance: 168.2
click at [432, 241] on div "If True If True If True If False If False If False If True If False Merge Merge…" at bounding box center [448, 210] width 672 height 364
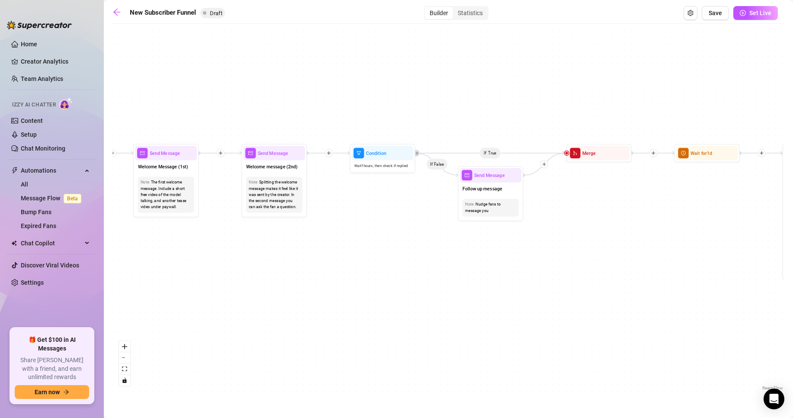
drag, startPoint x: 618, startPoint y: 232, endPoint x: 546, endPoint y: 245, distance: 73.4
click at [524, 246] on div "If True If True If True If False If False If False If True If False Merge Merge…" at bounding box center [448, 210] width 672 height 364
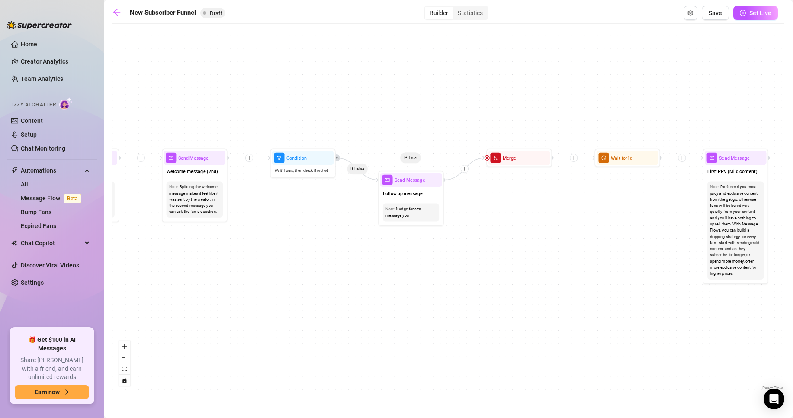
drag, startPoint x: 577, startPoint y: 240, endPoint x: 487, endPoint y: 242, distance: 89.5
click at [476, 243] on div "If True If True If True If False If False If False If True If False Merge Merge…" at bounding box center [448, 210] width 672 height 364
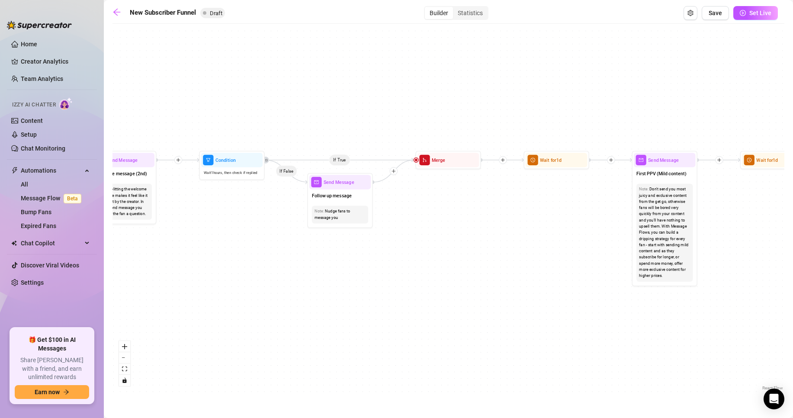
drag, startPoint x: 572, startPoint y: 233, endPoint x: 436, endPoint y: 231, distance: 136.2
click at [436, 232] on div "If True If True If True If False If False If False If True If False Merge Merge…" at bounding box center [448, 210] width 672 height 364
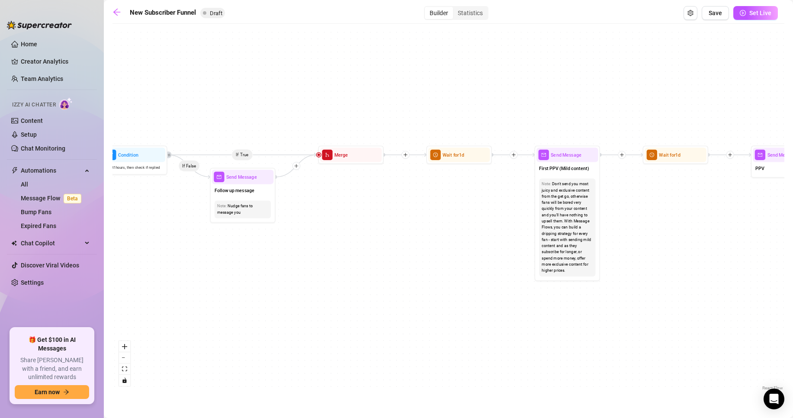
drag, startPoint x: 483, startPoint y: 229, endPoint x: 478, endPoint y: 229, distance: 5.2
click at [478, 229] on div "If True If True If True If False If False If False If True If False Merge Merge…" at bounding box center [448, 210] width 672 height 364
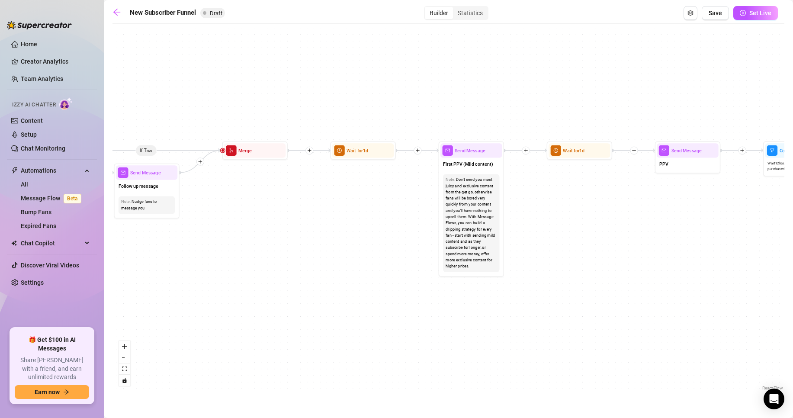
drag, startPoint x: 455, startPoint y: 261, endPoint x: 340, endPoint y: 246, distance: 115.9
click at [337, 247] on div "If True If True If True If False If False If False If True If False Merge Merge…" at bounding box center [448, 210] width 672 height 364
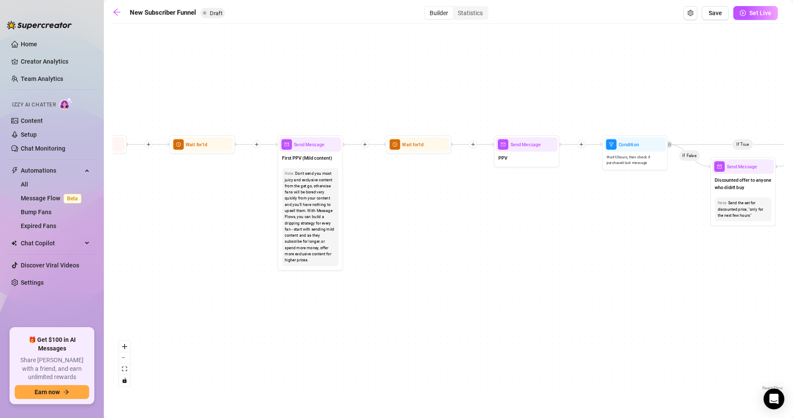
drag, startPoint x: 563, startPoint y: 264, endPoint x: 449, endPoint y: 243, distance: 116.2
click at [452, 244] on div "If True If True If True If False If False If False If True If False Merge Merge…" at bounding box center [448, 210] width 672 height 364
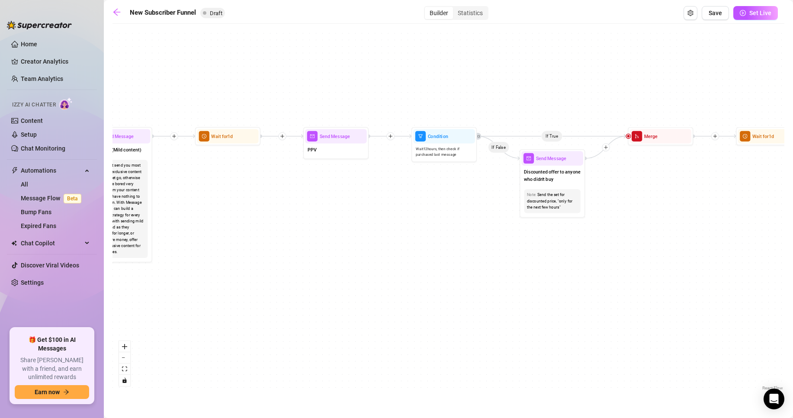
drag, startPoint x: 589, startPoint y: 231, endPoint x: 401, endPoint y: 231, distance: 188.1
click at [401, 231] on div "If True If True If True If False If False If False If True If False Merge Merge…" at bounding box center [448, 210] width 672 height 364
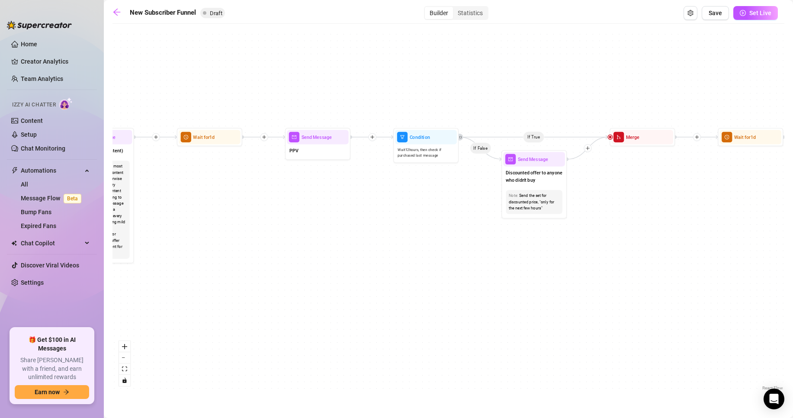
drag, startPoint x: 566, startPoint y: 244, endPoint x: 384, endPoint y: 236, distance: 181.8
click at [384, 236] on div "If True If True If True If False If False If False If True If False Merge Merge…" at bounding box center [448, 210] width 672 height 364
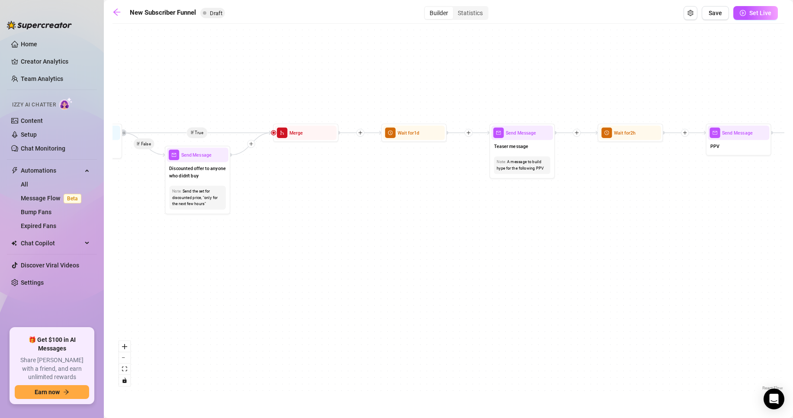
drag, startPoint x: 556, startPoint y: 232, endPoint x: 331, endPoint y: 227, distance: 224.5
click at [328, 229] on div "If True If True If True If False If False If False If True If False Merge Merge…" at bounding box center [448, 210] width 672 height 364
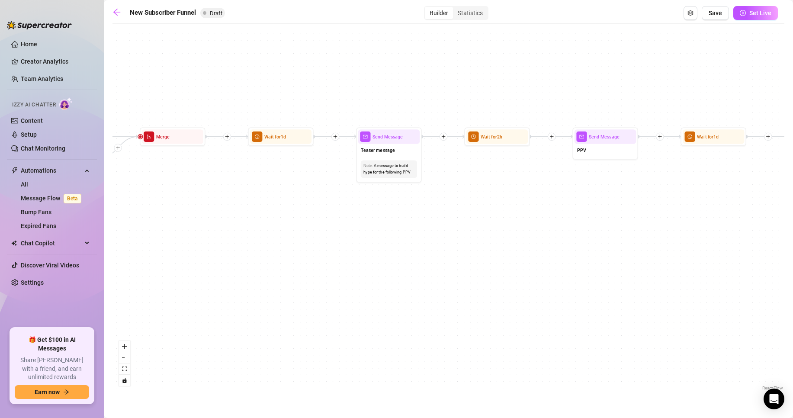
drag, startPoint x: 590, startPoint y: 222, endPoint x: 461, endPoint y: 238, distance: 129.9
click at [462, 238] on div "If True If True If True If False If False If False If True If False Merge Merge…" at bounding box center [448, 210] width 672 height 364
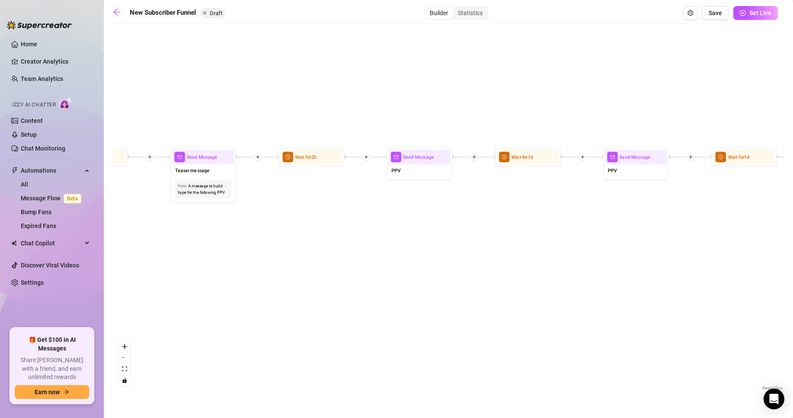
drag, startPoint x: 591, startPoint y: 203, endPoint x: 454, endPoint y: 218, distance: 137.9
click at [454, 218] on div "If True If True If True If False If False If False If True If False Merge Merge…" at bounding box center [448, 210] width 672 height 364
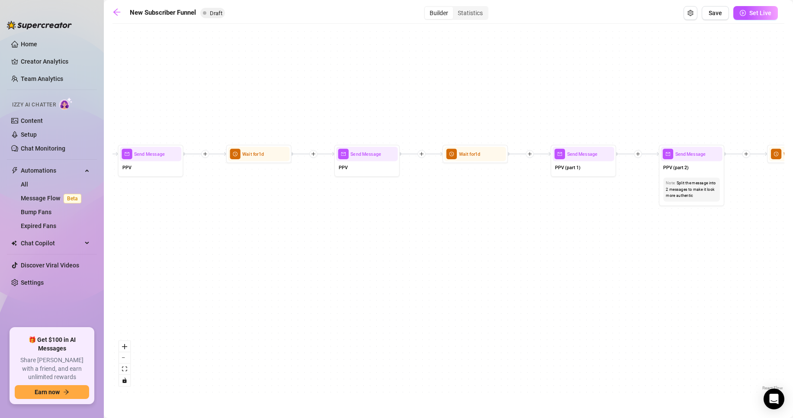
drag, startPoint x: 611, startPoint y: 240, endPoint x: 361, endPoint y: 233, distance: 249.6
click at [361, 233] on div "If True If True If True If False If False If False If True If False Merge Merge…" at bounding box center [448, 210] width 672 height 364
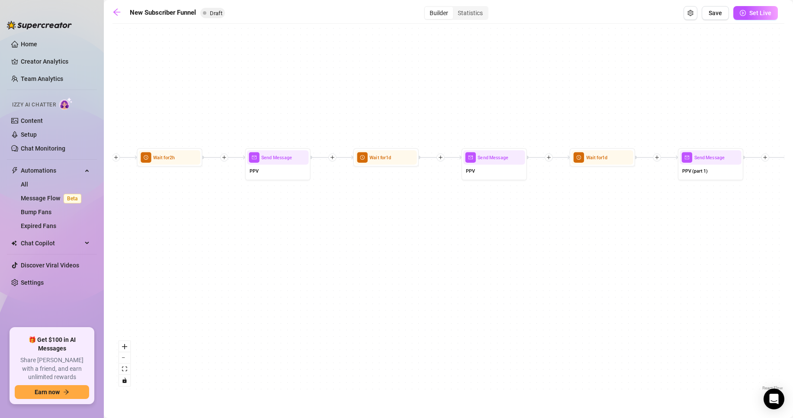
drag, startPoint x: 501, startPoint y: 239, endPoint x: 798, endPoint y: 228, distance: 297.7
click at [792, 228] on html "Home Creator Analytics Team Analytics Izzy AI Chatter Content Setup Chat Monito…" at bounding box center [396, 209] width 793 height 418
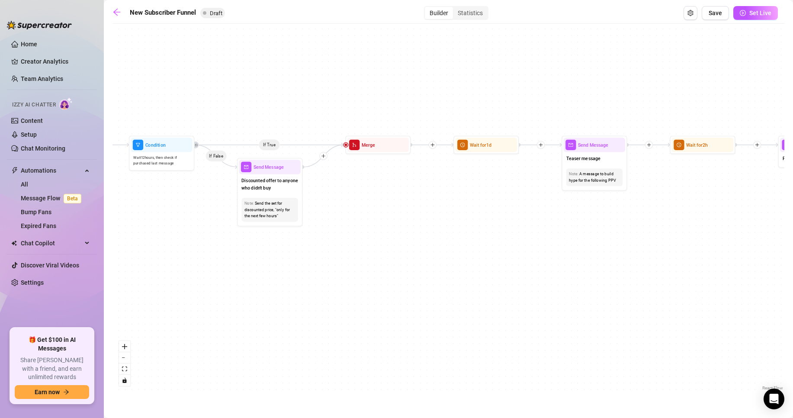
drag, startPoint x: 507, startPoint y: 230, endPoint x: 761, endPoint y: 230, distance: 253.8
click at [761, 230] on div "If True If True If True If False If False If False If True If False Merge Merge…" at bounding box center [448, 210] width 672 height 364
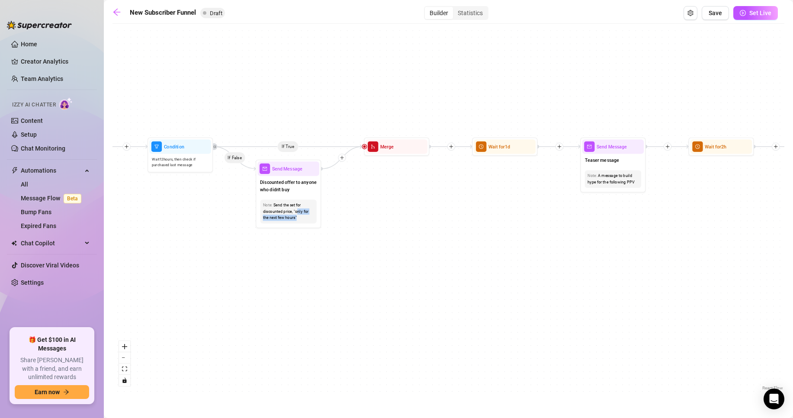
drag, startPoint x: 570, startPoint y: 211, endPoint x: 630, endPoint y: 213, distance: 59.7
click at [630, 213] on div "If True If True If True If False If False If False If True If False Merge Merge…" at bounding box center [448, 210] width 672 height 364
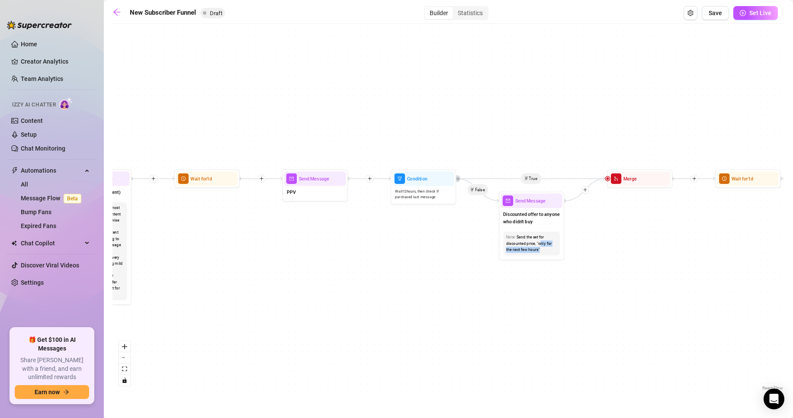
drag, startPoint x: 208, startPoint y: 240, endPoint x: 798, endPoint y: 267, distance: 591.3
click at [792, 267] on html "Home Creator Analytics Team Analytics Izzy AI Chatter Content Setup Chat Monito…" at bounding box center [396, 209] width 793 height 418
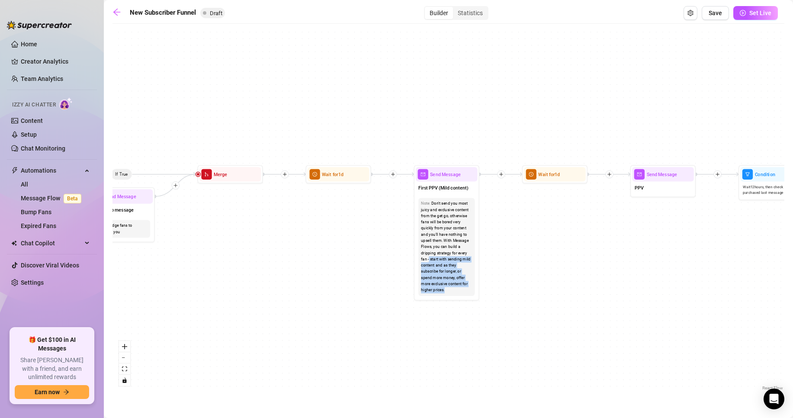
drag, startPoint x: 530, startPoint y: 258, endPoint x: 701, endPoint y: 187, distance: 185.1
click at [701, 187] on div "If True If True If True If False If False If False If True If False Merge Merge…" at bounding box center [448, 210] width 672 height 364
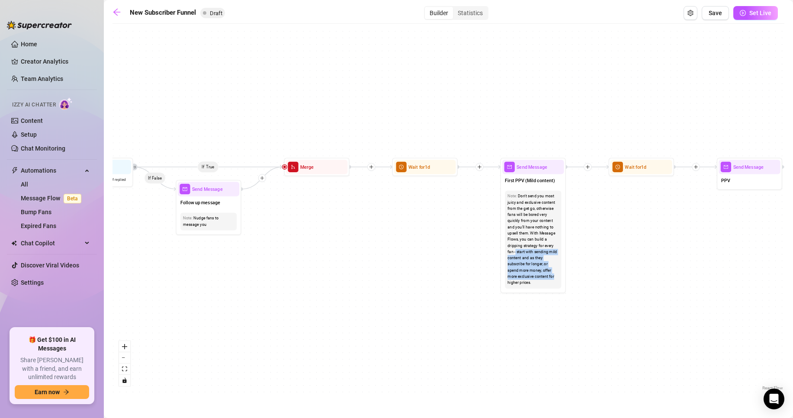
drag, startPoint x: 438, startPoint y: 262, endPoint x: 633, endPoint y: 194, distance: 206.6
click at [635, 194] on div "If True If True If True If False If False If False If True If False Merge Merge…" at bounding box center [448, 210] width 672 height 364
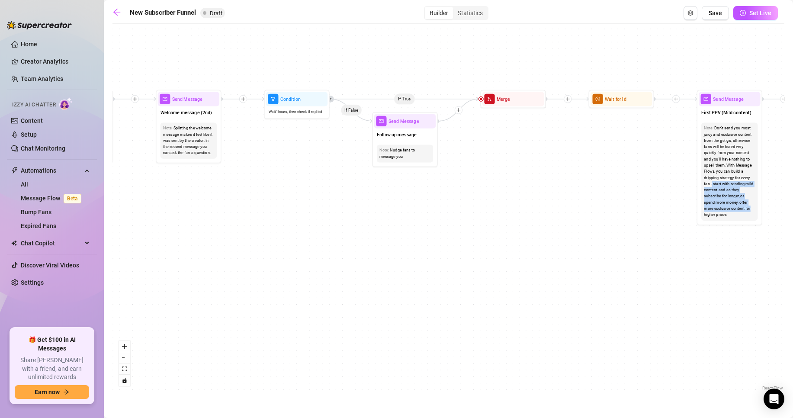
drag
click at [524, 248] on div "If True If True If True If False If False If False If True If False Merge Merge…" at bounding box center [448, 210] width 672 height 364
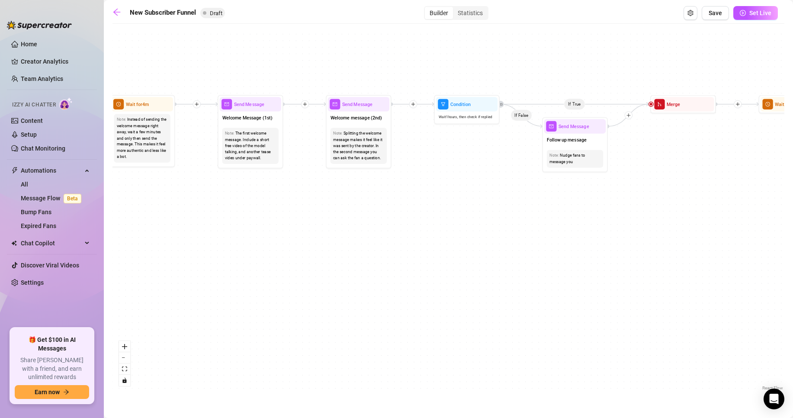
click at [435, 236] on div "If True If True If True If False If False If False If True If False Merge Merge…" at bounding box center [448, 210] width 672 height 364
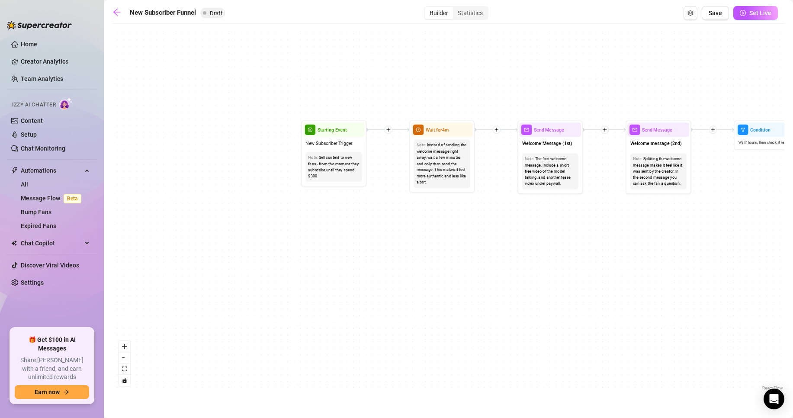
click at [508, 256] on div "If True If True If True If False If False If False If True If False Merge Merge…" at bounding box center [448, 210] width 672 height 364
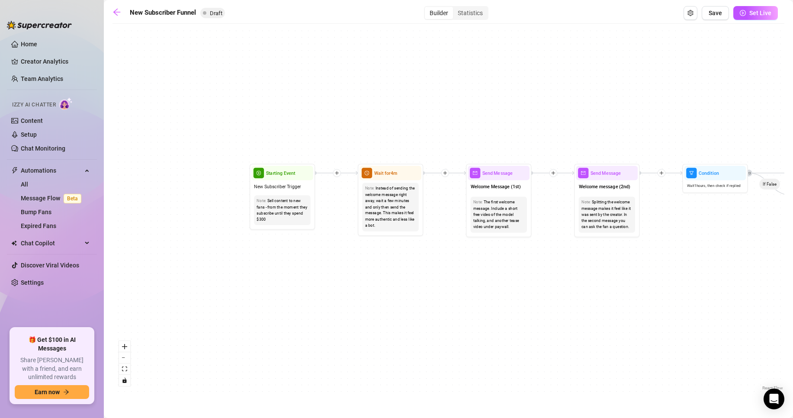
click at [334, 276] on div "If True If True If True If False If False If False If True If False Merge Merge…" at bounding box center [448, 210] width 672 height 364
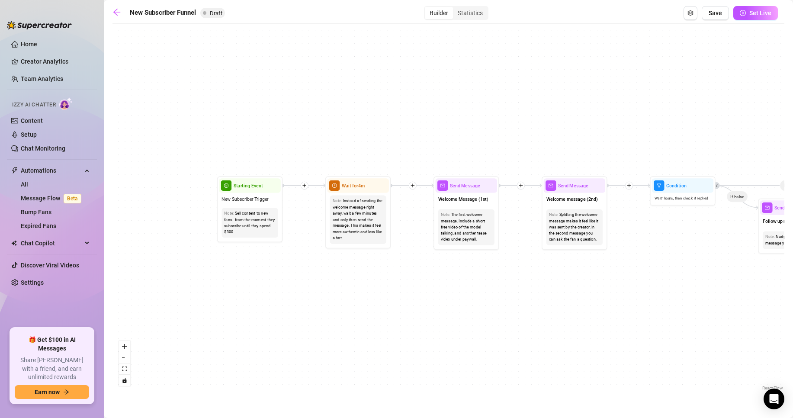
click at [342, 268] on div "If True If True If True If False If False If False If True If False Merge Merge…" at bounding box center [448, 210] width 672 height 364
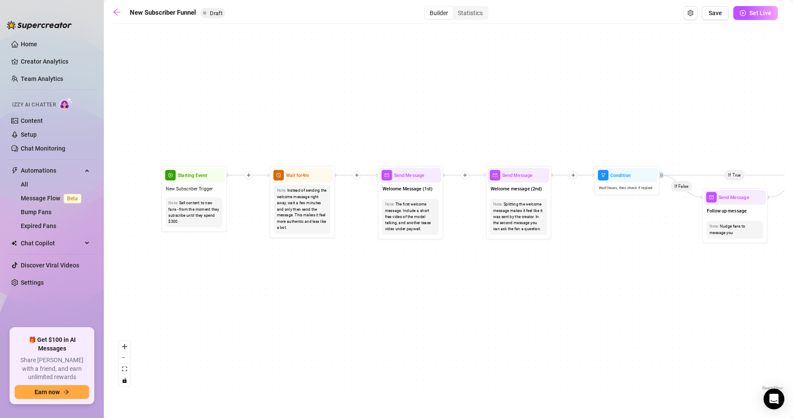
click at [350, 291] on div "If True If True If True If False If False If False If True If False Merge Merge…" at bounding box center [448, 210] width 672 height 364
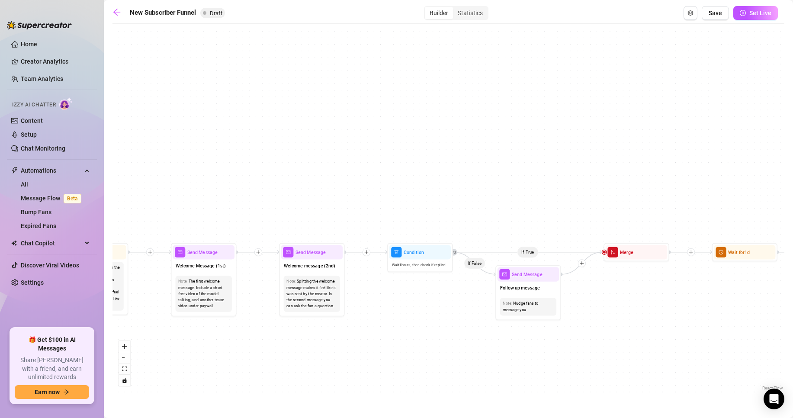
click at [165, 354] on div "If True If True If True If False If False If False If True If False Merge Merge…" at bounding box center [448, 210] width 672 height 364
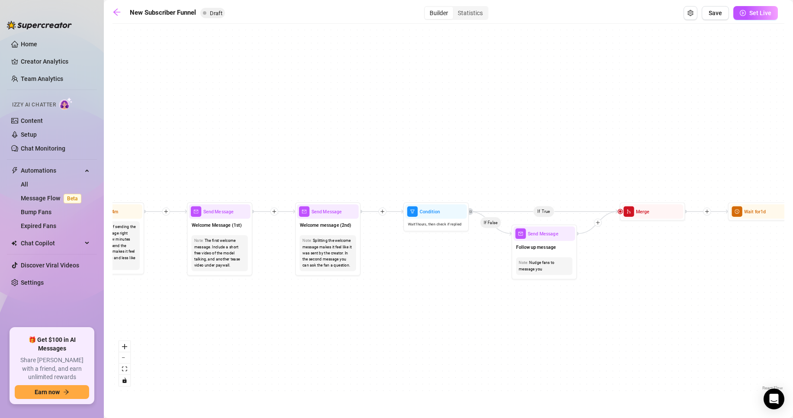
drag, startPoint x: 383, startPoint y: 342, endPoint x: 433, endPoint y: 289, distance: 73.7
click at [413, 299] on div "If True If True If True If False If False If False If True If False Merge Merge…" at bounding box center [448, 210] width 672 height 364
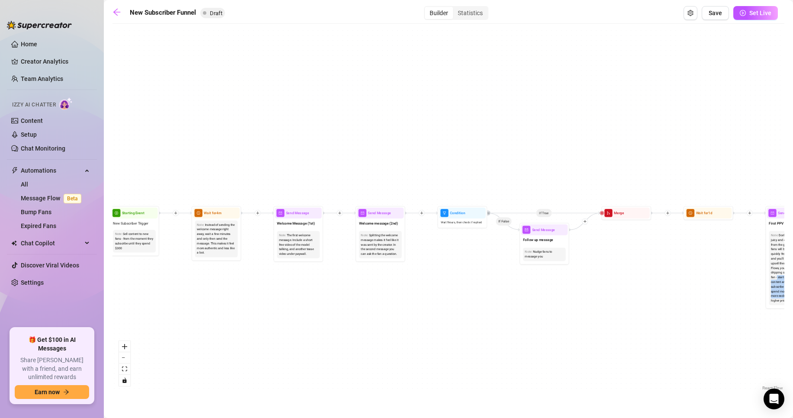
drag, startPoint x: 310, startPoint y: 317, endPoint x: 348, endPoint y: 309, distance: 38.1
click at [348, 309] on div "If True If True If True If False If False If False If True If False Merge Merge…" at bounding box center [448, 210] width 672 height 364
drag, startPoint x: 382, startPoint y: 323, endPoint x: 405, endPoint y: 322, distance: 22.5
click at [404, 323] on div "If True If True If True If False If False If False If True If False Merge Merge…" at bounding box center [448, 210] width 672 height 364
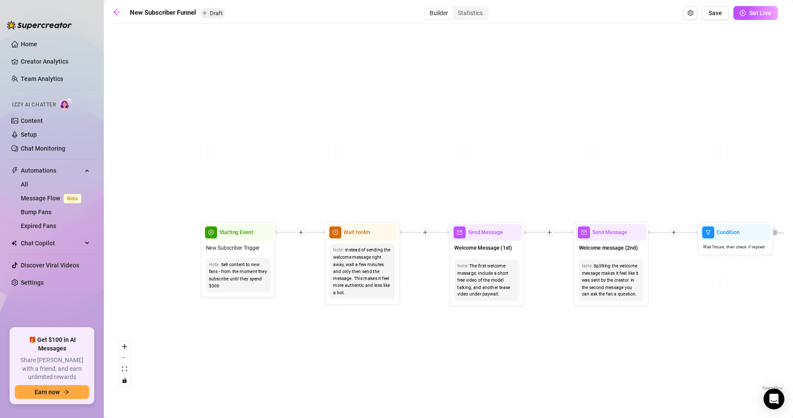
drag, startPoint x: 397, startPoint y: 301, endPoint x: 350, endPoint y: 335, distance: 57.6
click at [350, 335] on div "If True If True If True If False If False If False If True If False Merge Merge…" at bounding box center [448, 210] width 672 height 364
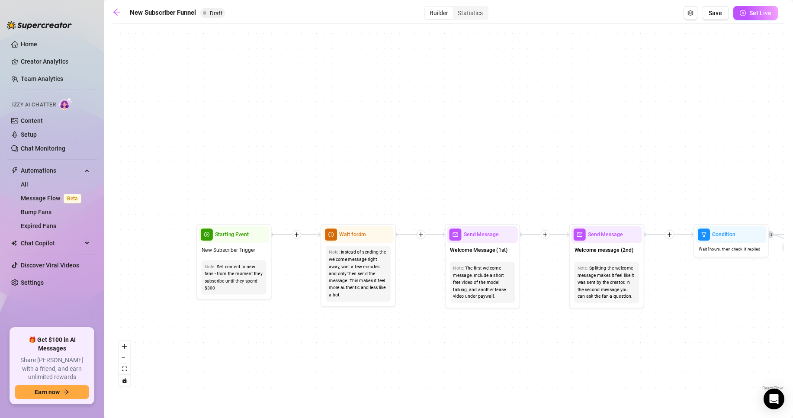
drag, startPoint x: 351, startPoint y: 336, endPoint x: 313, endPoint y: 286, distance: 62.5
click at [312, 288] on div "If True If True If True If False If False If False If True If False Merge Merge…" at bounding box center [448, 210] width 672 height 364
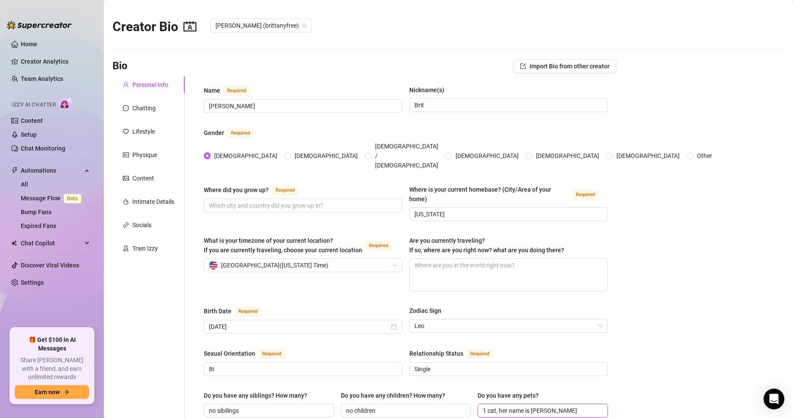
drag, startPoint x: 521, startPoint y: 390, endPoint x: 492, endPoint y: 392, distance: 28.6
click at [492, 406] on input "1 cat, her name is [PERSON_NAME]" at bounding box center [542, 411] width 118 height 10
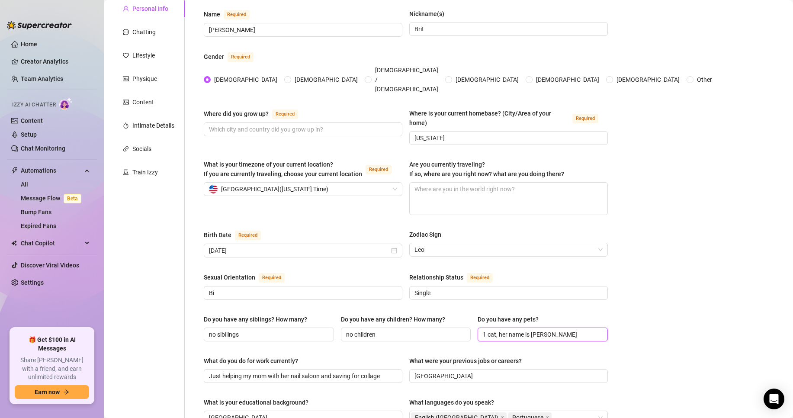
scroll to position [86, 0]
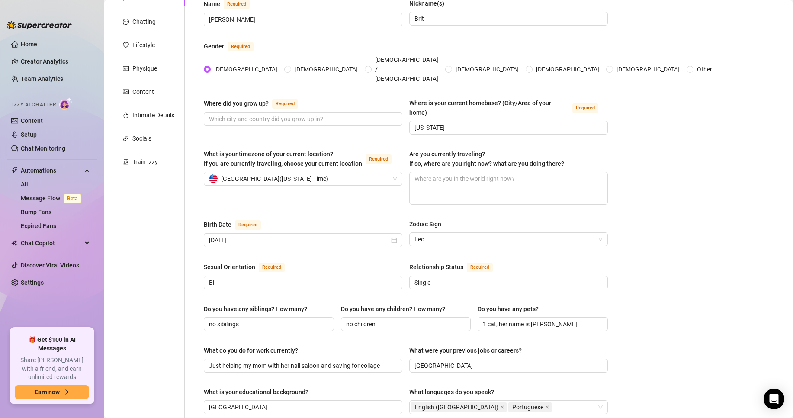
click at [357, 326] on div "Name Required [PERSON_NAME](s) Brit Gender Required [DEMOGRAPHIC_DATA] [DEMOGRA…" at bounding box center [406, 352] width 404 height 707
click at [273, 262] on span "Required" at bounding box center [272, 267] width 26 height 10
click at [273, 278] on input "Bi" at bounding box center [302, 283] width 186 height 10
click at [208, 262] on div "Sexual Orientation Required" at bounding box center [303, 269] width 198 height 14
click at [217, 262] on div "Sexual Orientation" at bounding box center [229, 267] width 51 height 10
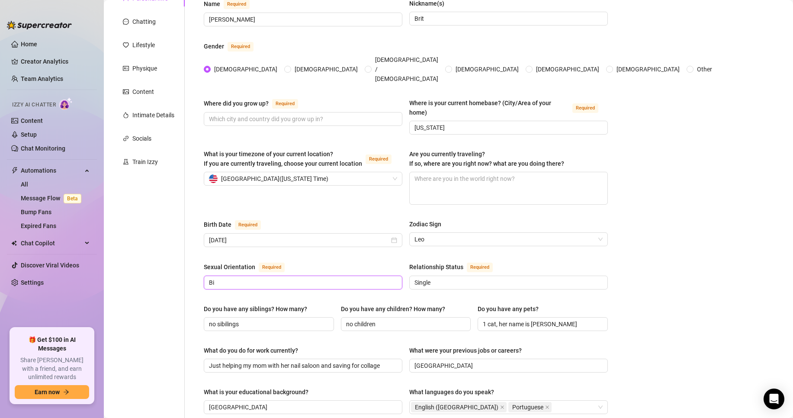
click at [217, 278] on input "Bi" at bounding box center [302, 283] width 186 height 10
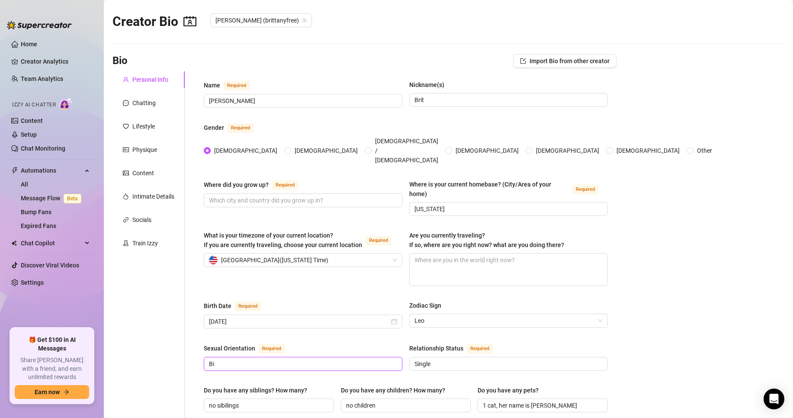
scroll to position [0, 0]
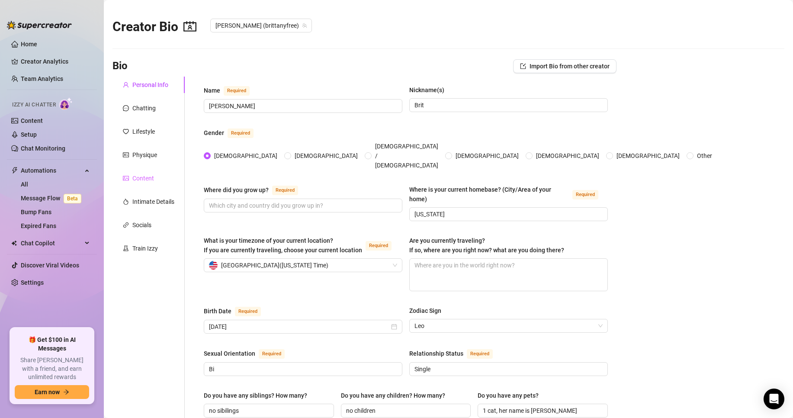
click at [163, 183] on div "Content" at bounding box center [148, 178] width 72 height 16
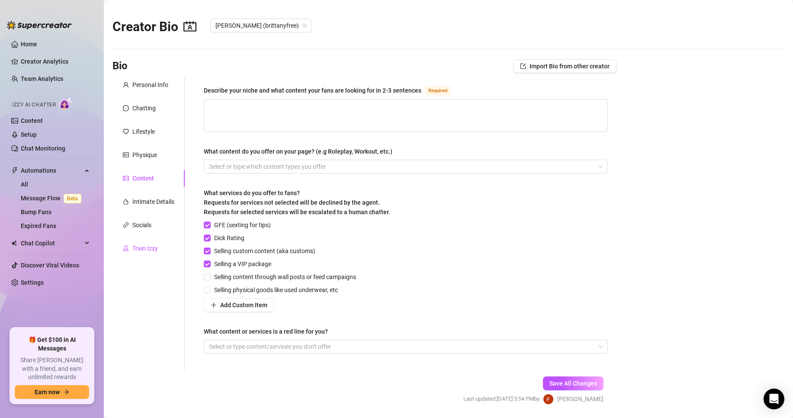
click at [148, 251] on div "Train Izzy" at bounding box center [145, 248] width 26 height 10
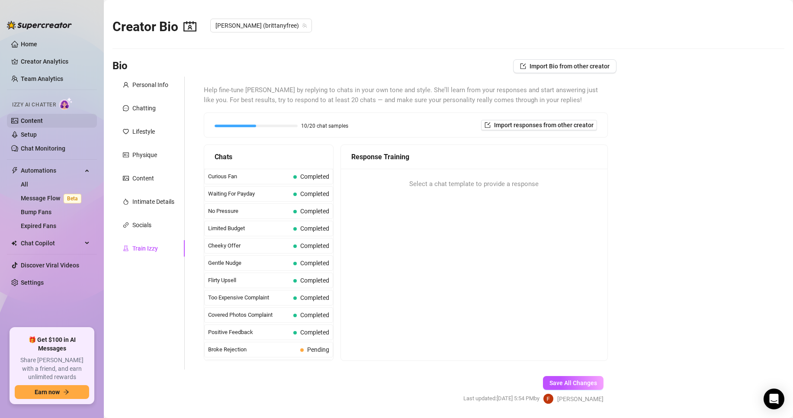
click at [40, 121] on link "Content" at bounding box center [32, 120] width 22 height 7
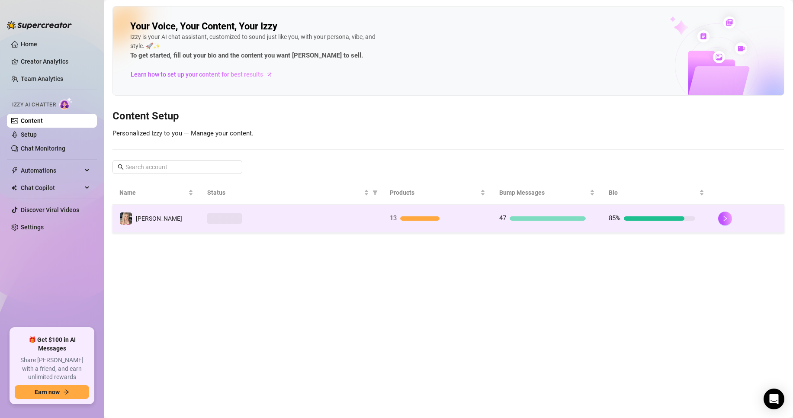
click at [253, 224] on td at bounding box center [291, 219] width 182 height 28
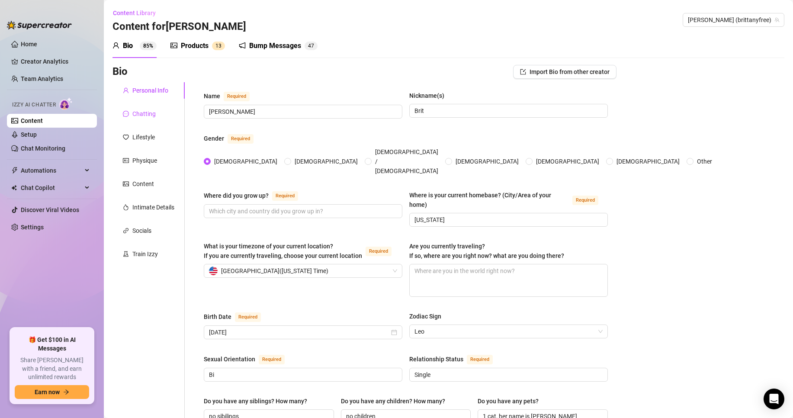
click at [149, 114] on div "Chatting" at bounding box center [143, 114] width 23 height 10
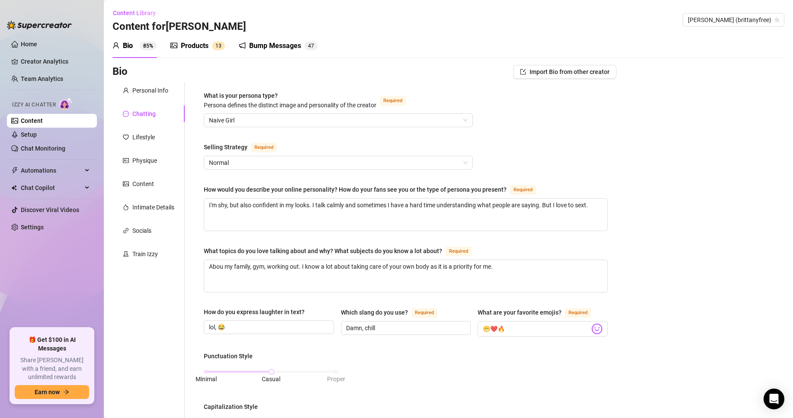
click at [187, 49] on div "Products" at bounding box center [195, 46] width 28 height 10
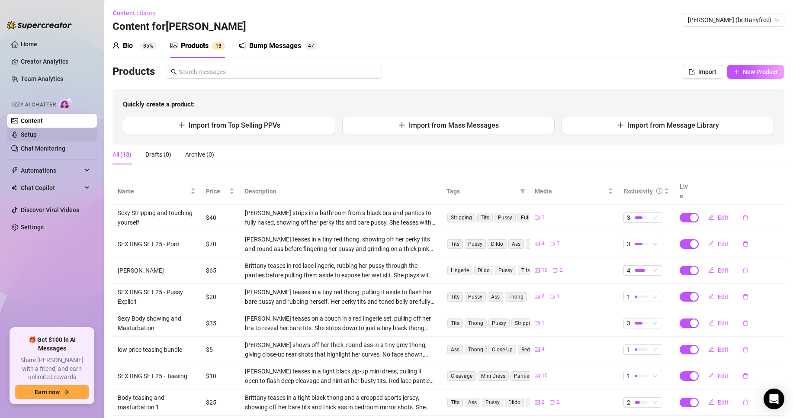
click at [37, 136] on link "Setup" at bounding box center [29, 134] width 16 height 7
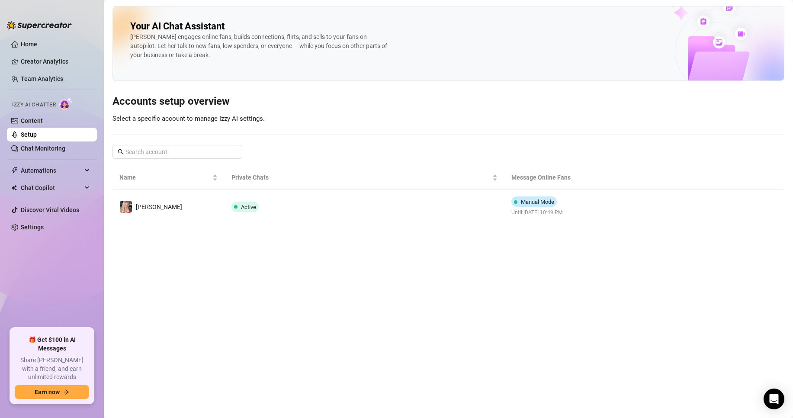
click at [329, 286] on main "Your AI Chat Assistant [PERSON_NAME] engages online fans, builds connections, f…" at bounding box center [448, 209] width 689 height 418
click at [479, 278] on main "Your AI Chat Assistant [PERSON_NAME] engages online fans, builds connections, f…" at bounding box center [448, 209] width 689 height 418
click at [313, 225] on main "Your AI Chat Assistant [PERSON_NAME] engages online fans, builds connections, f…" at bounding box center [448, 209] width 689 height 418
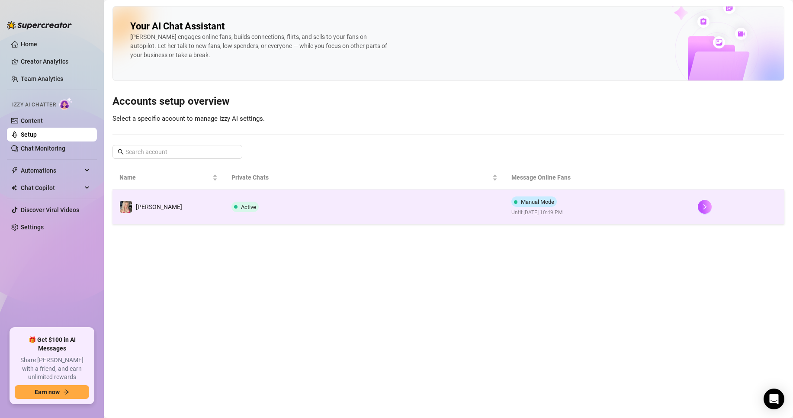
click at [313, 207] on td "Active" at bounding box center [364, 206] width 280 height 35
